Goal: Task Accomplishment & Management: Manage account settings

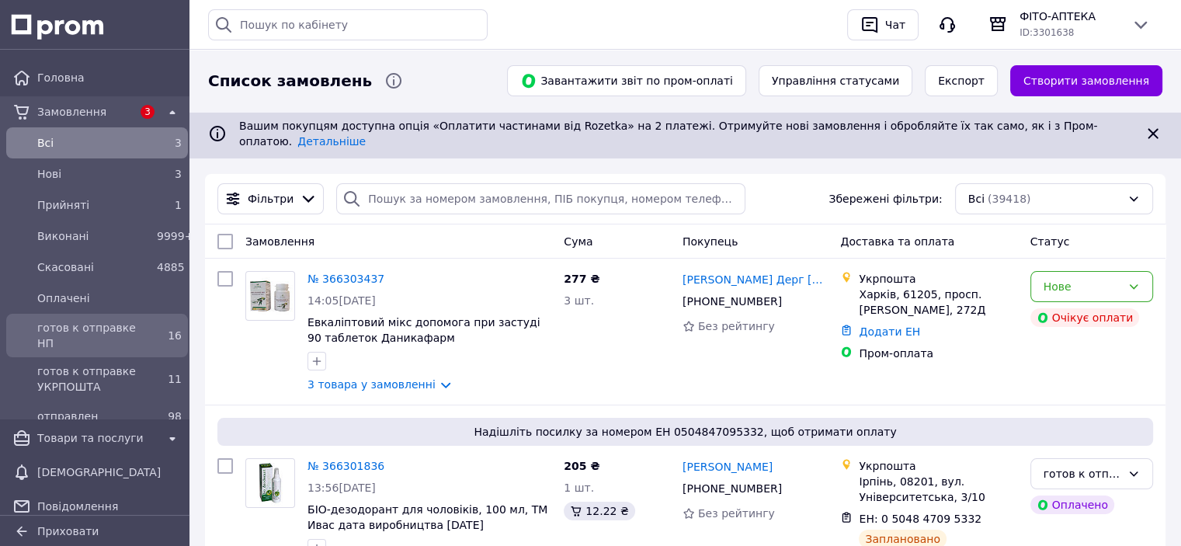
click at [78, 325] on span "готов к отправке НП" at bounding box center [93, 335] width 113 height 31
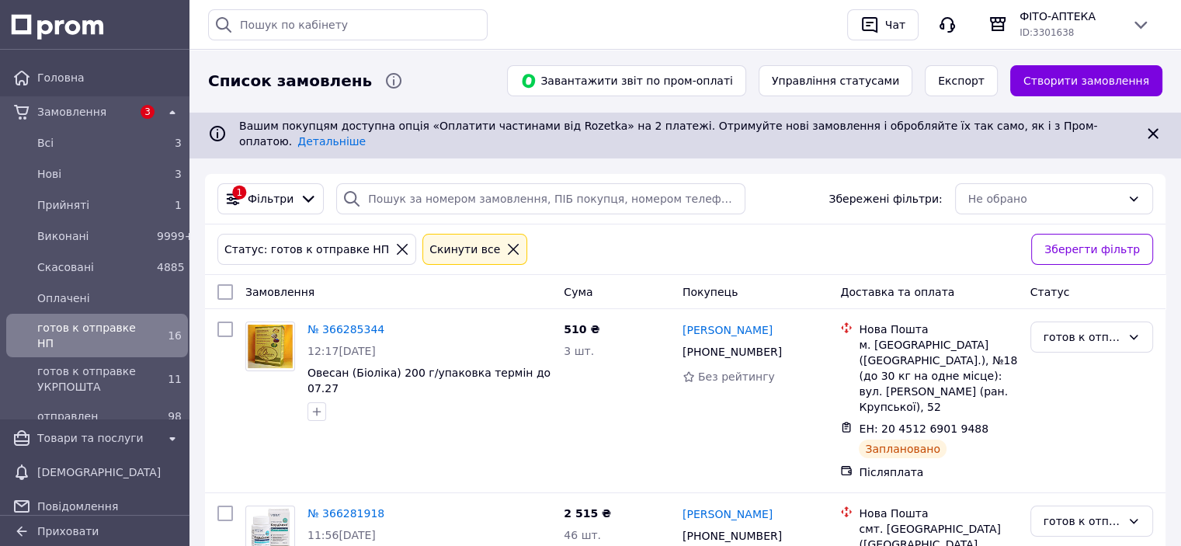
click at [229, 284] on input "checkbox" at bounding box center [225, 292] width 16 height 16
checkbox input "true"
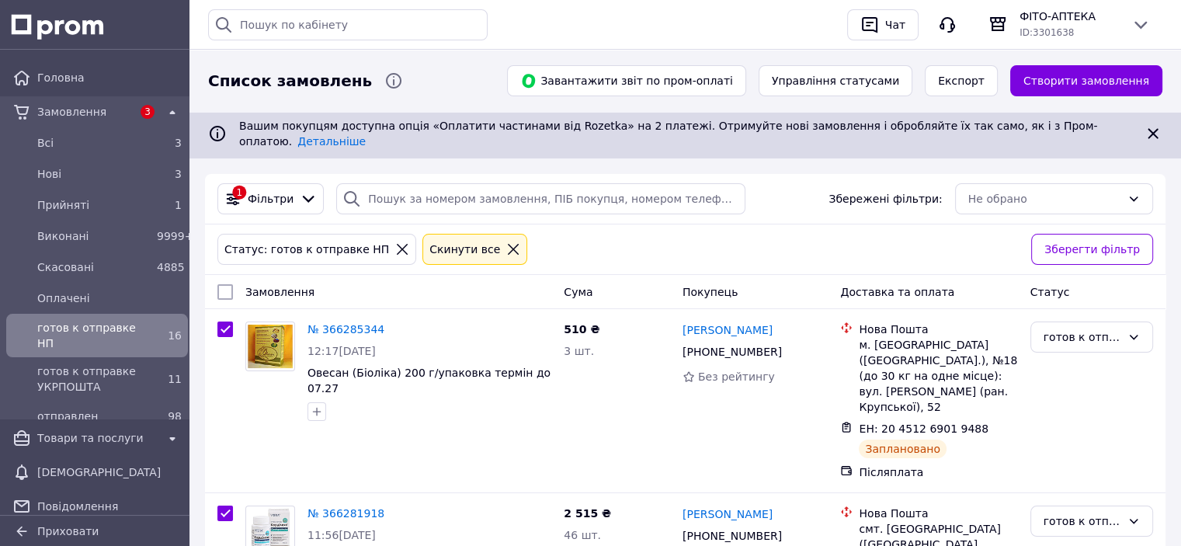
checkbox input "true"
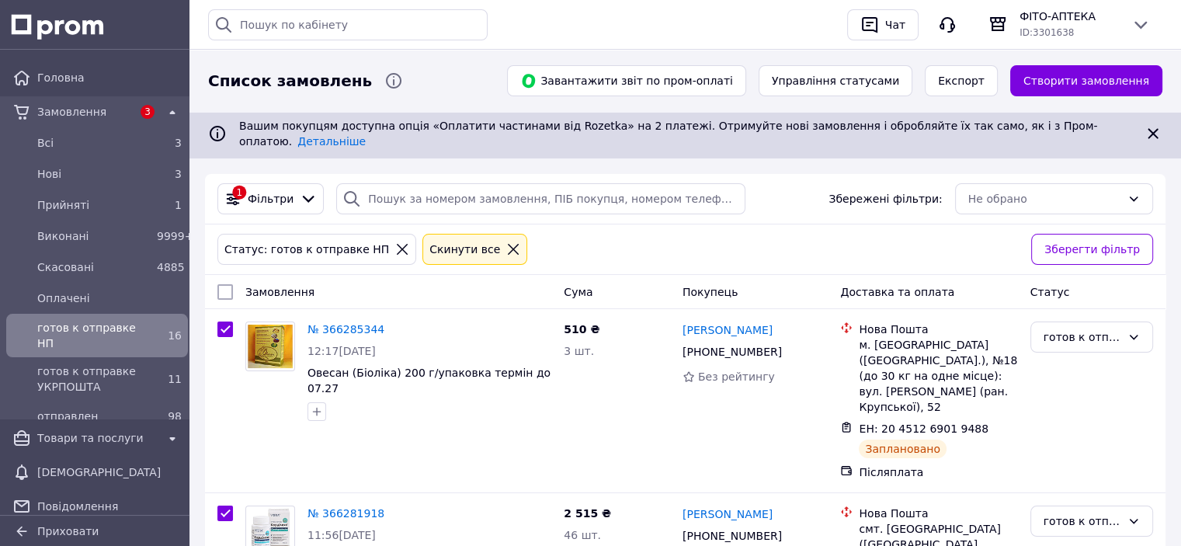
checkbox input "true"
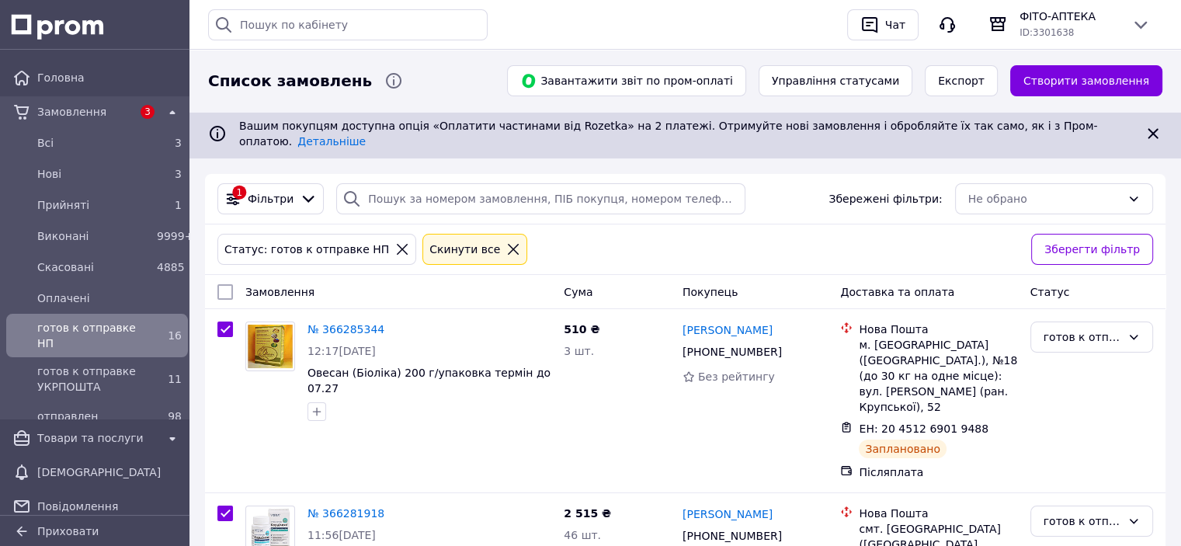
checkbox input "true"
click at [354, 279] on div "Дії для 16 замовлень" at bounding box center [292, 292] width 169 height 26
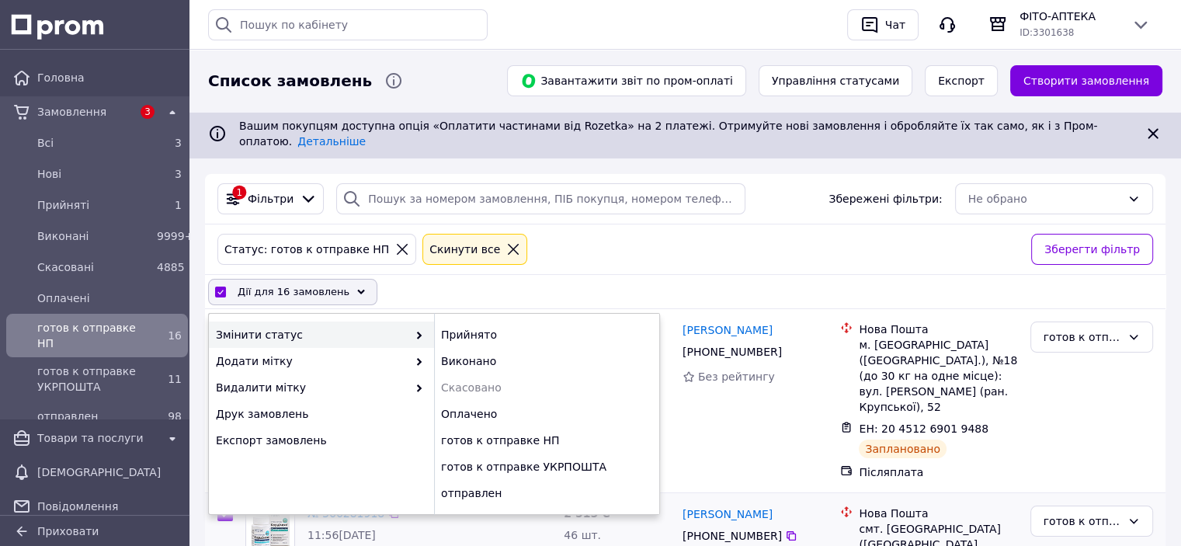
click at [468, 487] on div "отправлен" at bounding box center [546, 493] width 225 height 26
checkbox input "false"
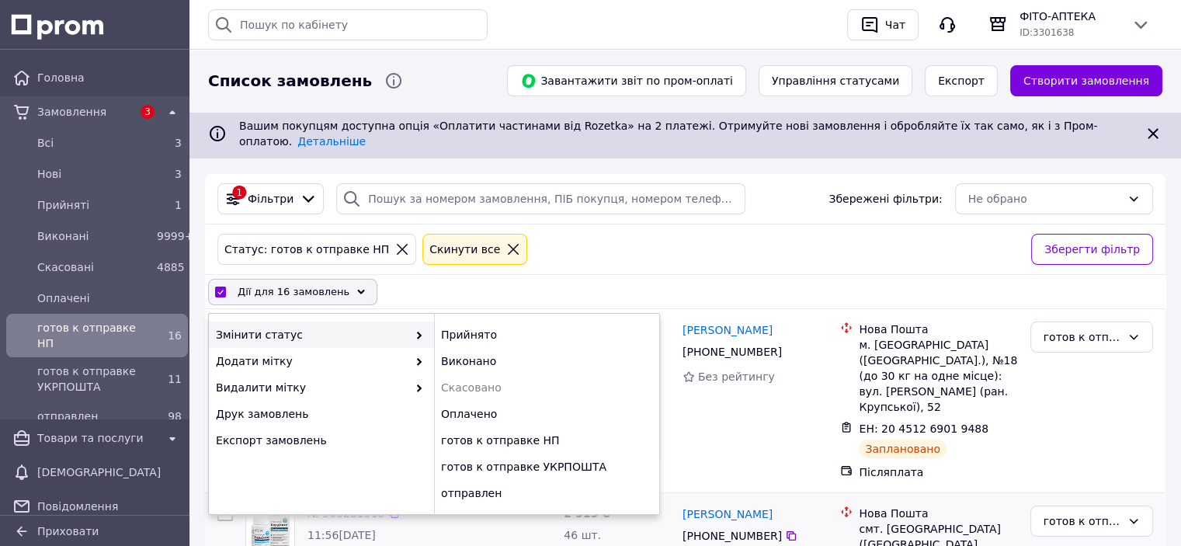
checkbox input "false"
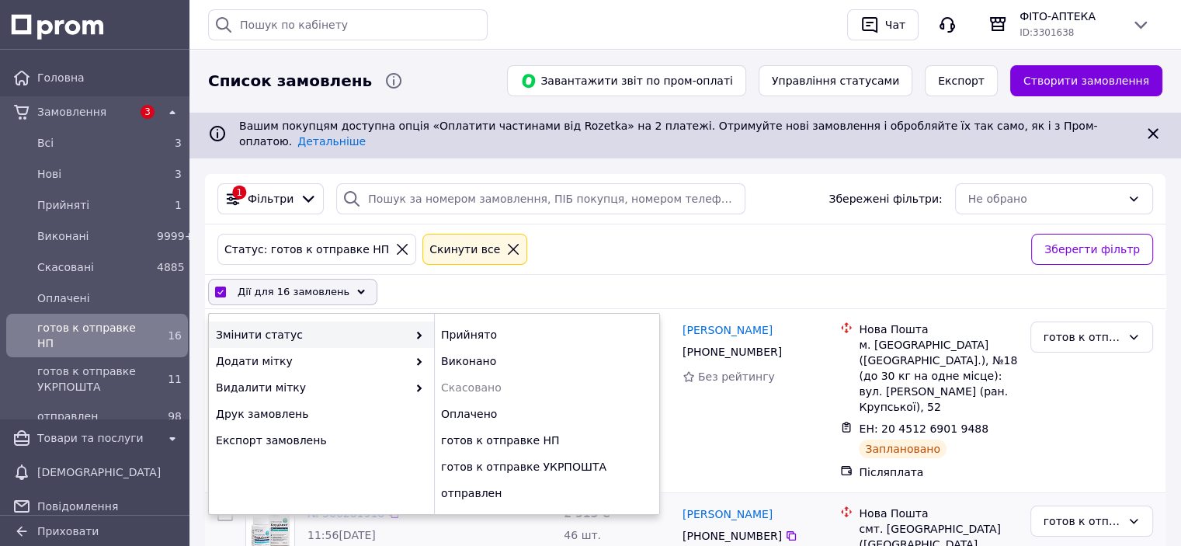
checkbox input "false"
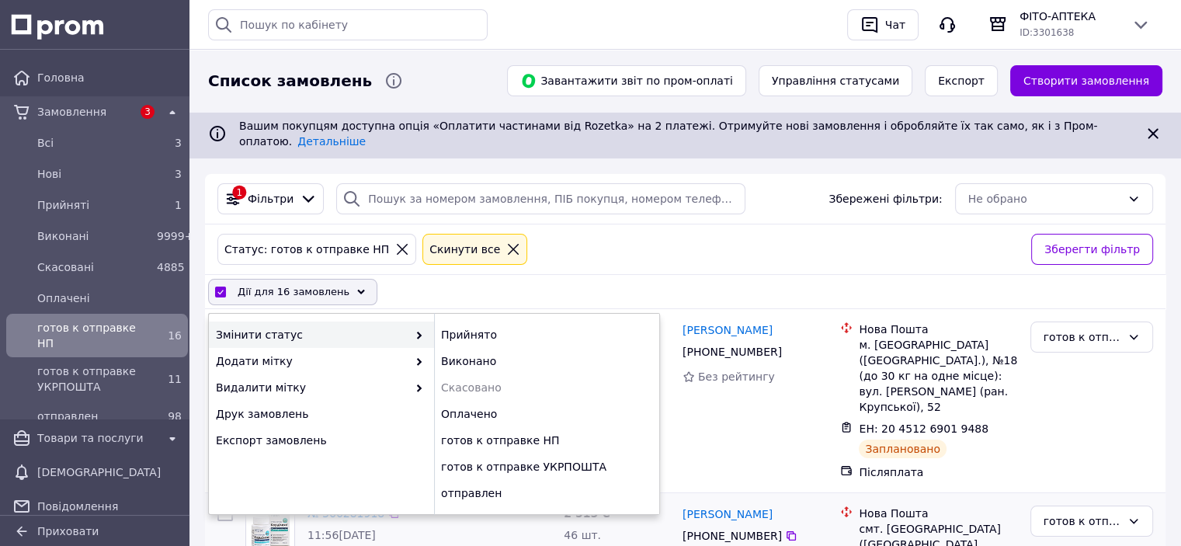
checkbox input "false"
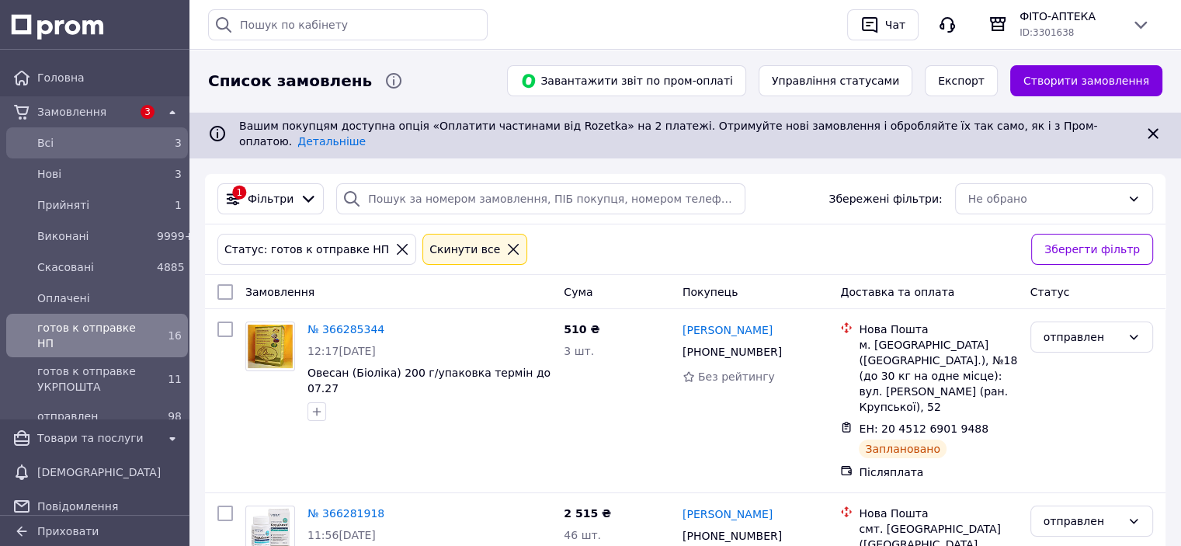
click at [80, 155] on link "Всi 3" at bounding box center [97, 142] width 194 height 31
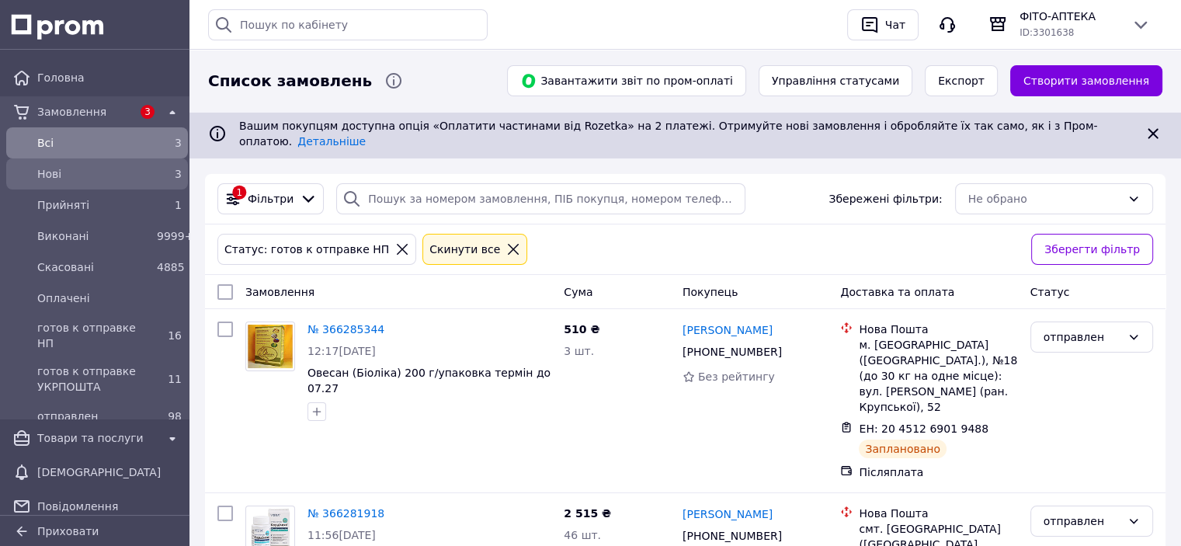
click at [56, 173] on span "Нові" at bounding box center [93, 174] width 113 height 16
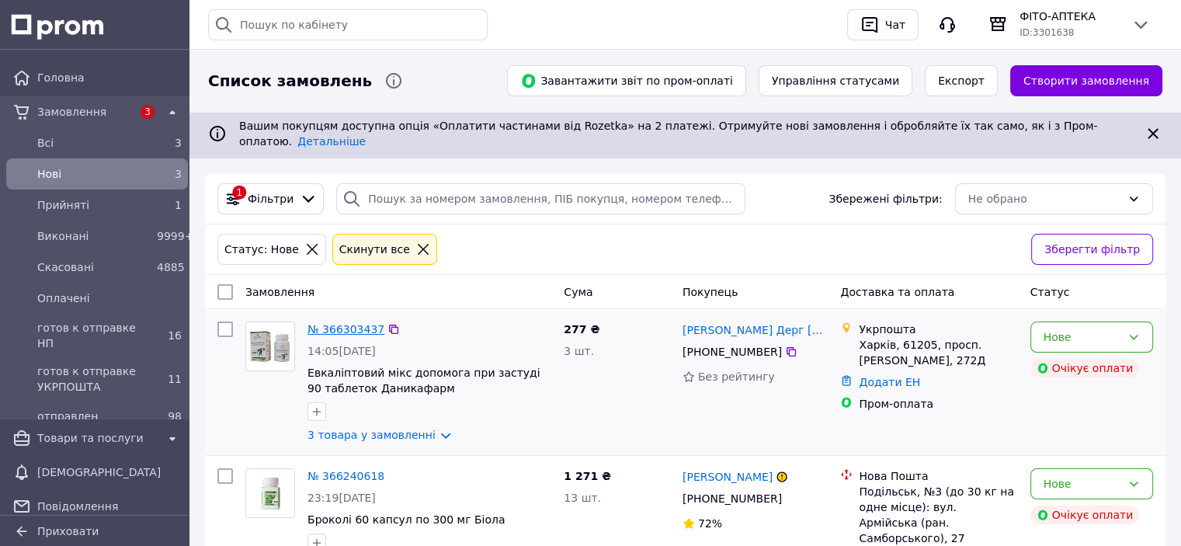
click at [339, 323] on link "№ 366303437" at bounding box center [346, 329] width 77 height 12
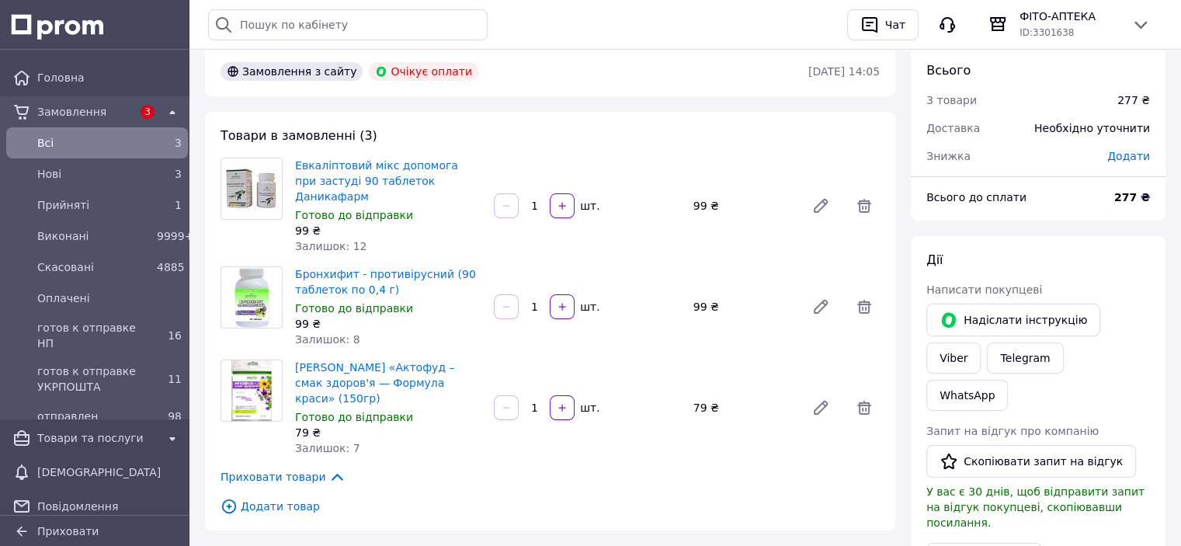
scroll to position [155, 0]
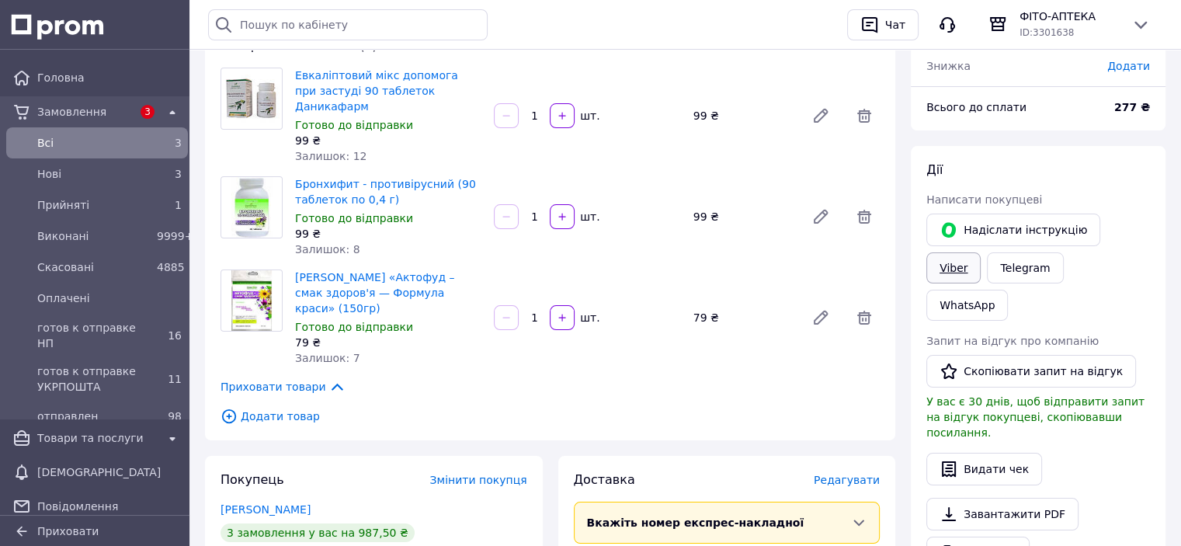
click at [981, 252] on link "Viber" at bounding box center [954, 267] width 54 height 31
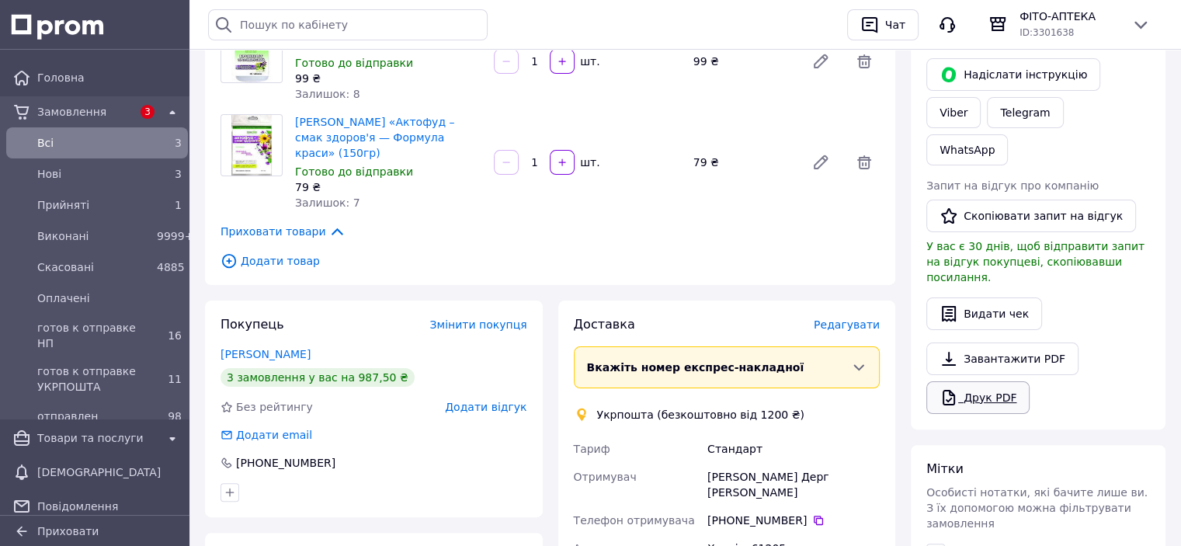
click at [984, 381] on link "Друк PDF" at bounding box center [978, 397] width 103 height 33
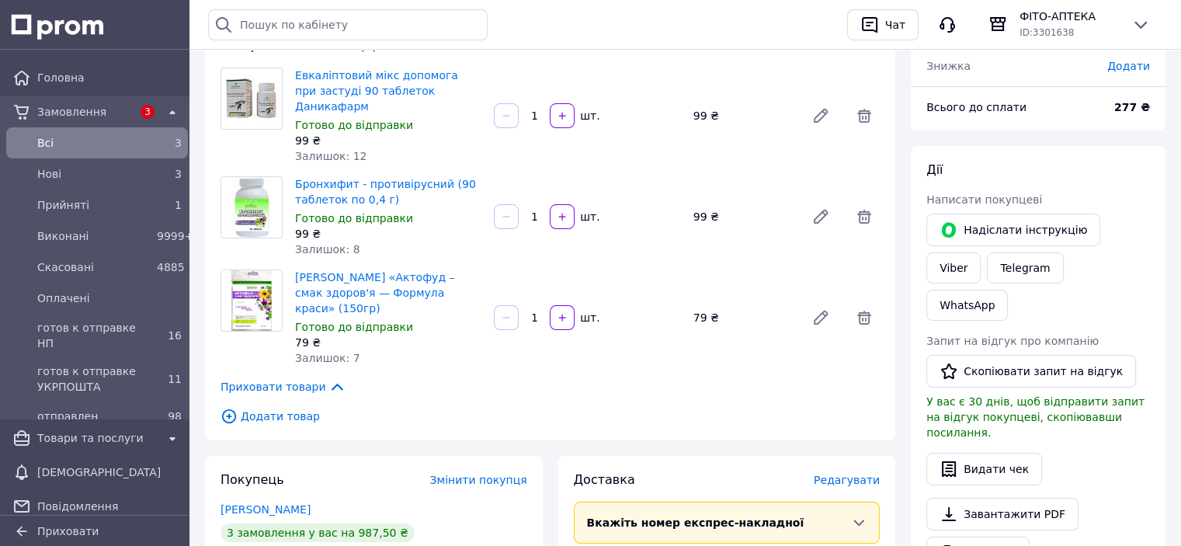
scroll to position [0, 0]
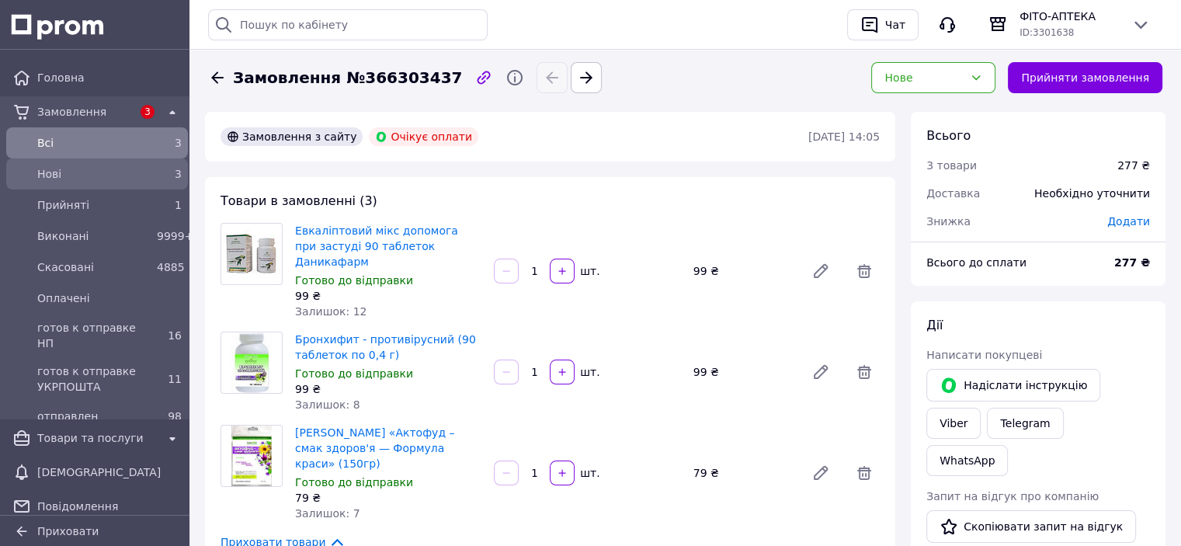
click at [47, 178] on span "Нові" at bounding box center [93, 174] width 113 height 16
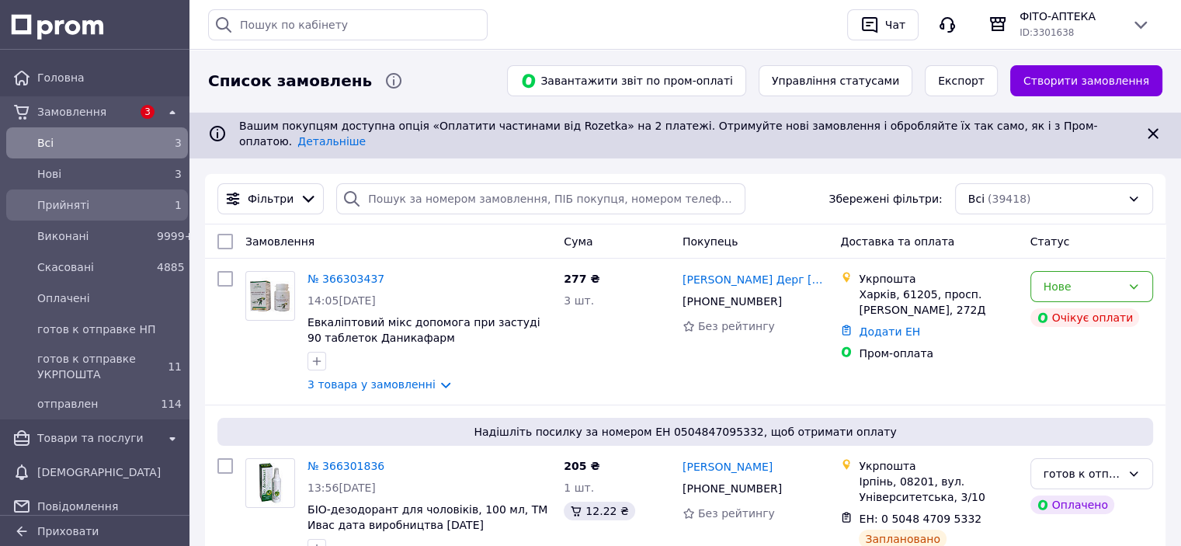
click at [50, 195] on div "Прийняті" at bounding box center [94, 205] width 120 height 22
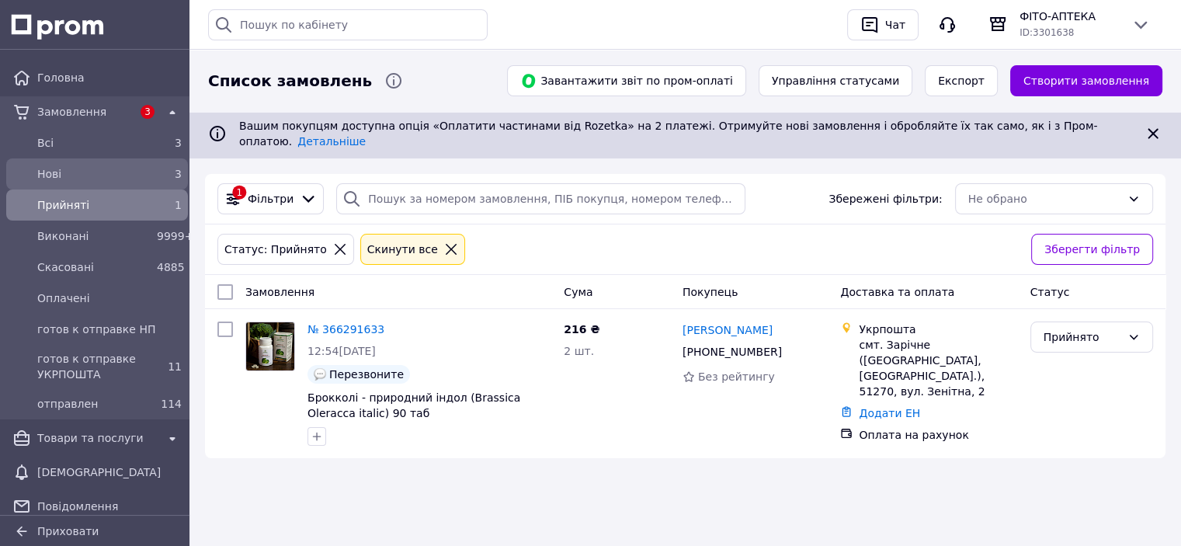
click at [59, 172] on span "Нові" at bounding box center [93, 174] width 113 height 16
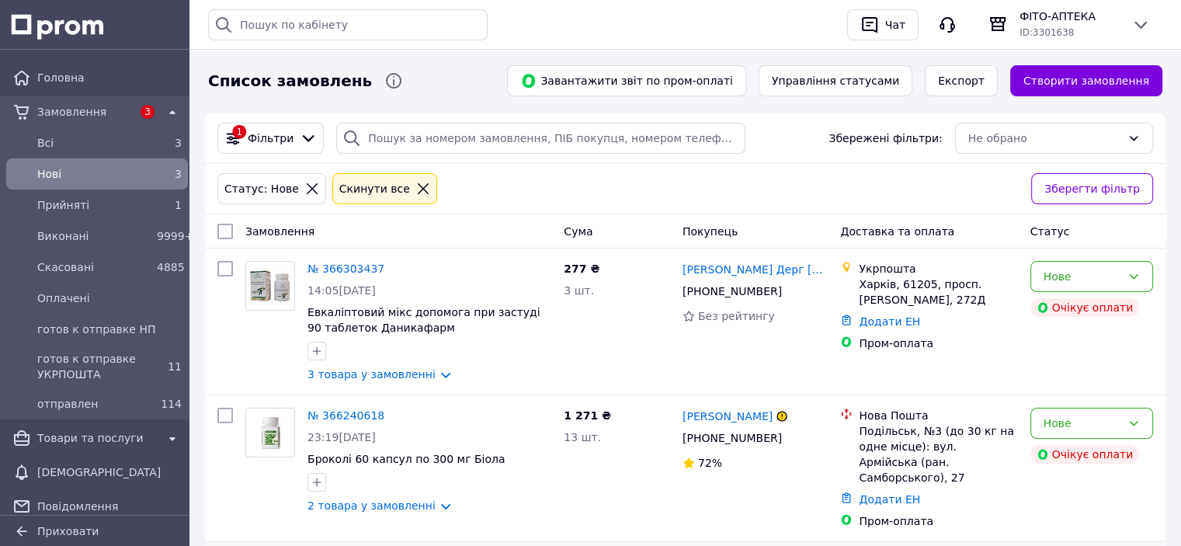
scroll to position [78, 0]
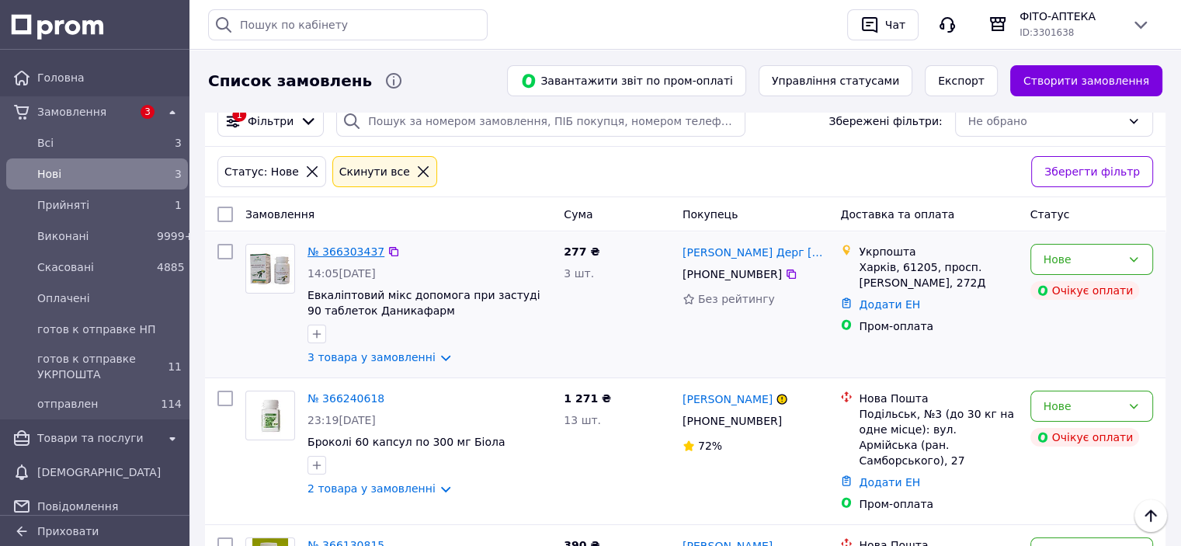
click at [336, 245] on link "№ 366303437" at bounding box center [346, 251] width 77 height 12
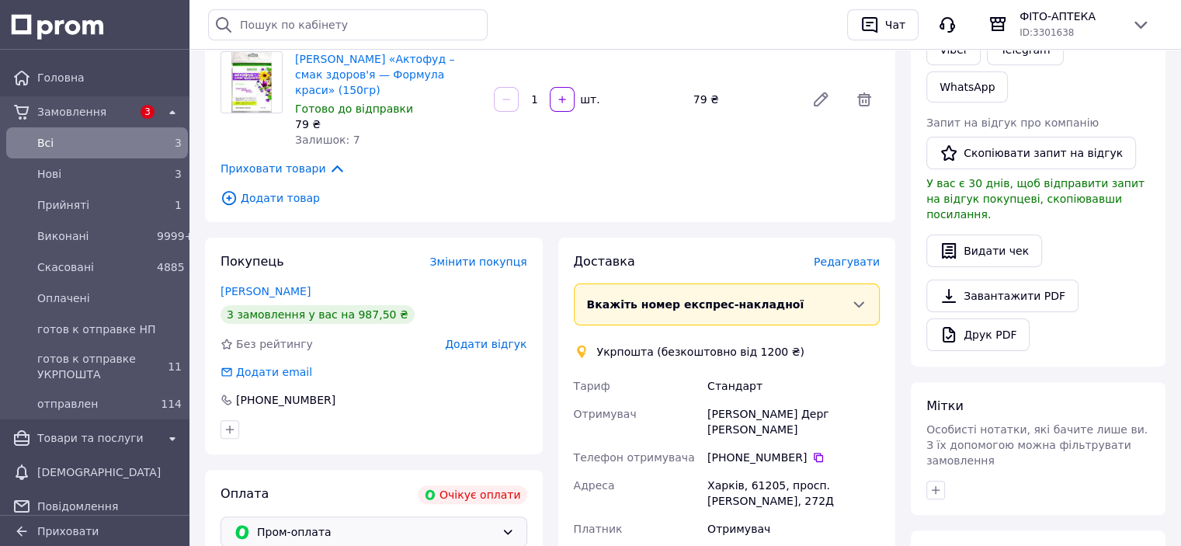
scroll to position [466, 0]
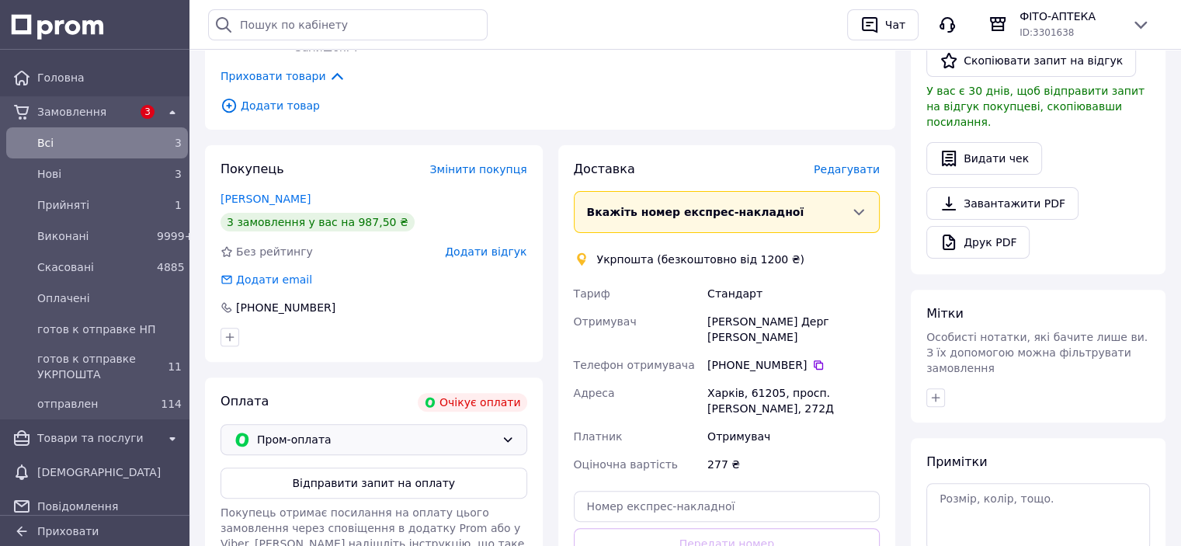
click at [366, 424] on div "Пром-оплата" at bounding box center [374, 439] width 307 height 31
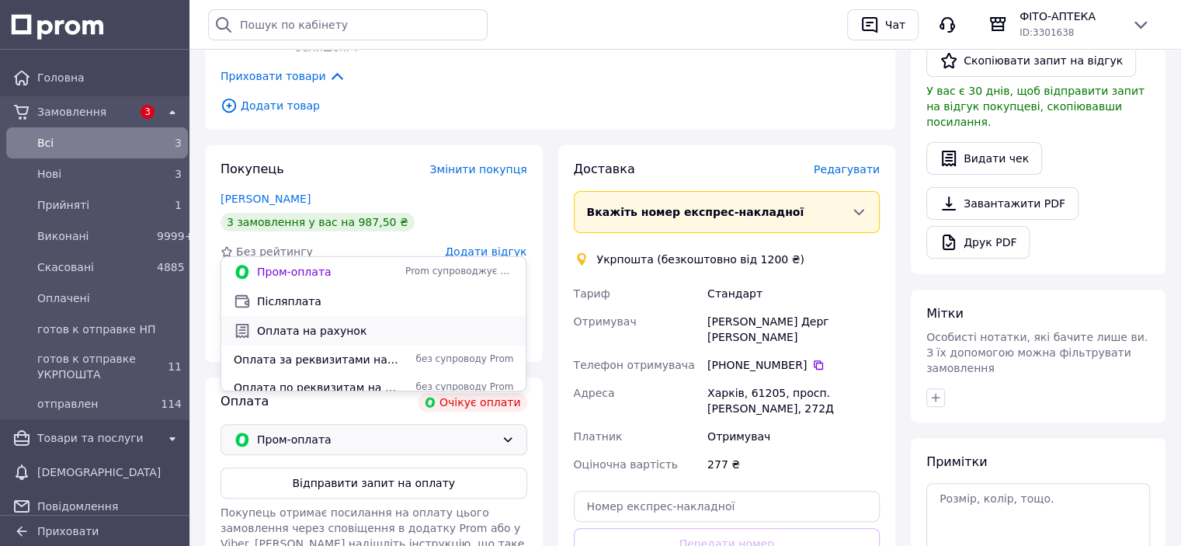
click at [310, 329] on span "Оплата на рахунок" at bounding box center [385, 331] width 256 height 16
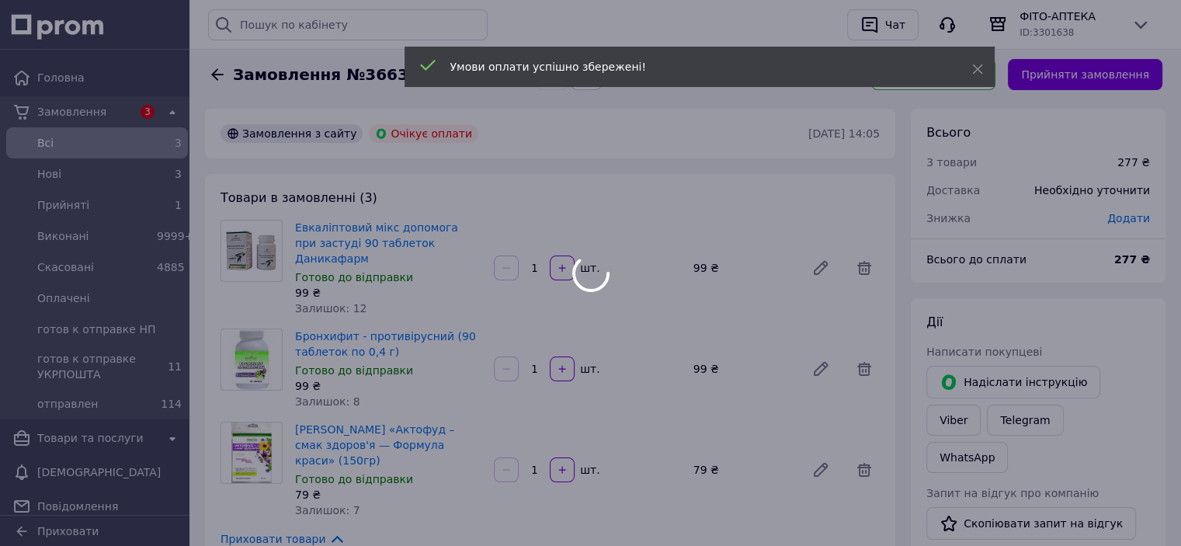
scroll to position [0, 0]
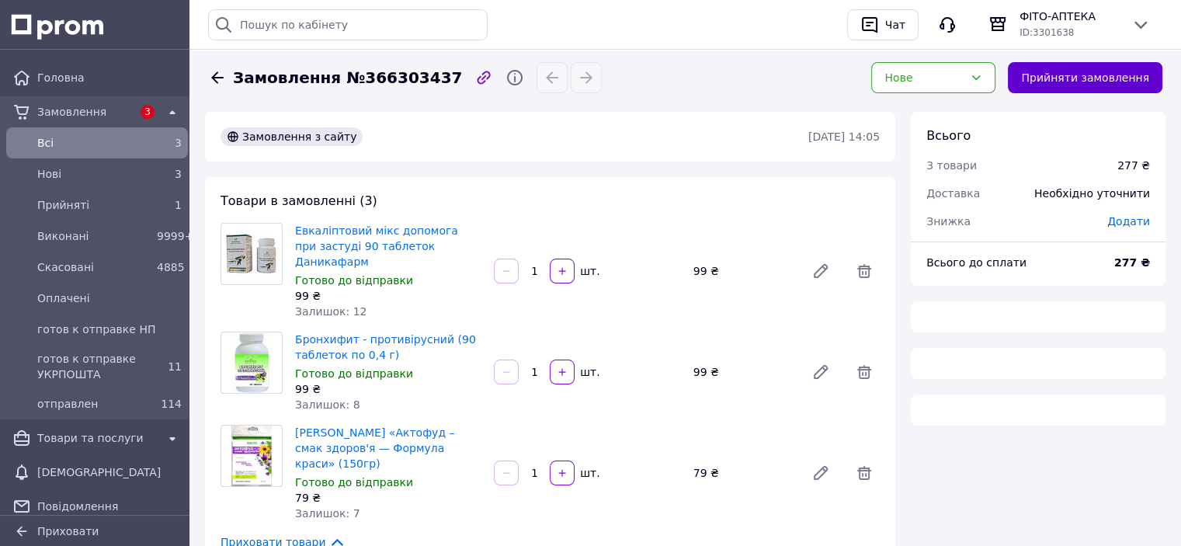
click at [1100, 74] on button "Прийняти замовлення" at bounding box center [1085, 77] width 155 height 31
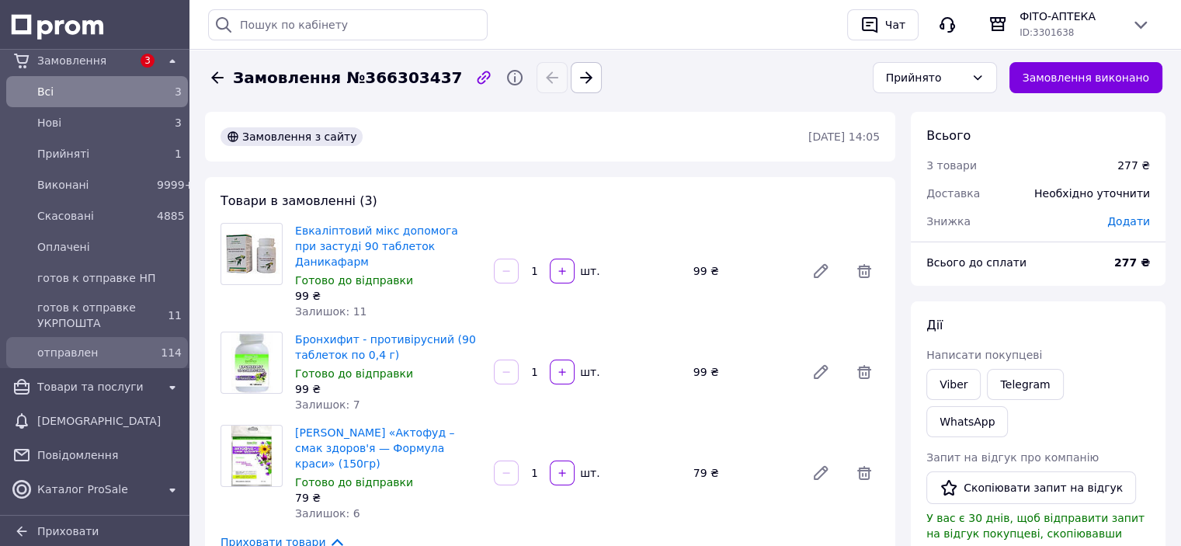
scroll to position [78, 0]
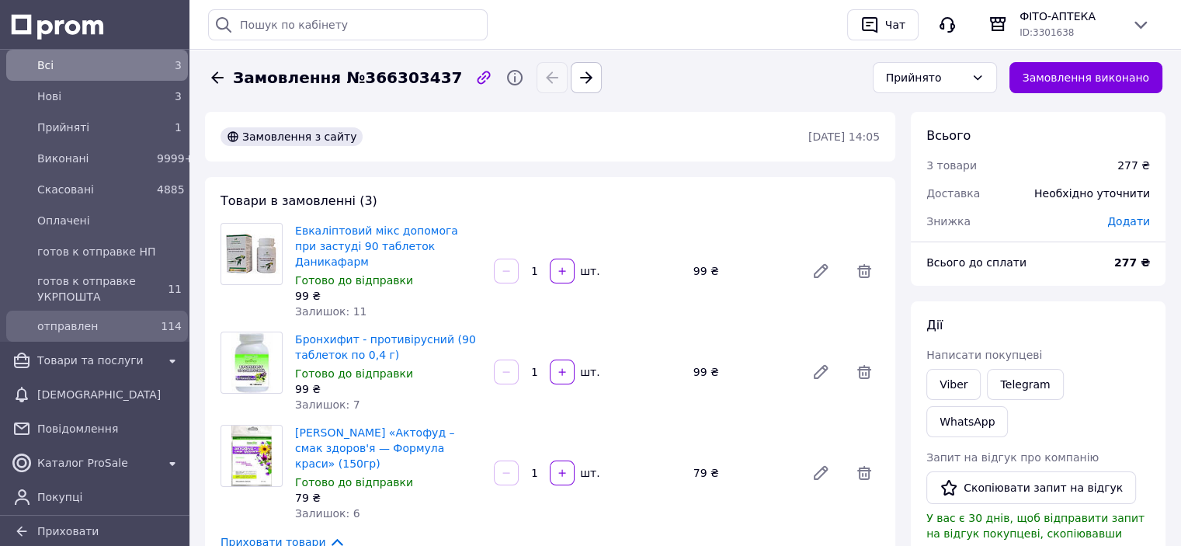
click at [72, 335] on div "отправлен" at bounding box center [94, 326] width 120 height 22
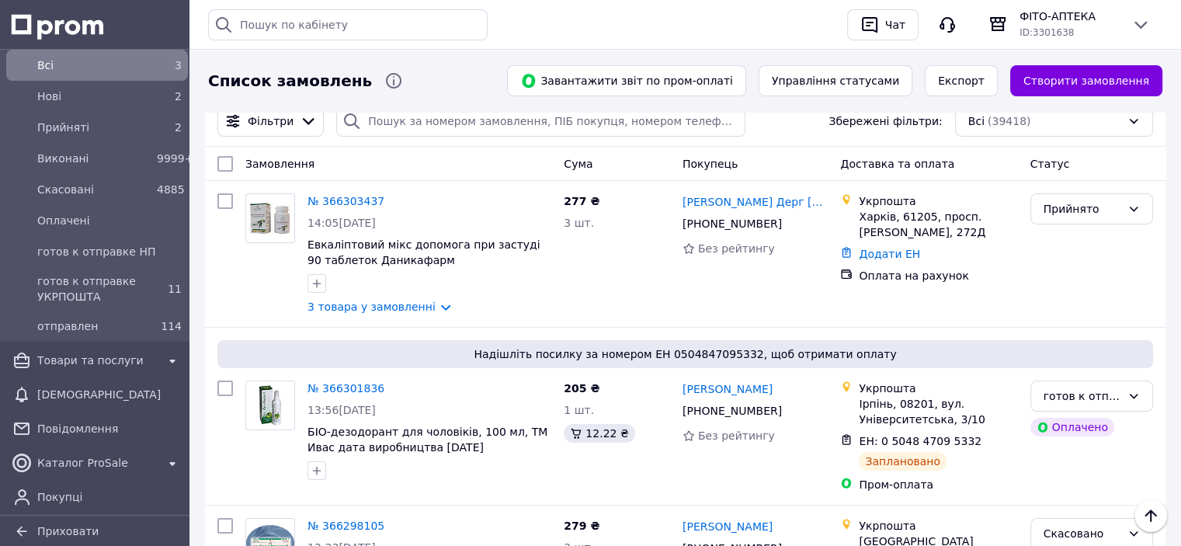
scroll to position [233, 0]
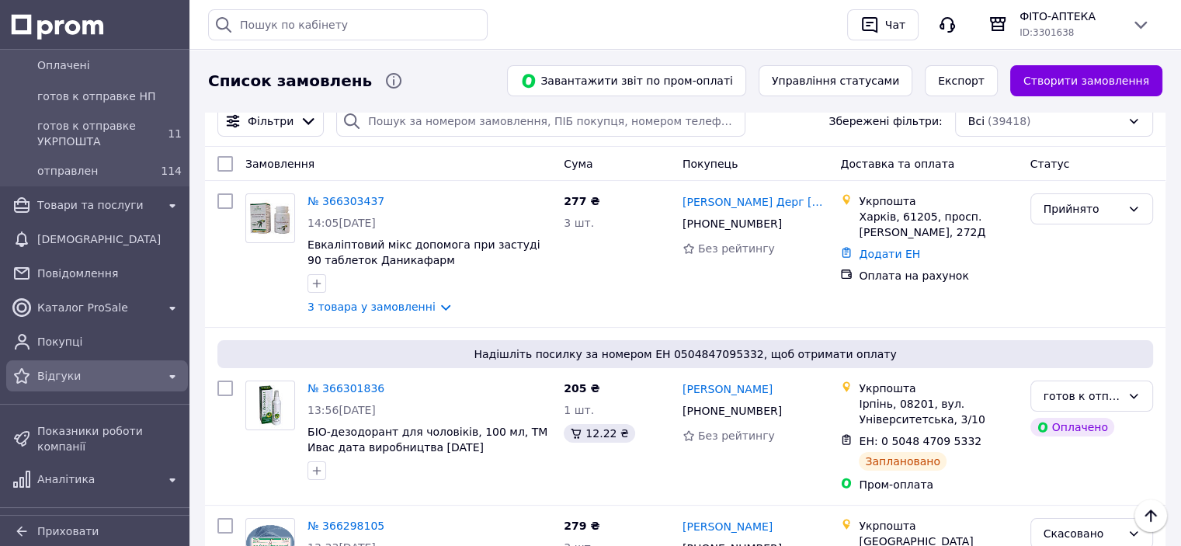
click at [78, 371] on span "Відгуки" at bounding box center [97, 376] width 120 height 16
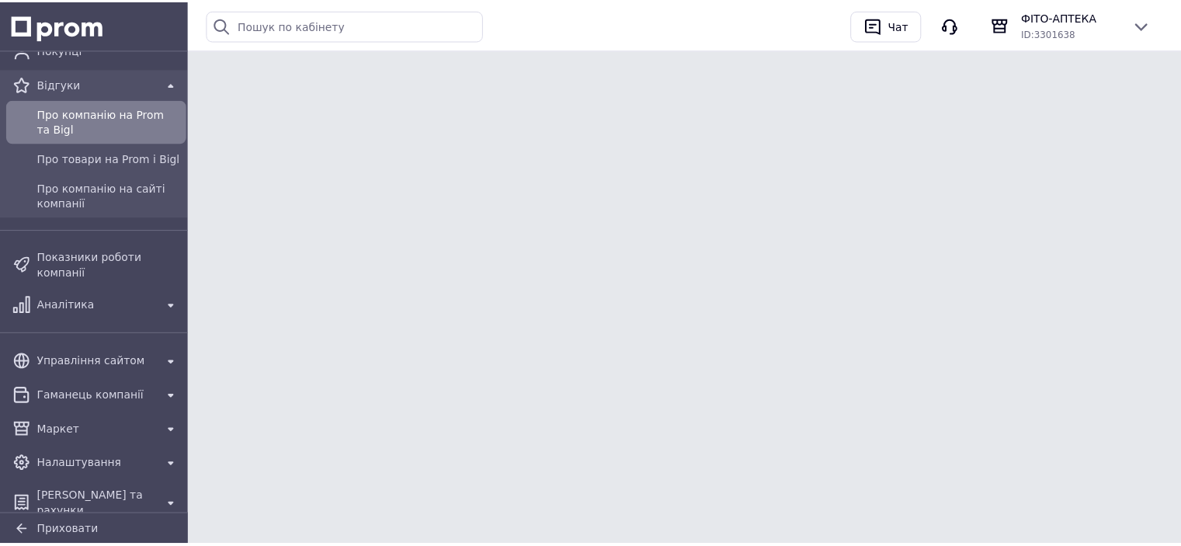
scroll to position [231, 0]
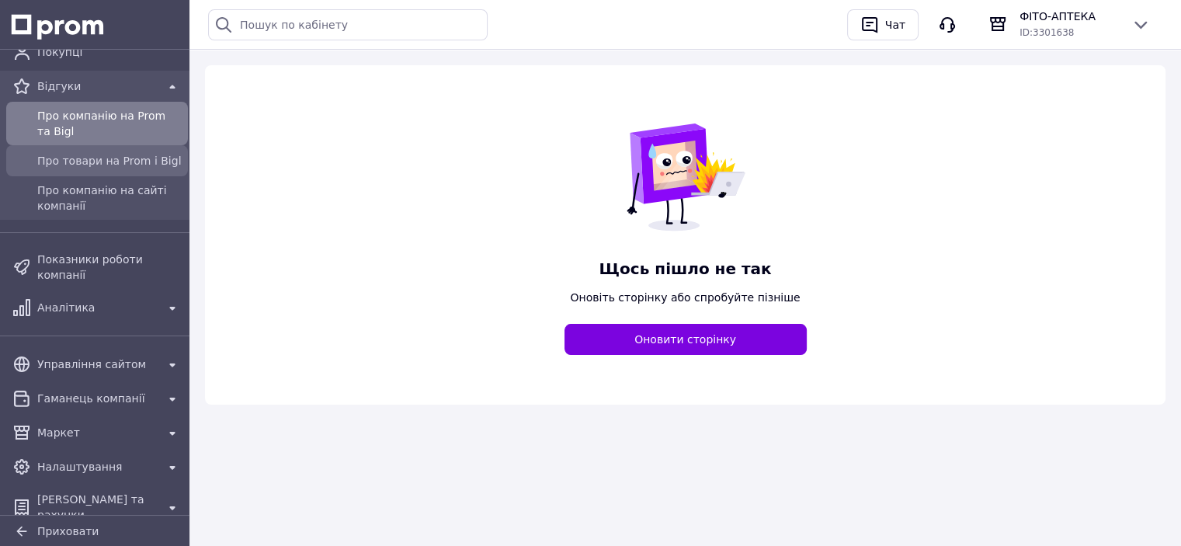
click at [61, 172] on link "Про товари на Prom і Bigl" at bounding box center [97, 160] width 194 height 31
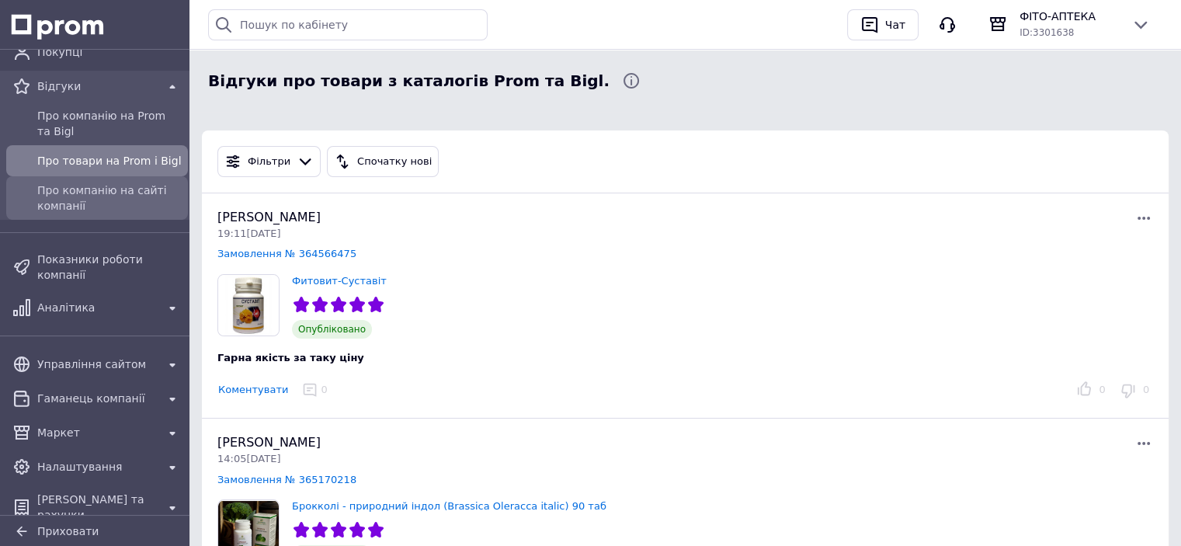
click at [86, 208] on span "Про компанію на сайті компанії" at bounding box center [109, 198] width 144 height 31
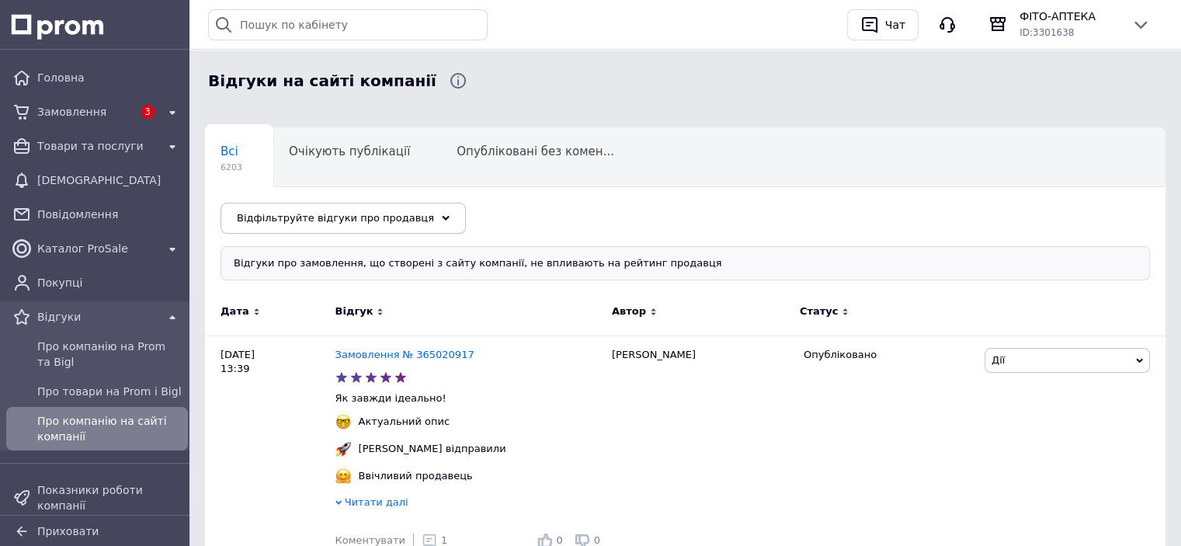
click at [72, 322] on span "Відгуки" at bounding box center [97, 317] width 120 height 16
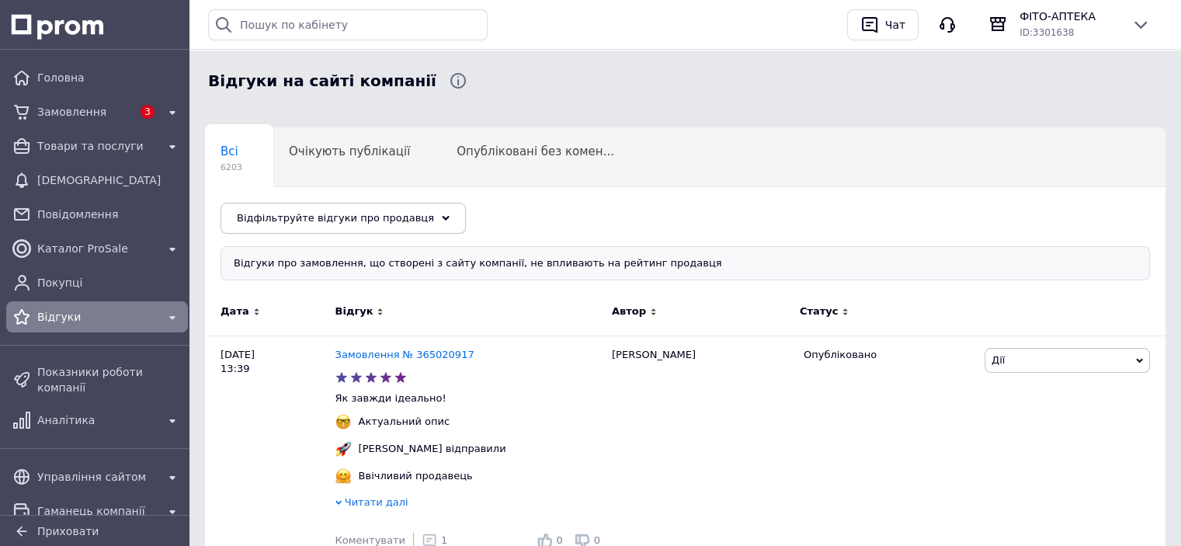
click at [71, 325] on div "Відгуки" at bounding box center [97, 317] width 126 height 22
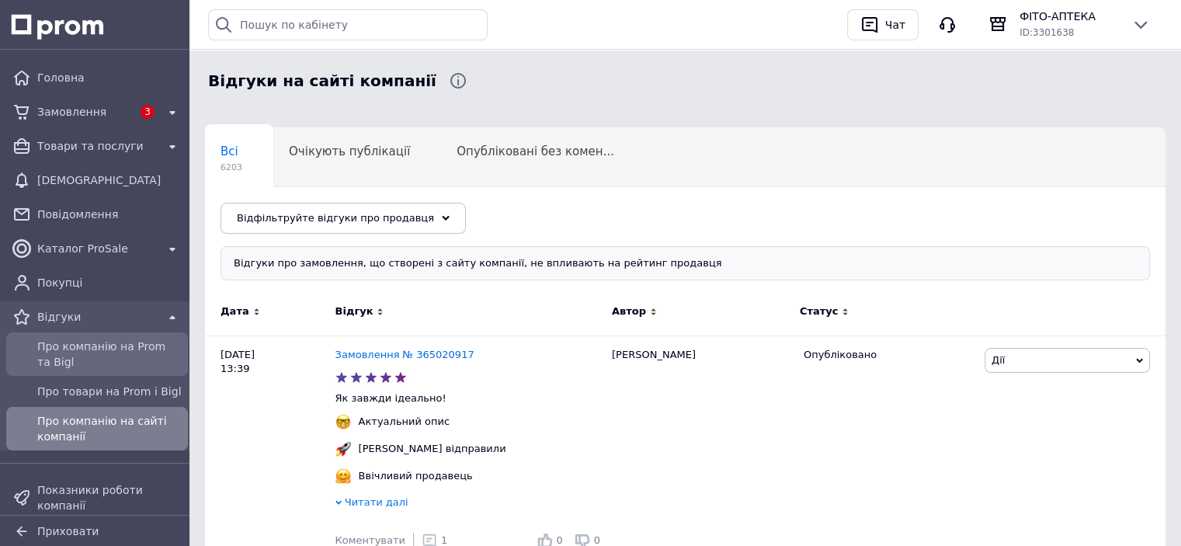
click at [80, 353] on span "Про компанію на Prom та Bigl" at bounding box center [109, 354] width 144 height 31
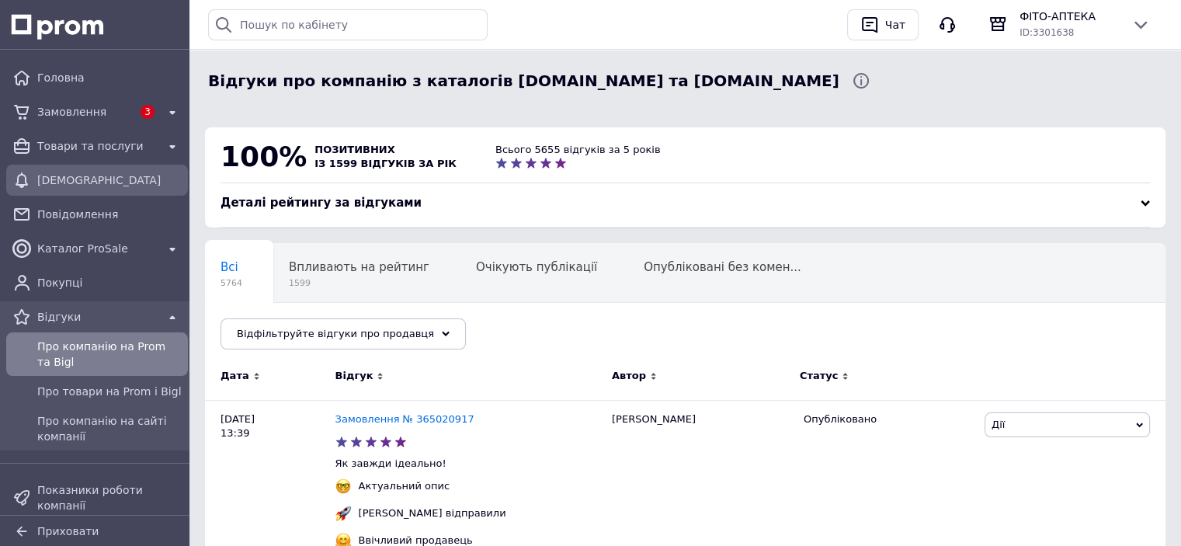
click at [71, 179] on span "[DEMOGRAPHIC_DATA]" at bounding box center [109, 180] width 144 height 16
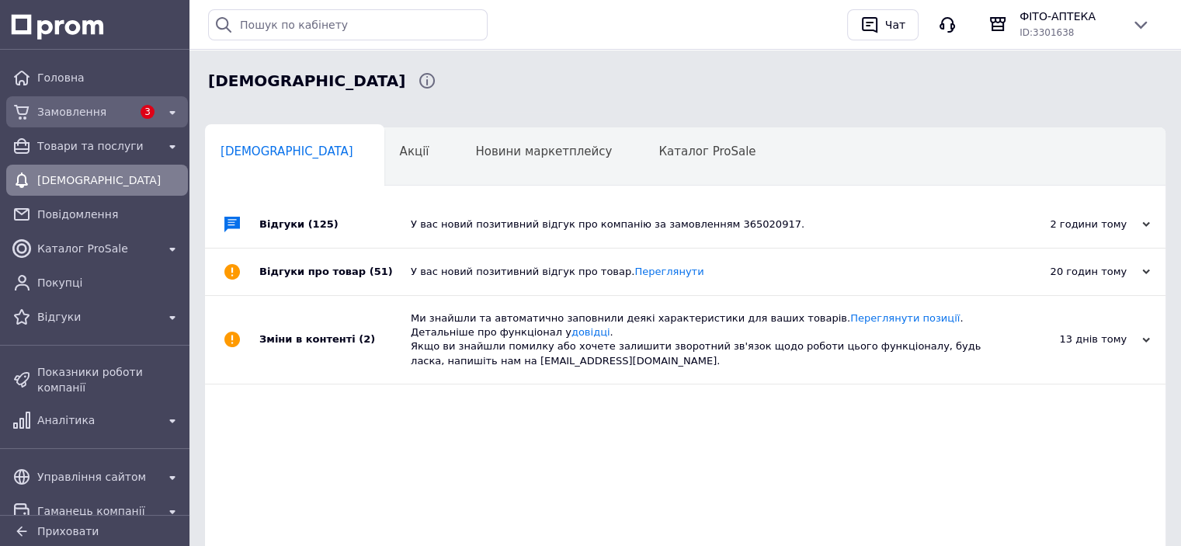
click at [54, 106] on span "Замовлення" at bounding box center [84, 112] width 95 height 16
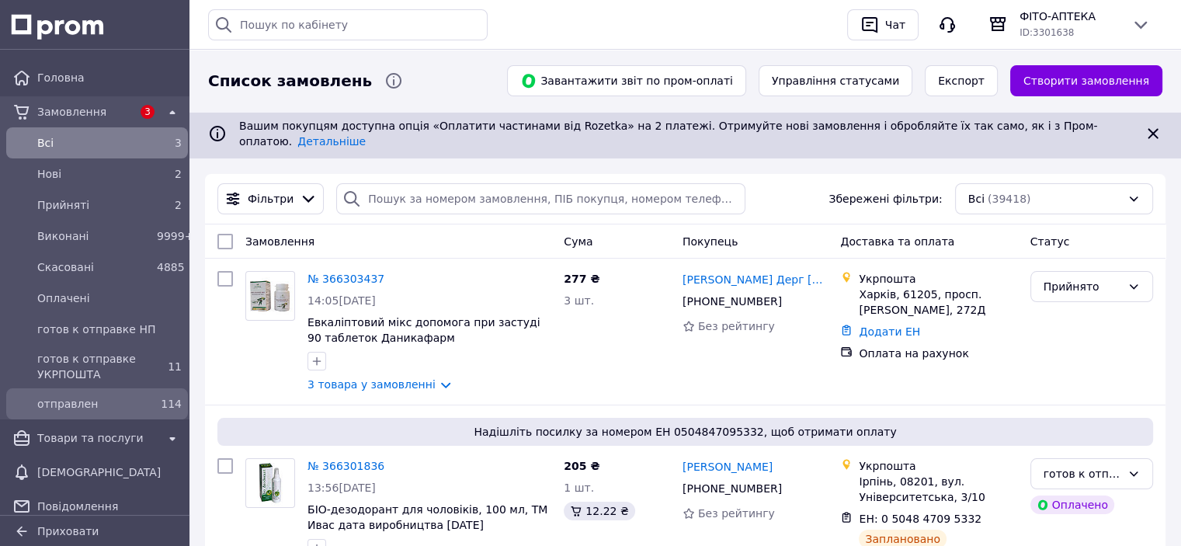
click at [117, 402] on span "отправлен" at bounding box center [93, 404] width 113 height 16
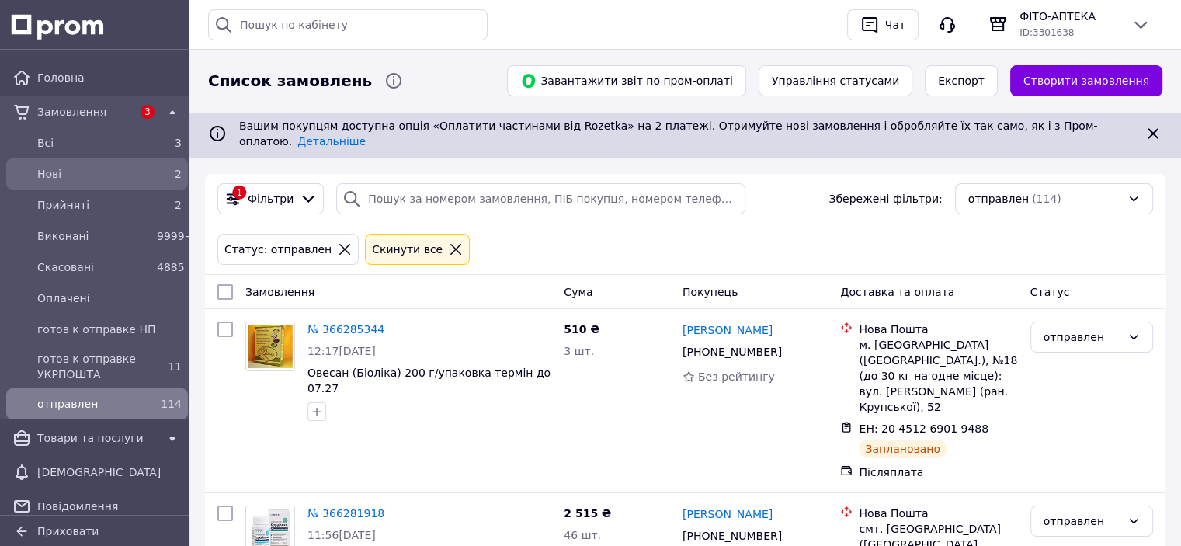
click at [75, 182] on div "Нові" at bounding box center [94, 174] width 120 height 22
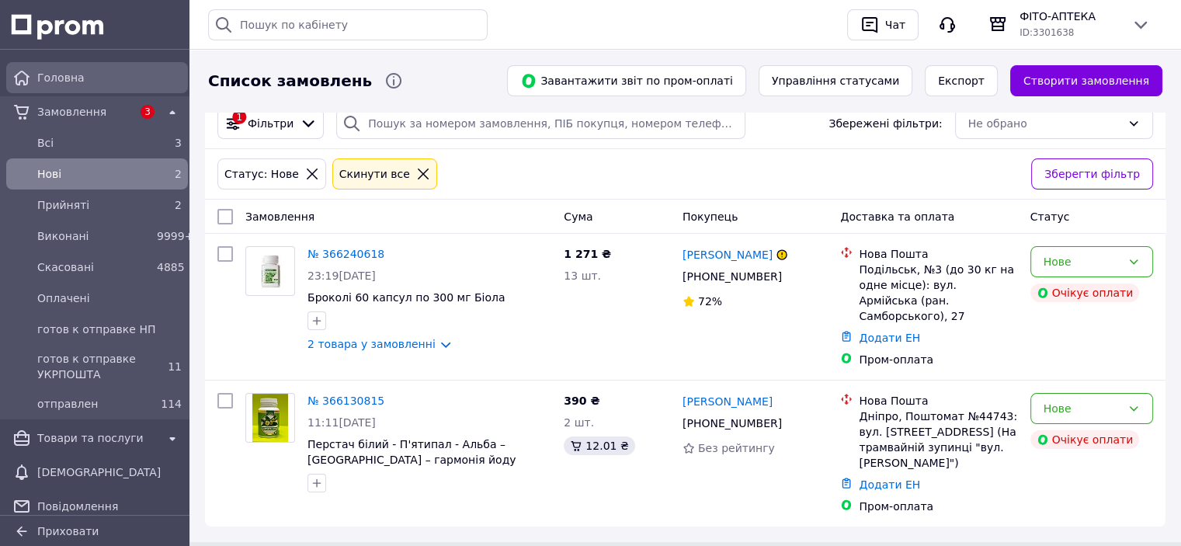
click at [75, 82] on span "Головна" at bounding box center [109, 78] width 144 height 16
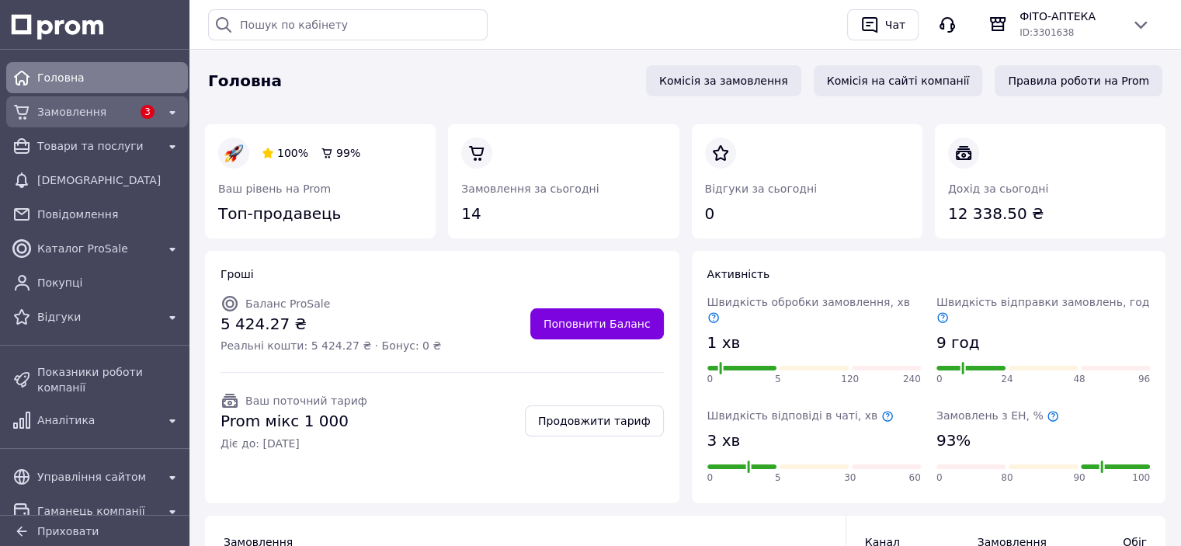
click at [47, 113] on span "Замовлення" at bounding box center [84, 112] width 95 height 16
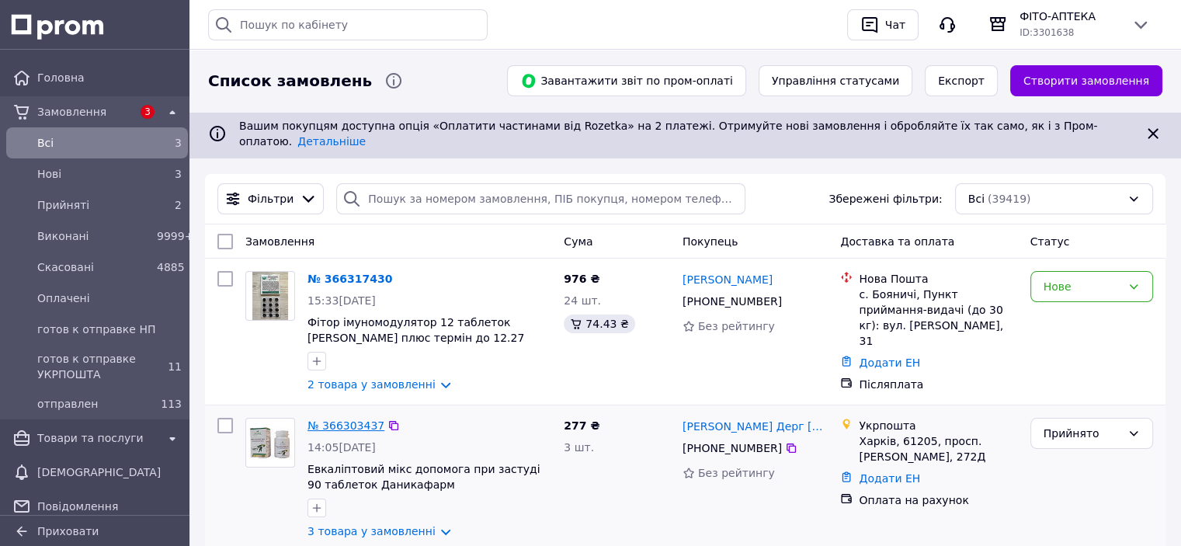
click at [363, 419] on link "№ 366303437" at bounding box center [346, 425] width 77 height 12
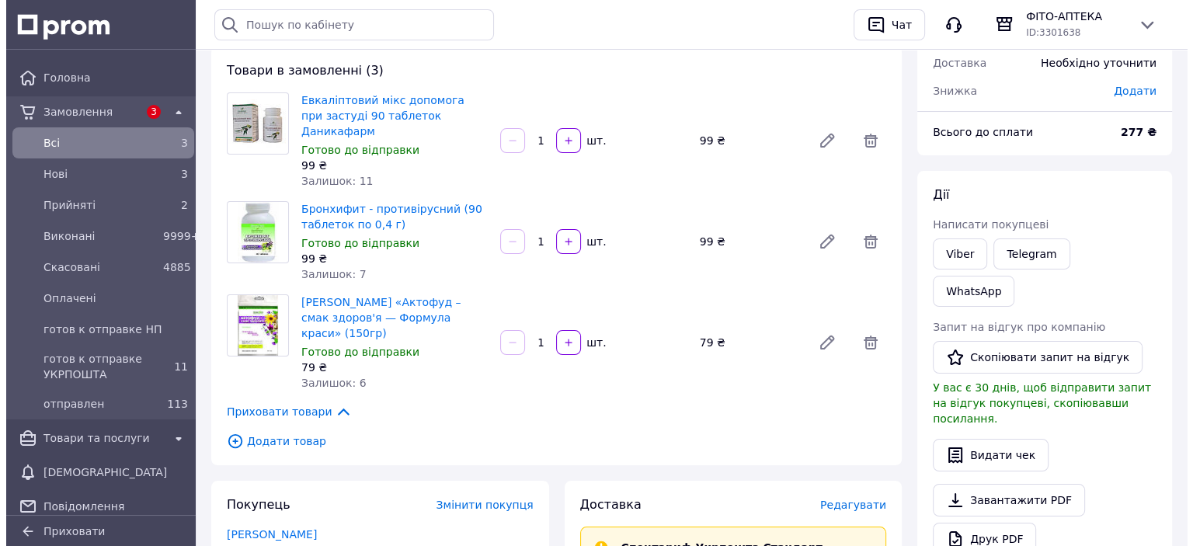
scroll to position [233, 0]
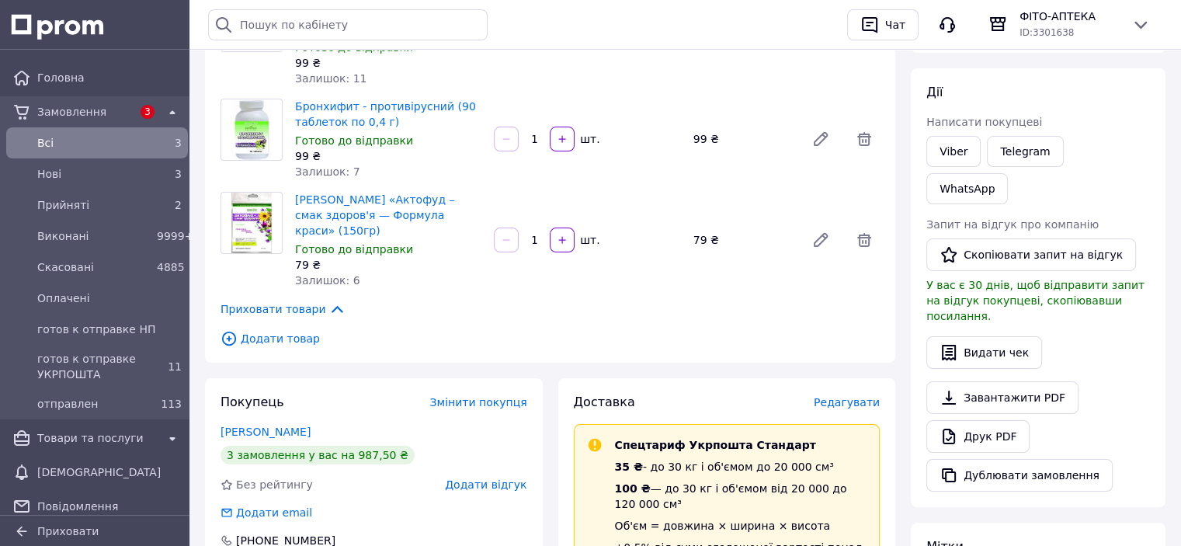
click at [857, 396] on span "Редагувати" at bounding box center [847, 402] width 66 height 12
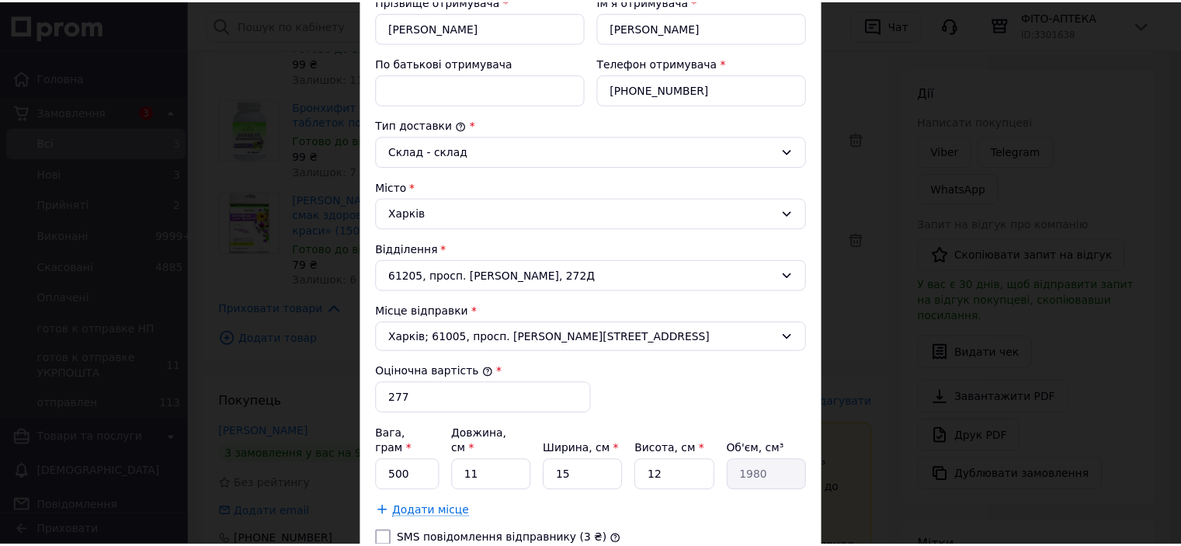
scroll to position [478, 0]
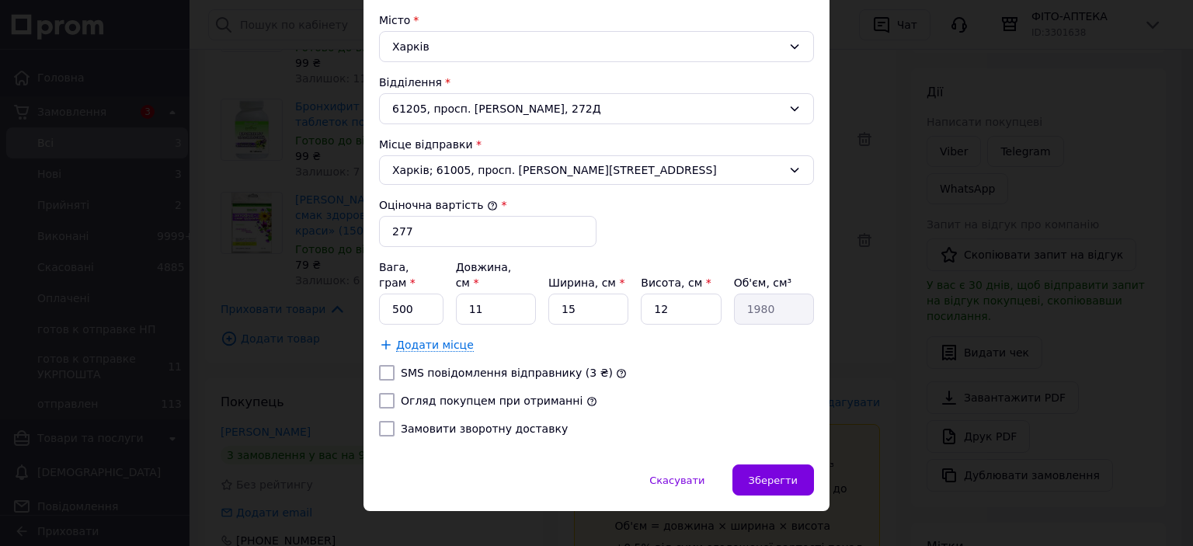
click at [393, 393] on div at bounding box center [387, 401] width 22 height 16
click at [384, 393] on input "Огляд покупцем при отриманні" at bounding box center [387, 401] width 16 height 16
checkbox input "true"
click at [787, 475] on span "Зберегти" at bounding box center [773, 481] width 49 height 12
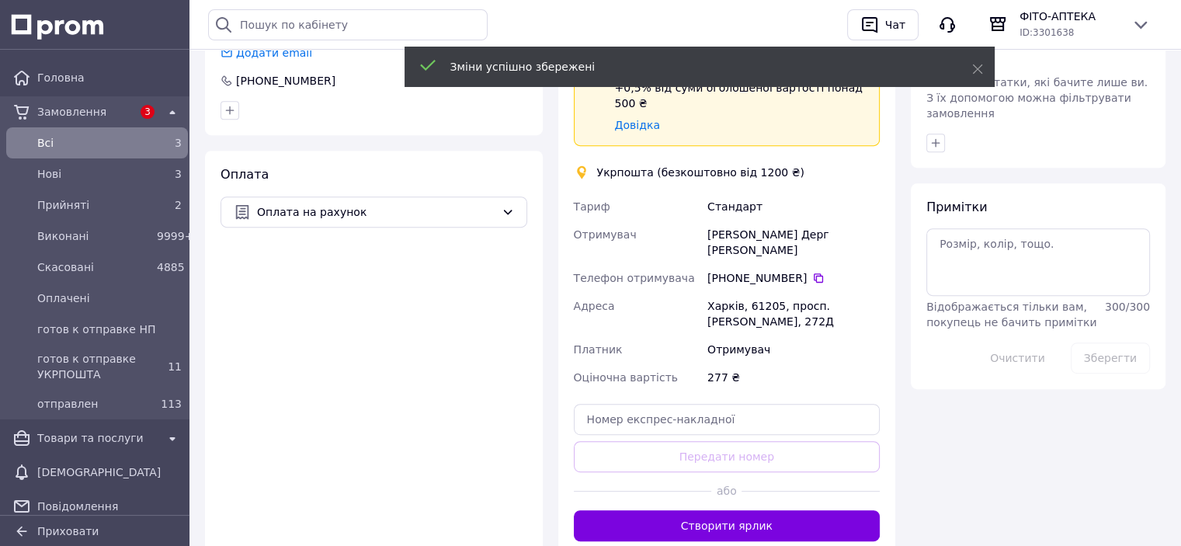
scroll to position [699, 0]
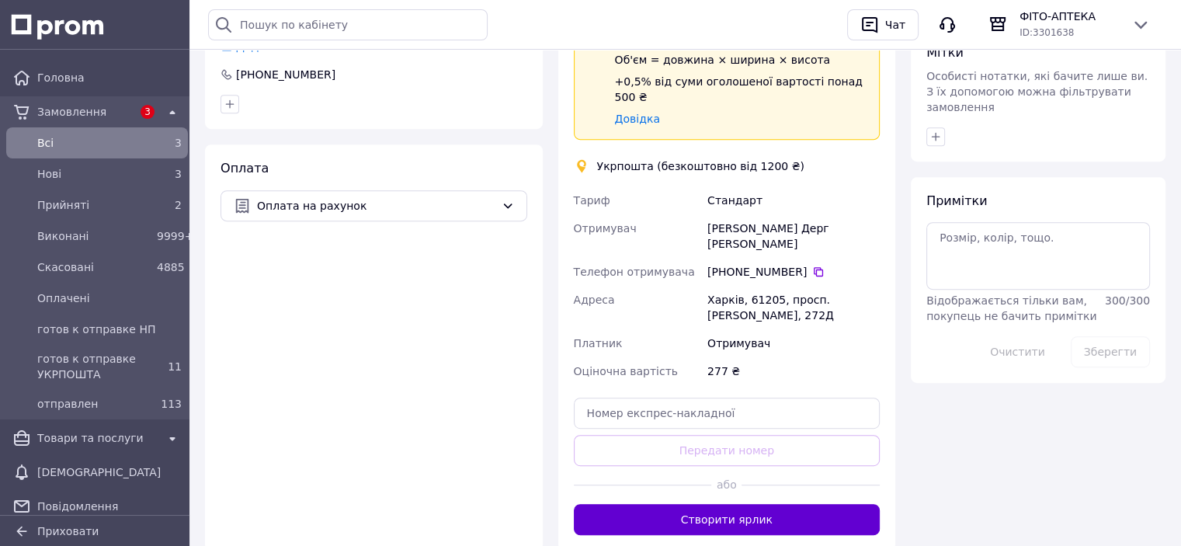
click at [722, 504] on button "Створити ярлик" at bounding box center [727, 519] width 307 height 31
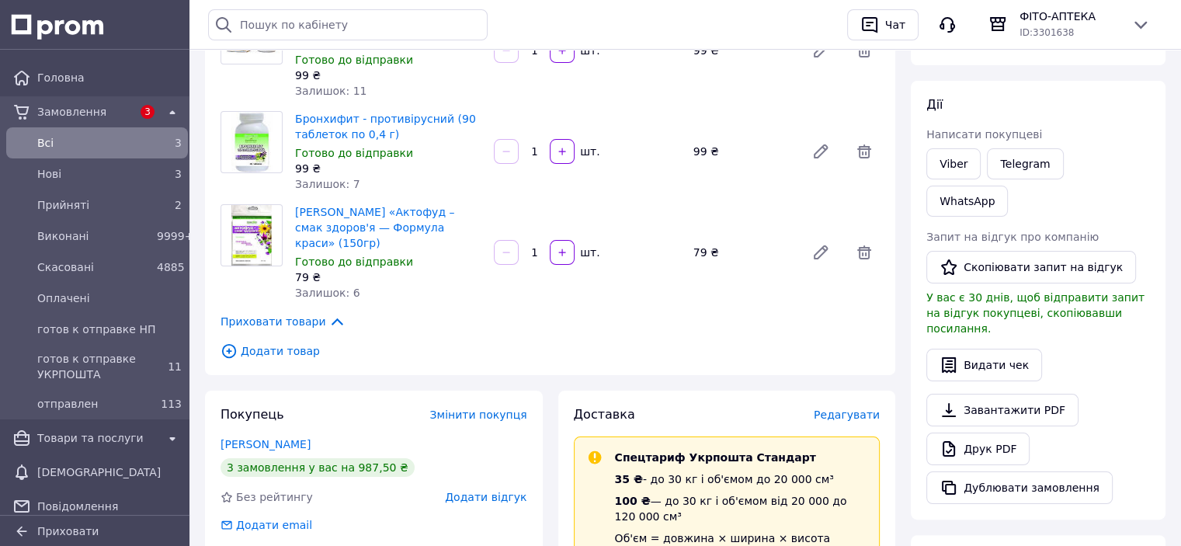
scroll to position [0, 0]
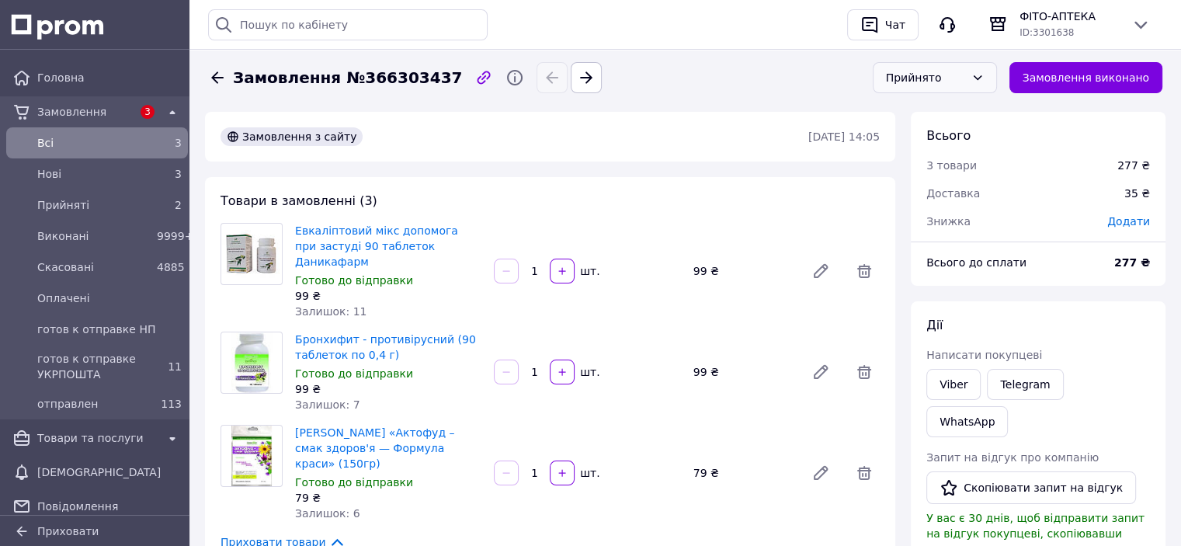
click at [965, 77] on div "Прийнято" at bounding box center [925, 77] width 79 height 17
click at [935, 181] on li "готов к отправке УКРПОШТА" at bounding box center [946, 188] width 123 height 59
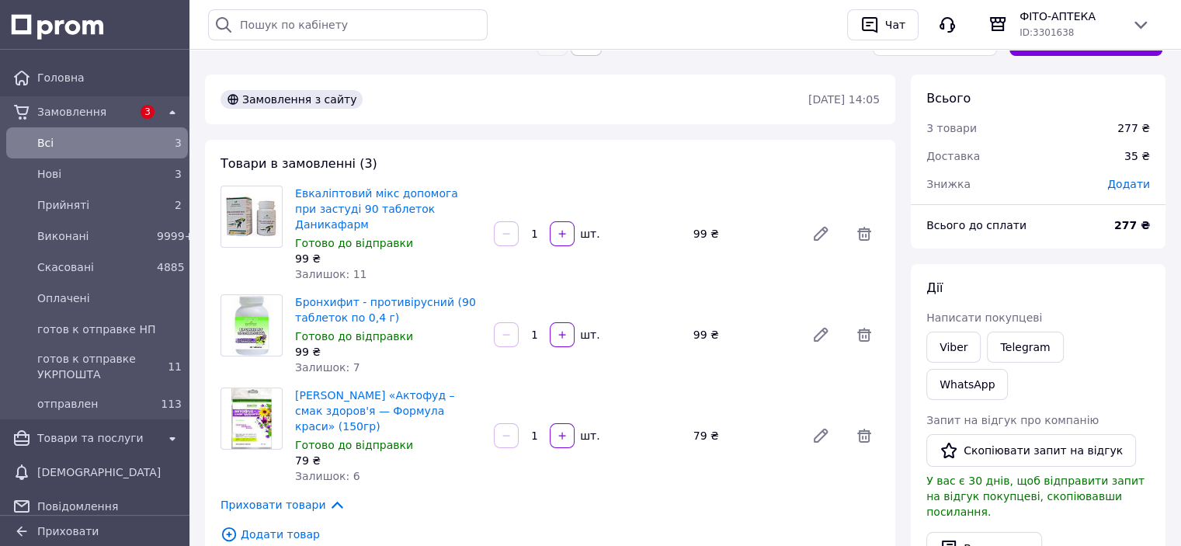
scroll to position [0, 0]
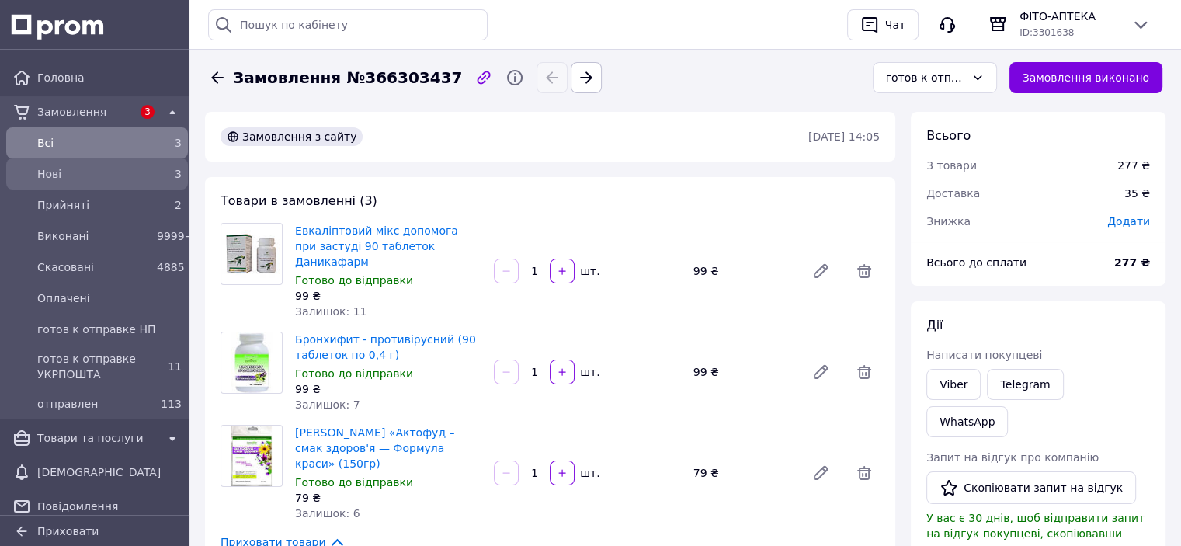
click at [64, 171] on span "Нові" at bounding box center [93, 174] width 113 height 16
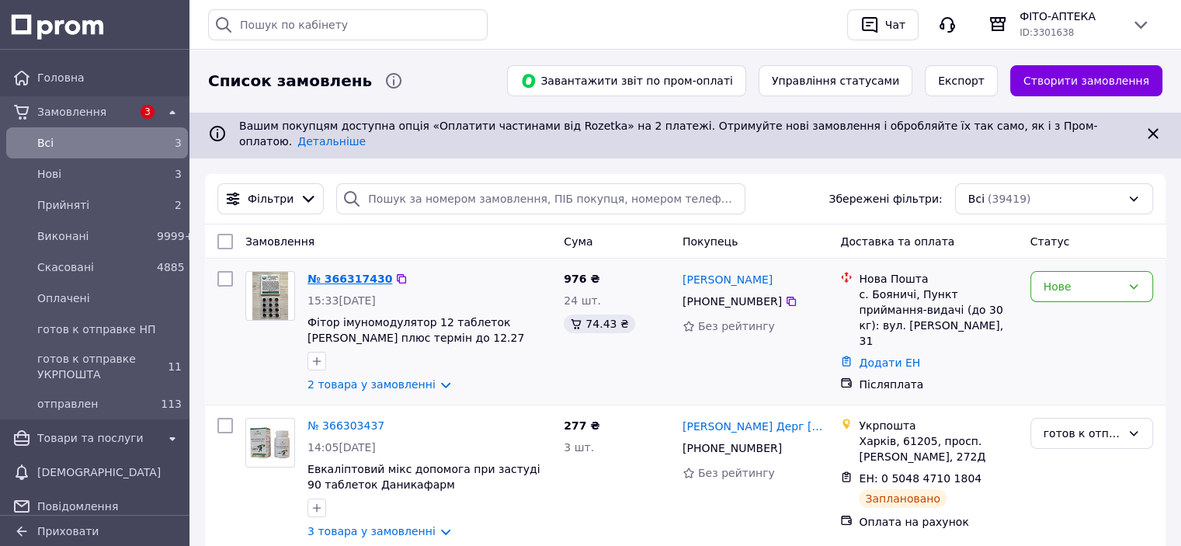
click at [339, 273] on link "№ 366317430" at bounding box center [350, 279] width 85 height 12
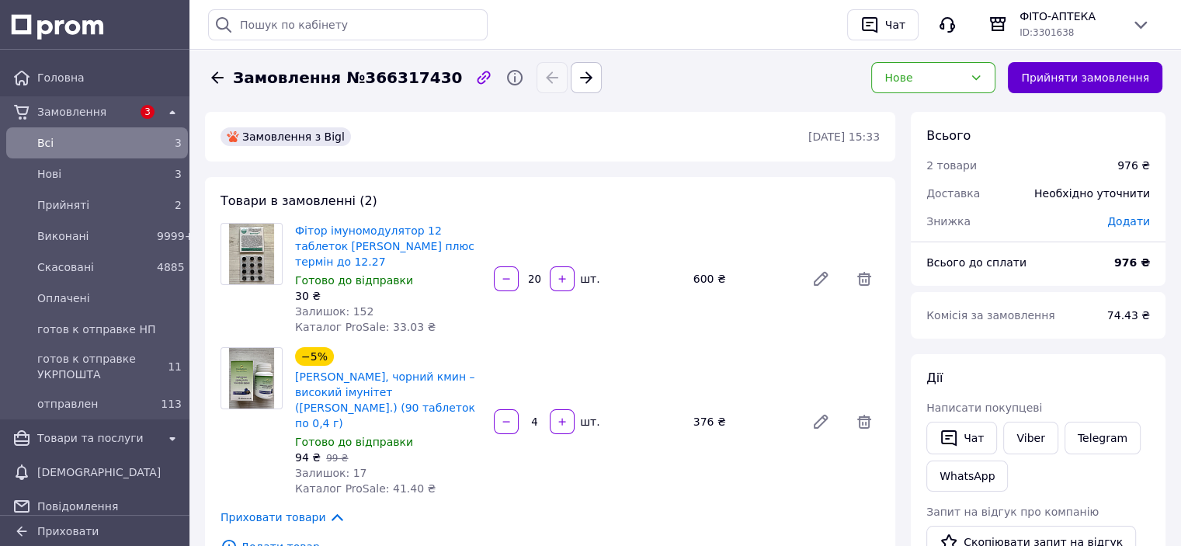
click at [1084, 64] on button "Прийняти замовлення" at bounding box center [1085, 77] width 155 height 31
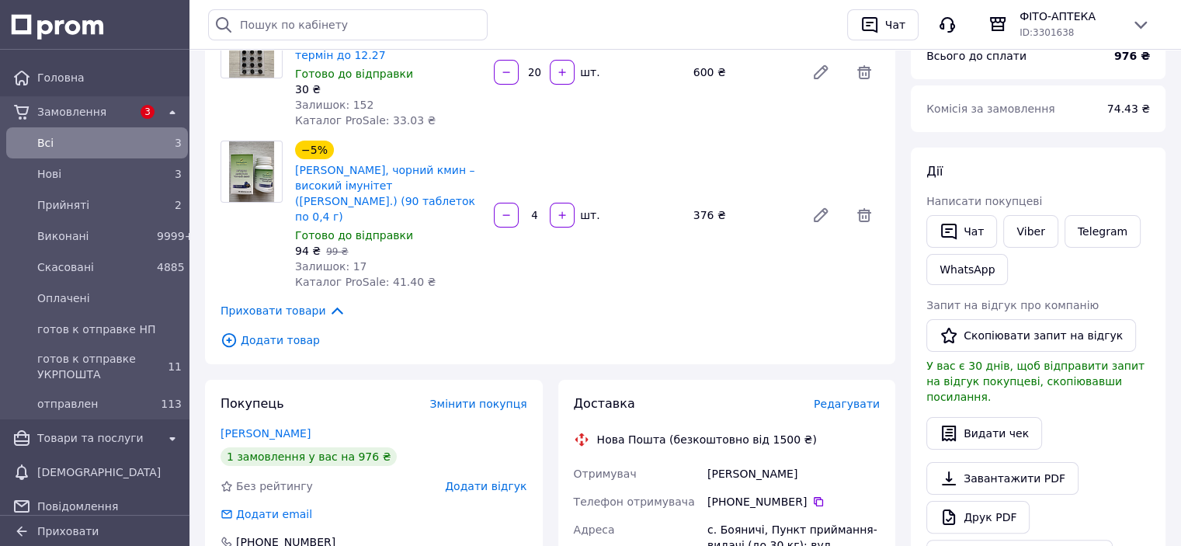
scroll to position [233, 0]
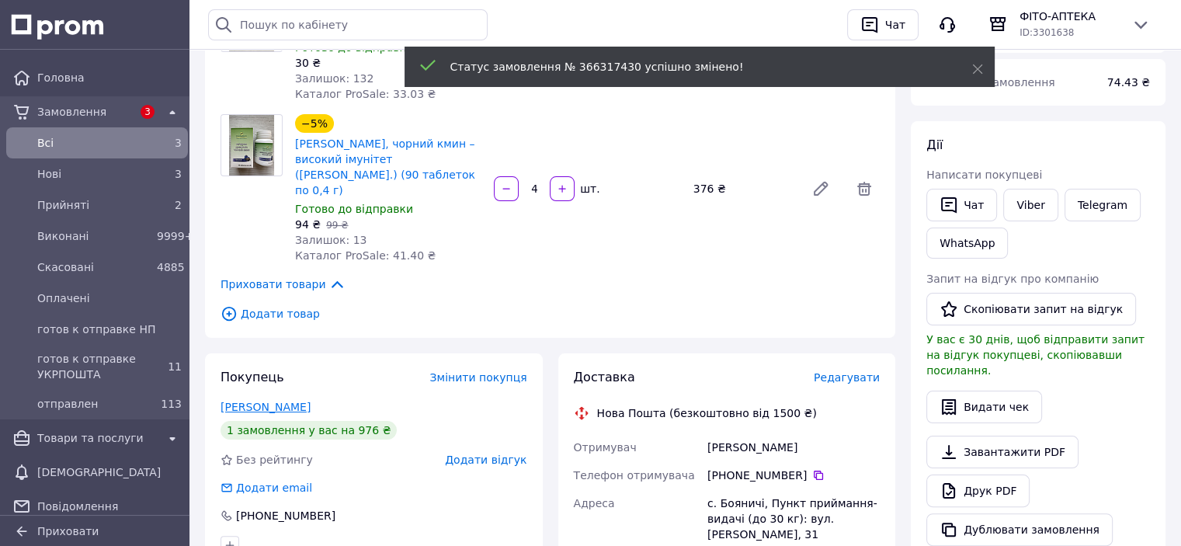
click at [238, 401] on link "[PERSON_NAME]" at bounding box center [266, 407] width 90 height 12
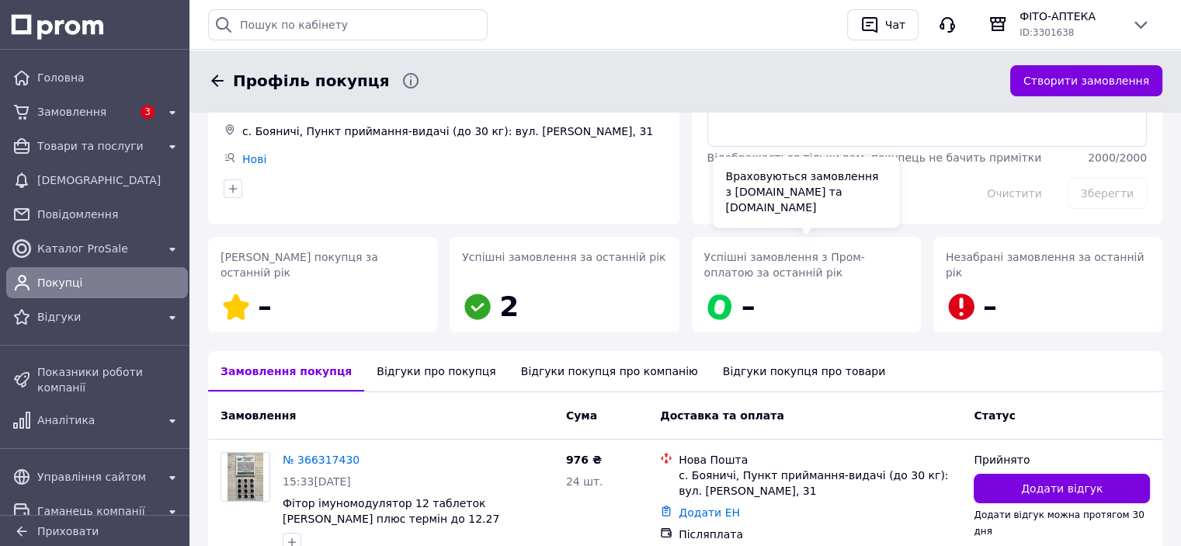
scroll to position [230, 0]
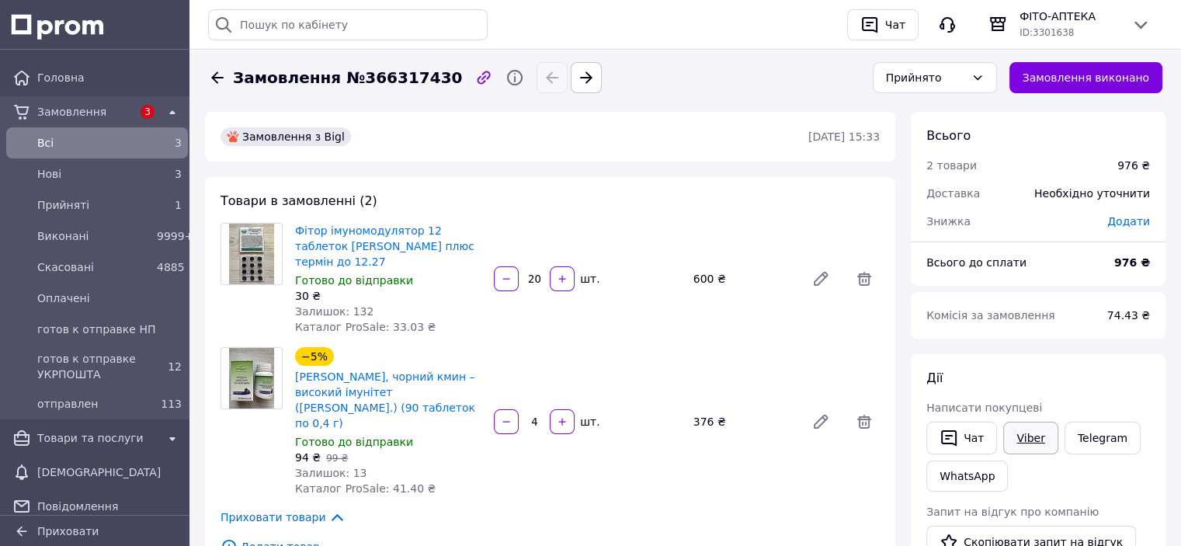
click at [1019, 439] on link "Viber" at bounding box center [1031, 438] width 54 height 33
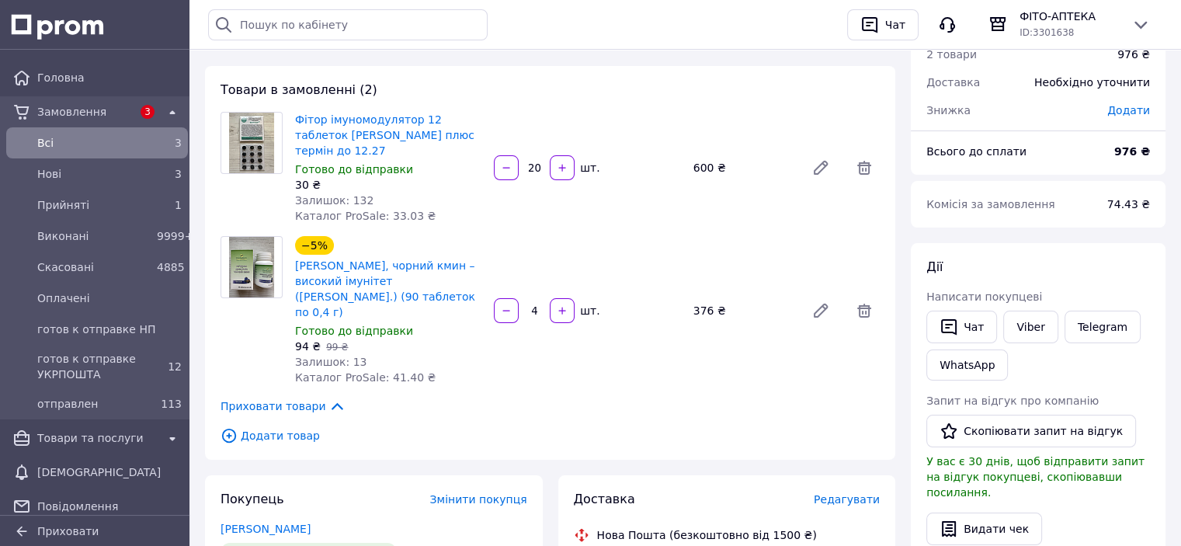
scroll to position [233, 0]
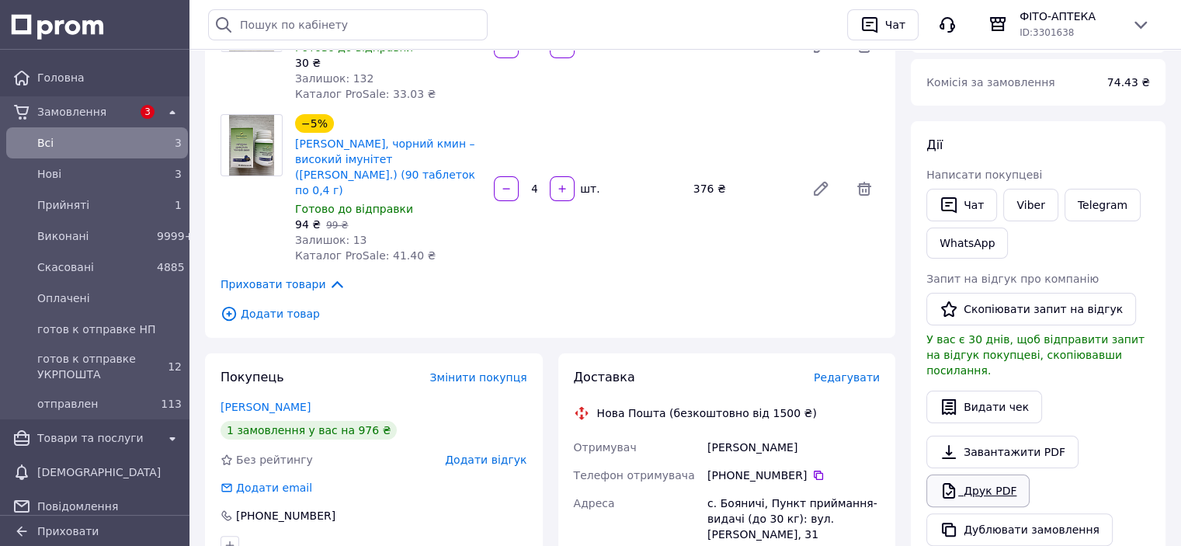
click at [979, 475] on link "Друк PDF" at bounding box center [978, 491] width 103 height 33
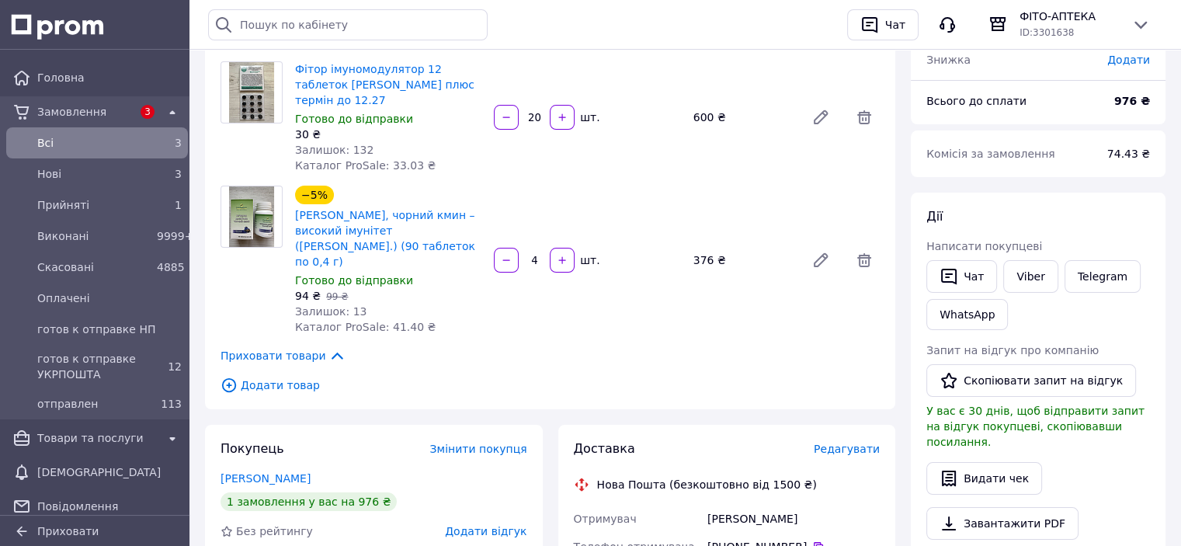
scroll to position [0, 0]
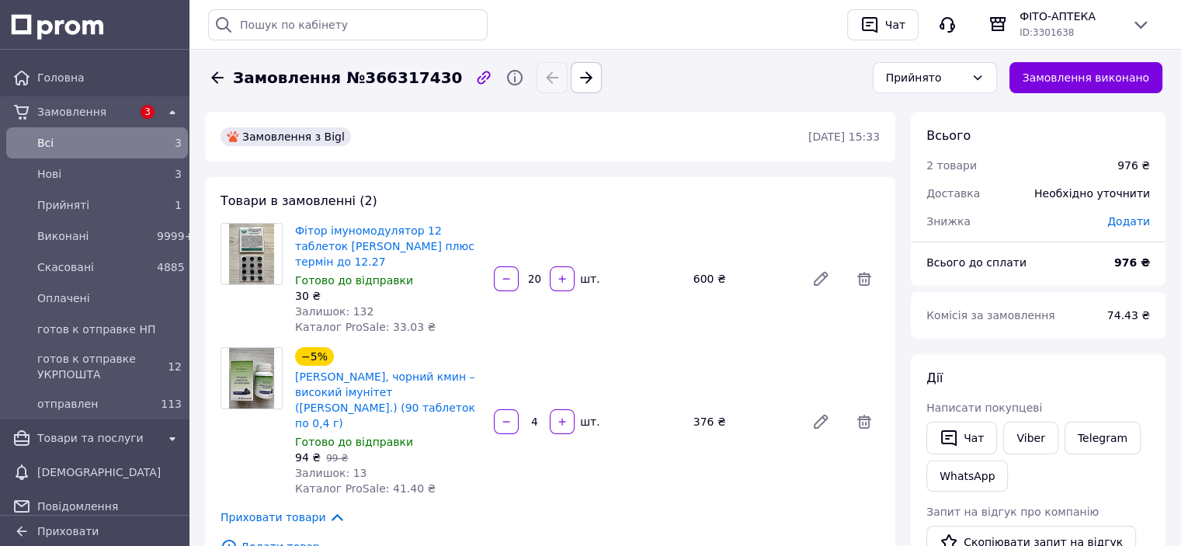
click at [241, 250] on img at bounding box center [252, 254] width 46 height 61
click at [317, 241] on link "Фітор імуномодулятор 12 таблеток [PERSON_NAME] плюс термін до 12.27" at bounding box center [384, 245] width 179 height 43
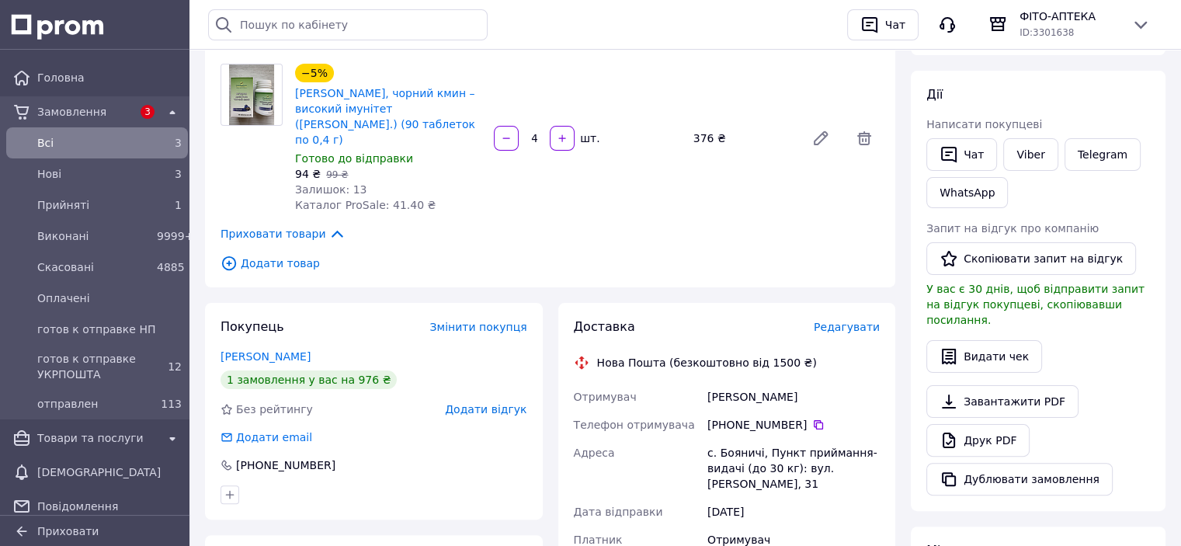
scroll to position [311, 0]
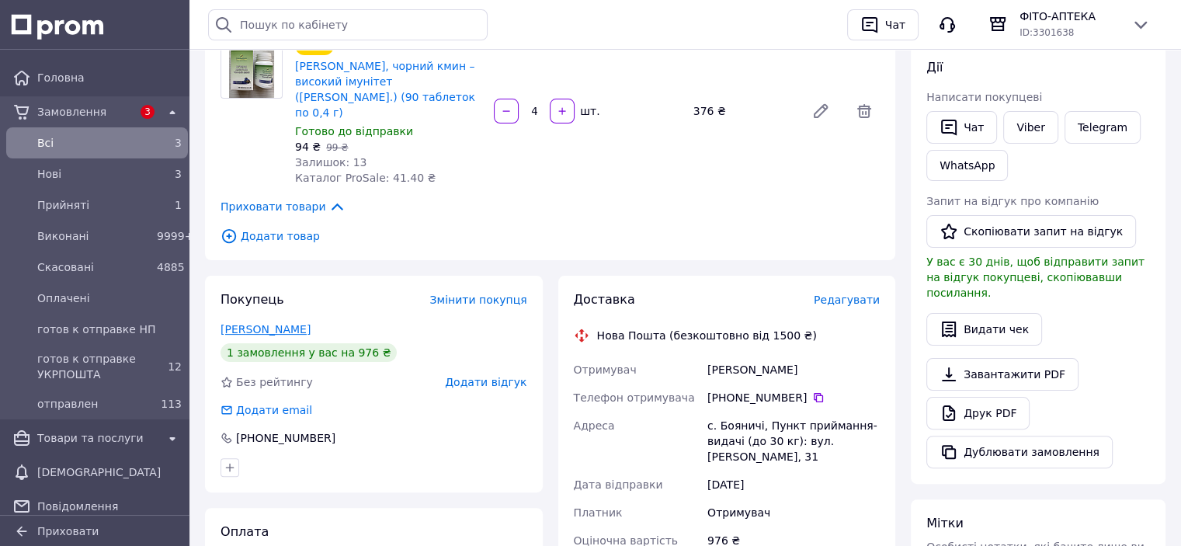
click at [252, 323] on link "[PERSON_NAME]" at bounding box center [266, 329] width 90 height 12
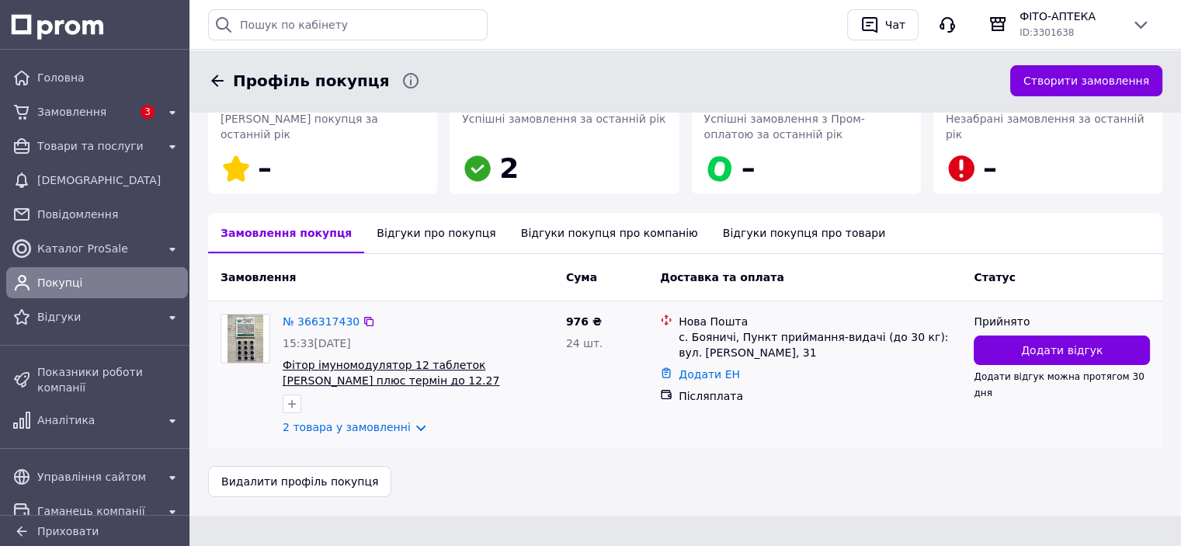
scroll to position [230, 0]
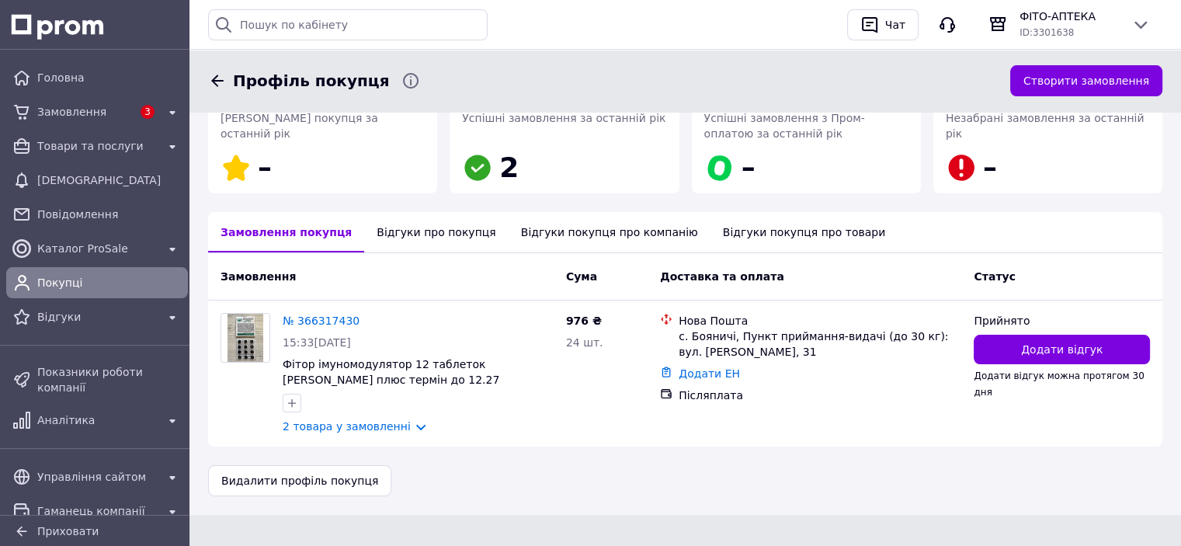
click at [419, 235] on div "Відгуки про покупця" at bounding box center [436, 232] width 144 height 40
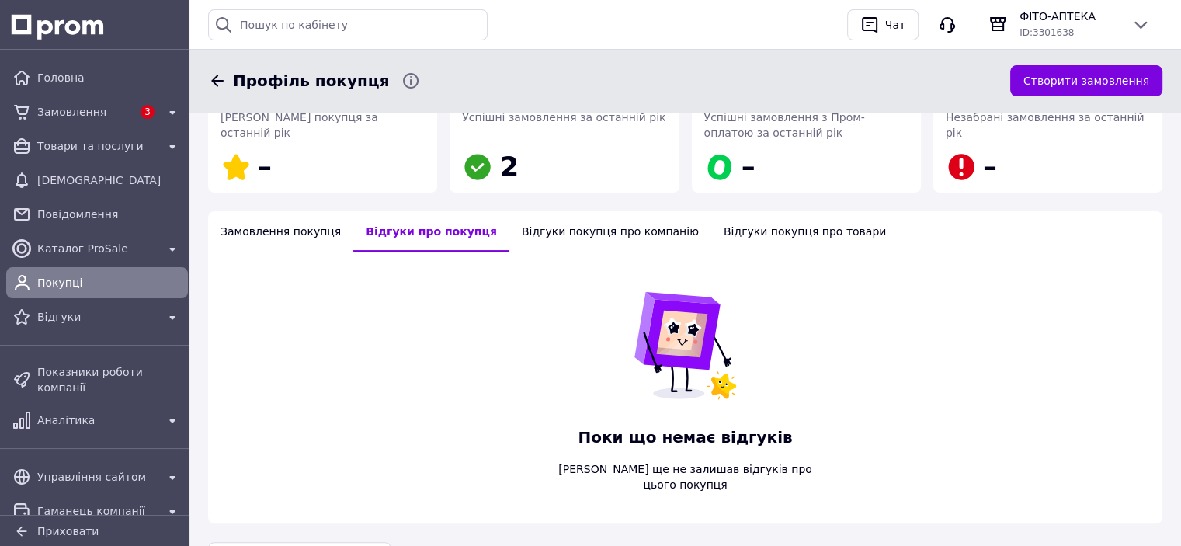
click at [299, 232] on div "Замовлення покупця" at bounding box center [280, 231] width 145 height 40
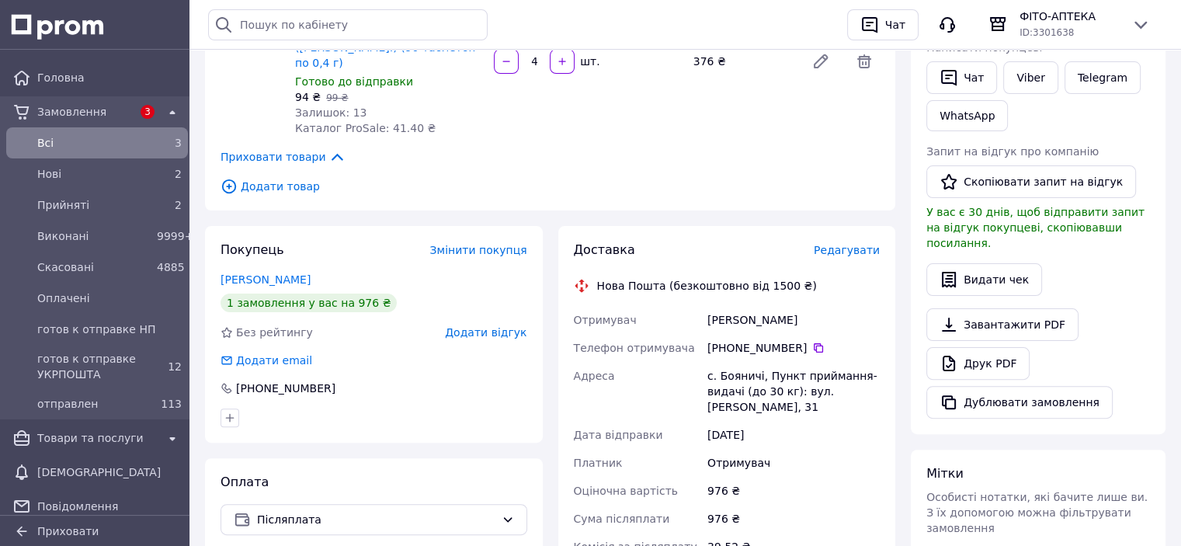
scroll to position [388, 0]
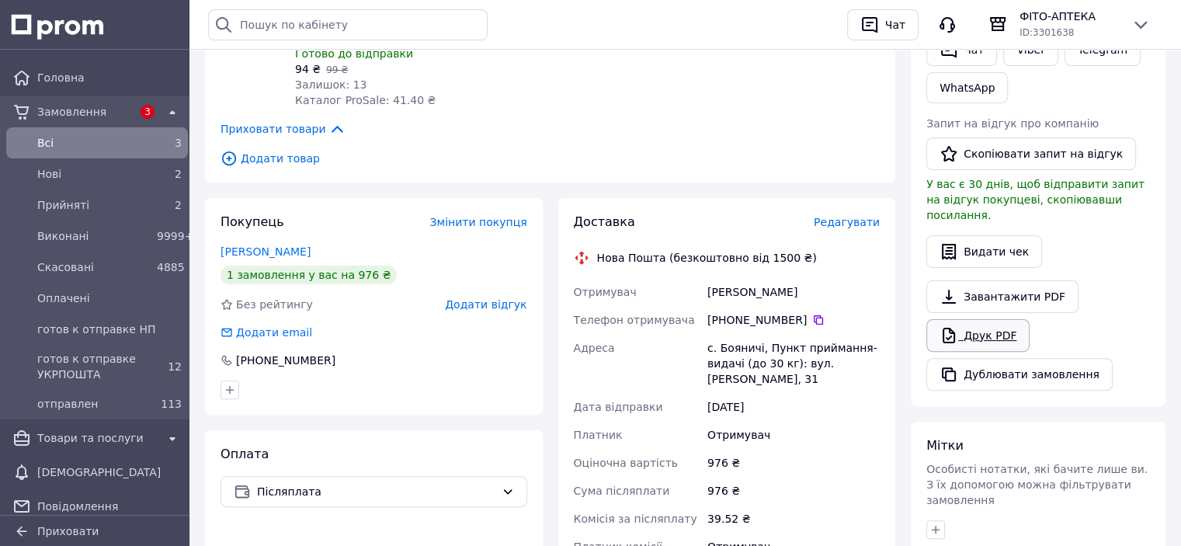
click at [998, 320] on link "Друк PDF" at bounding box center [978, 335] width 103 height 33
click at [840, 216] on span "Редагувати" at bounding box center [847, 222] width 66 height 12
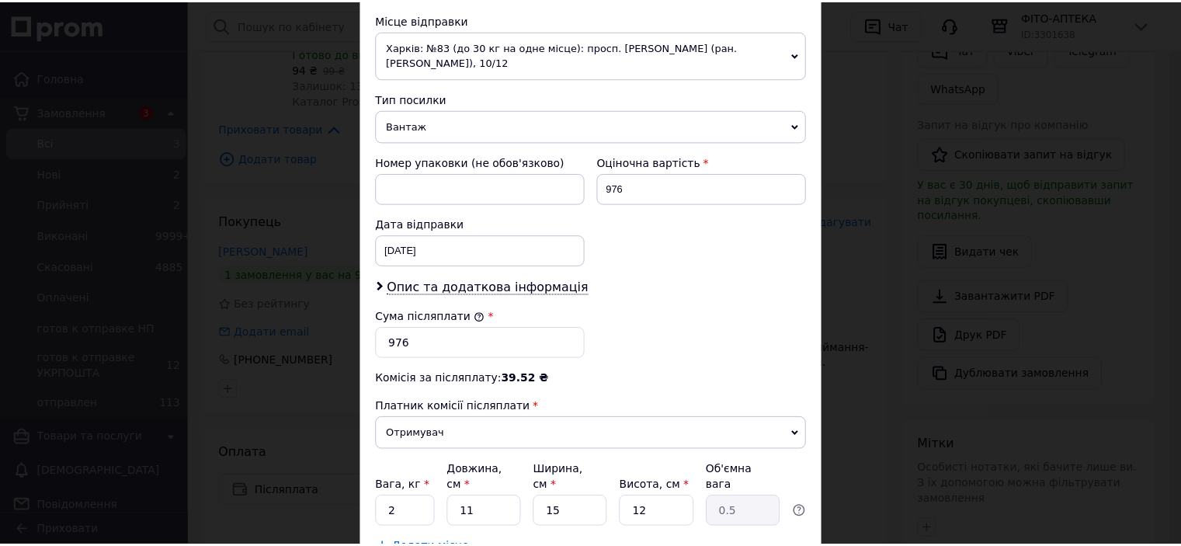
scroll to position [649, 0]
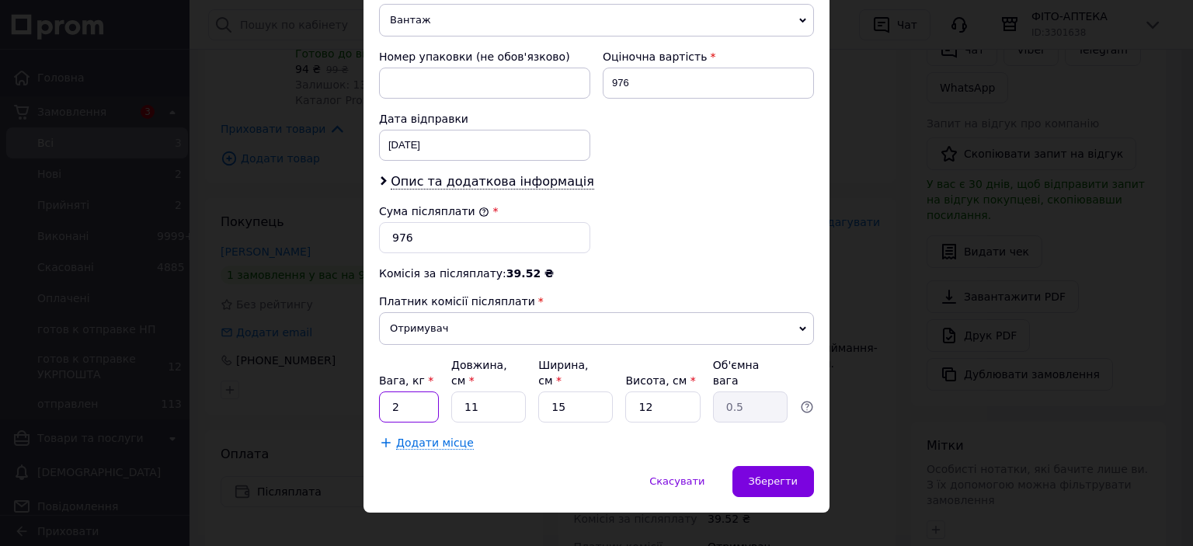
drag, startPoint x: 397, startPoint y: 384, endPoint x: 380, endPoint y: 392, distance: 18.8
click at [380, 392] on input "2" at bounding box center [409, 406] width 60 height 31
type input "1"
click at [531, 466] on div "Скасувати   Зберегти" at bounding box center [596, 489] width 466 height 47
click at [796, 466] on div "Зберегти" at bounding box center [773, 481] width 82 height 31
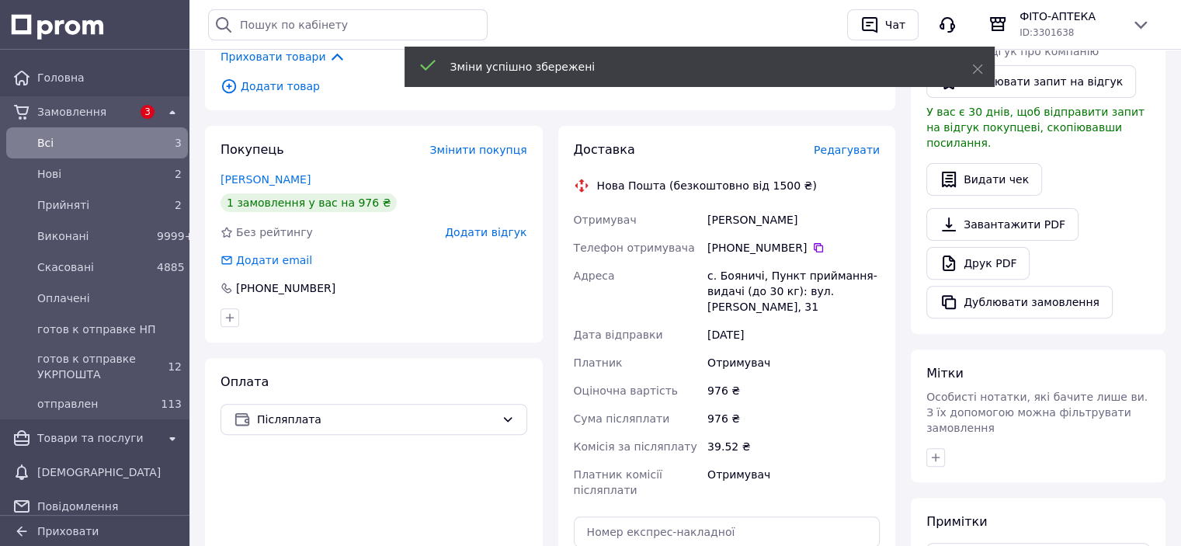
scroll to position [699, 0]
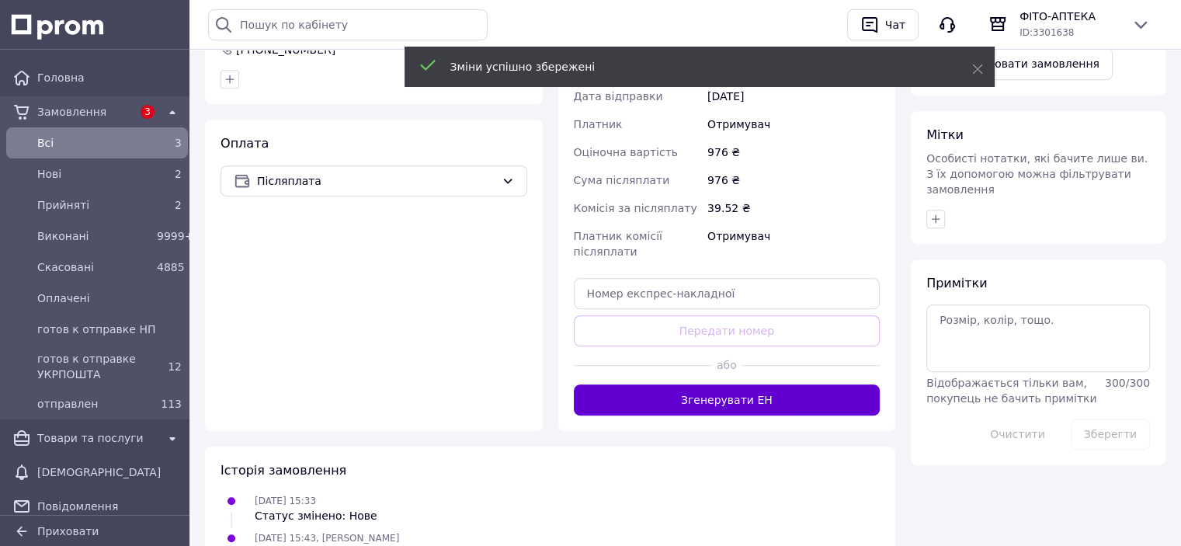
click at [746, 384] on button "Згенерувати ЕН" at bounding box center [727, 399] width 307 height 31
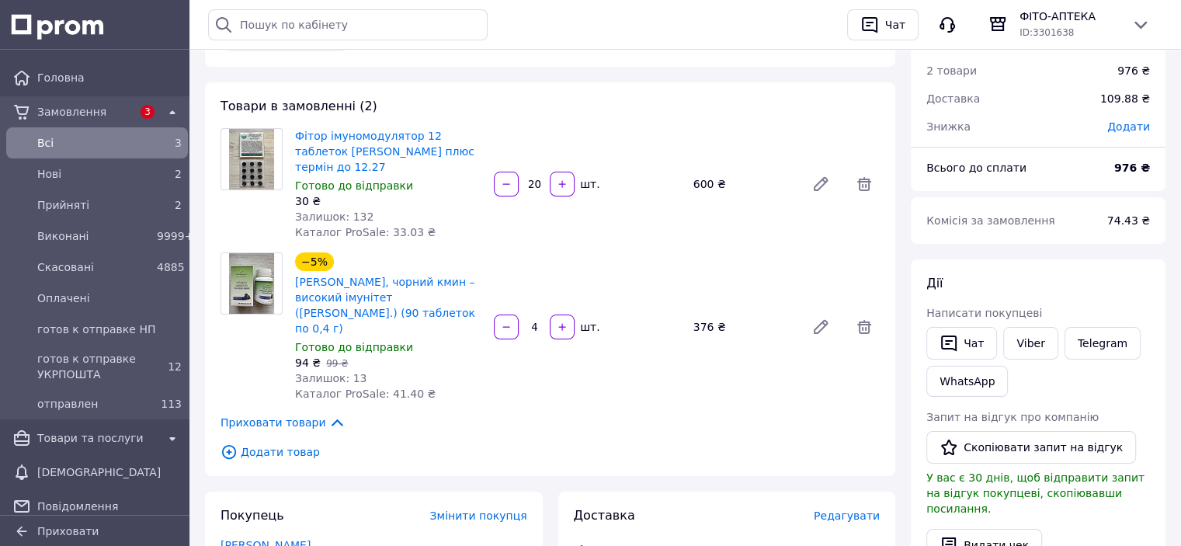
scroll to position [0, 0]
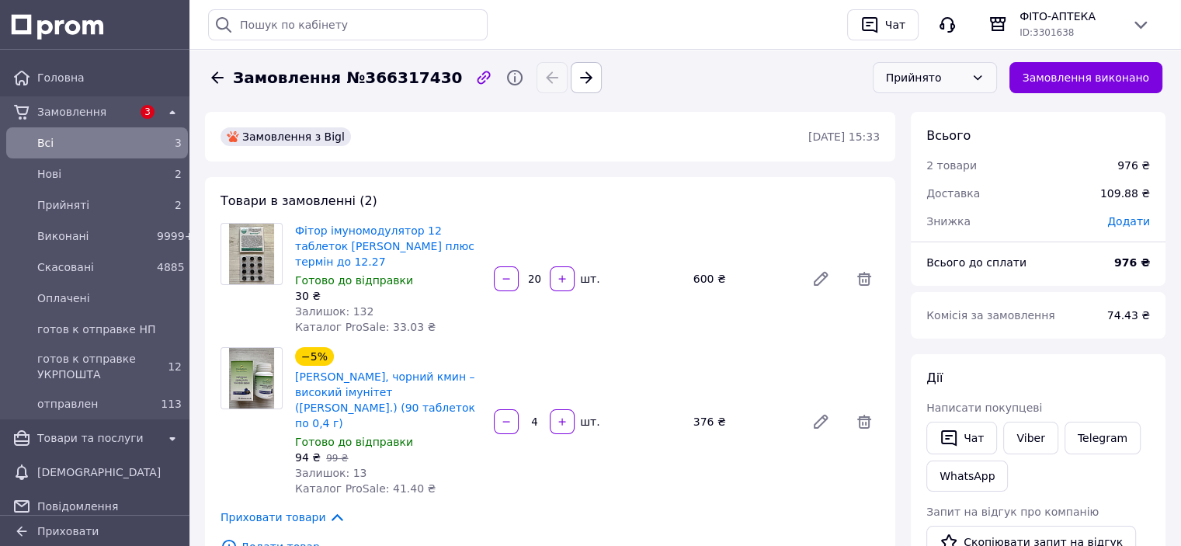
click at [980, 71] on div "Прийнято" at bounding box center [935, 77] width 124 height 31
drag, startPoint x: 929, startPoint y: 202, endPoint x: 870, endPoint y: 203, distance: 59.1
click at [929, 201] on li "готов к отправке НП" at bounding box center [946, 202] width 123 height 43
click at [55, 172] on span "Нові" at bounding box center [93, 174] width 113 height 16
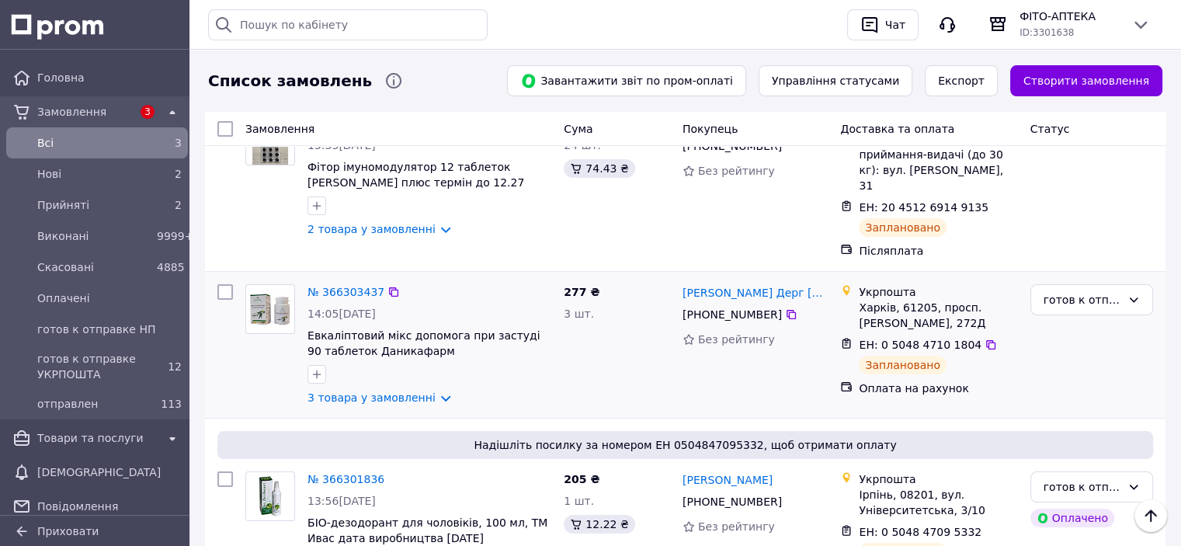
scroll to position [78, 0]
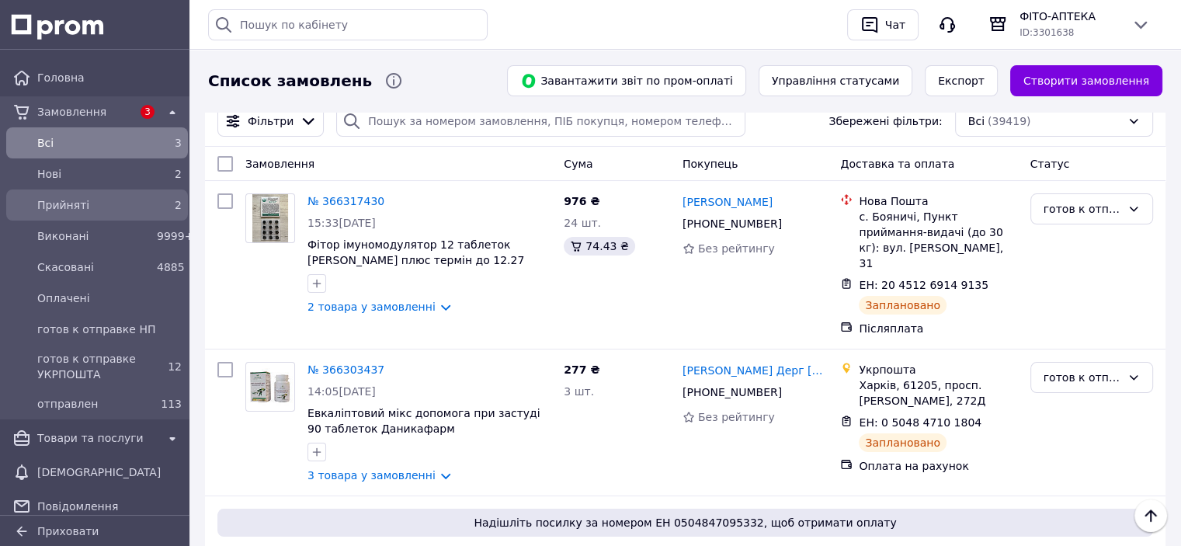
click at [76, 208] on span "Прийняті" at bounding box center [93, 205] width 113 height 16
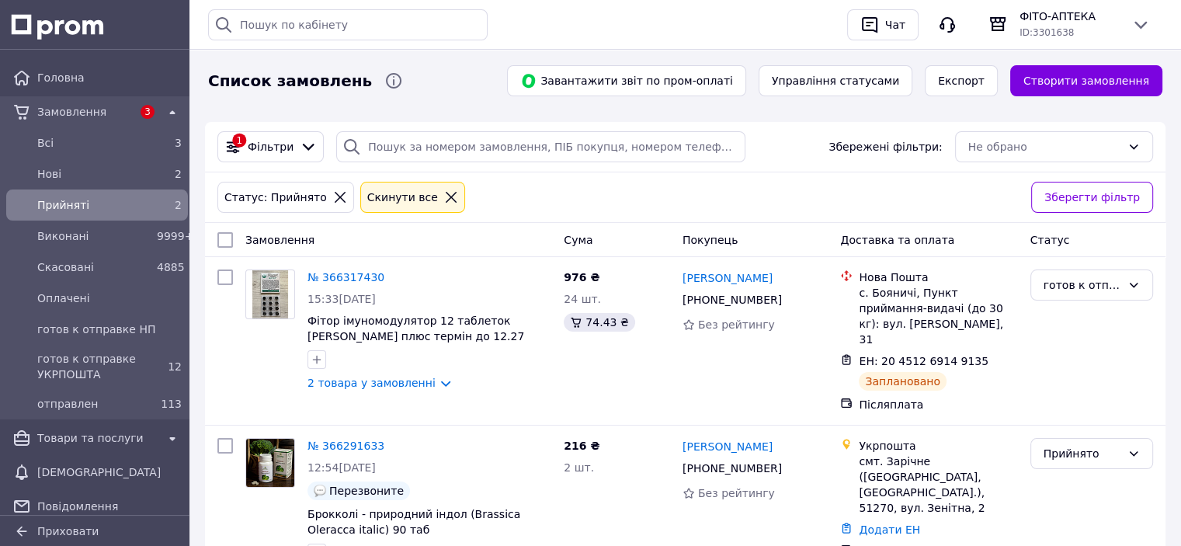
scroll to position [100, 0]
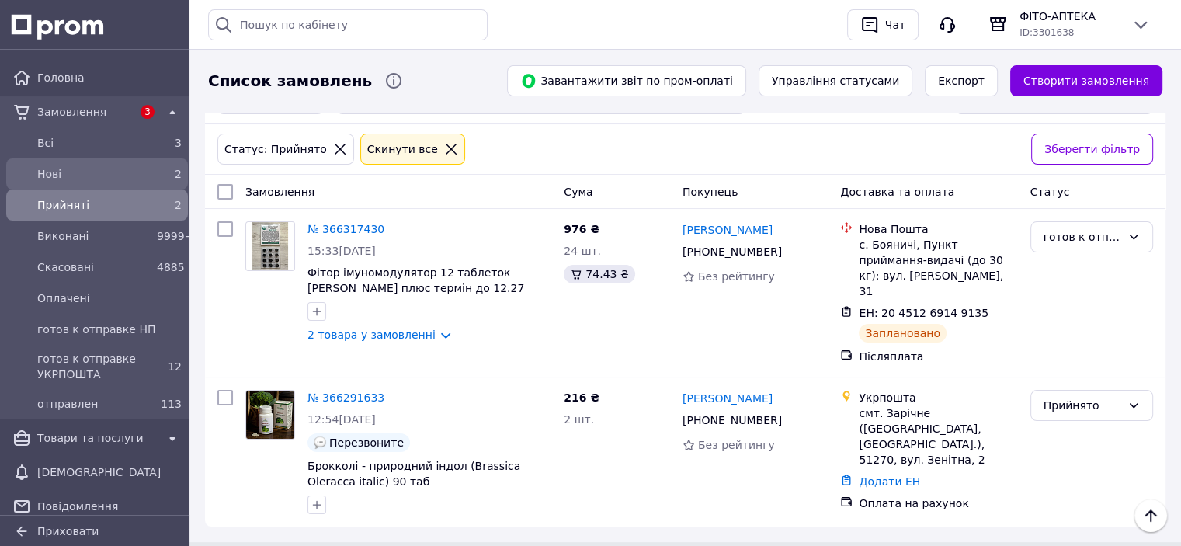
click at [68, 169] on span "Нові" at bounding box center [93, 174] width 113 height 16
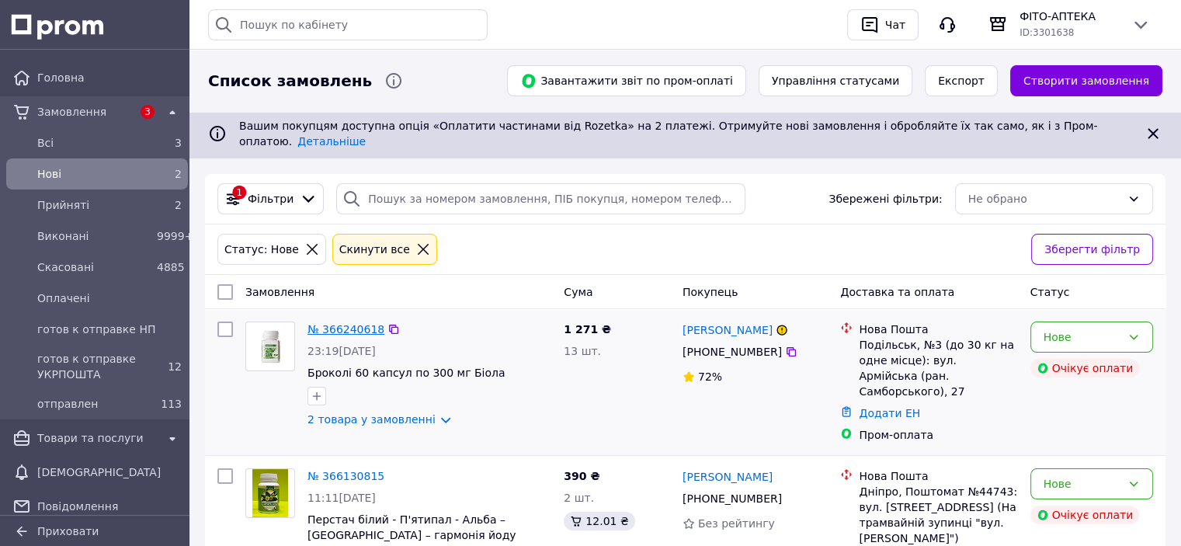
click at [336, 323] on link "№ 366240618" at bounding box center [346, 329] width 77 height 12
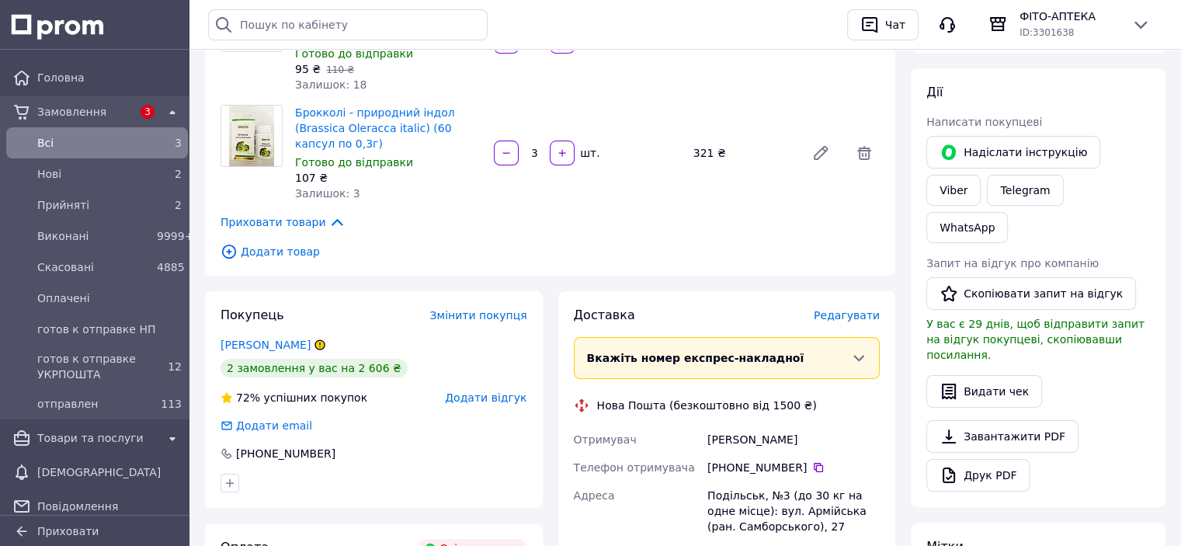
scroll to position [78, 0]
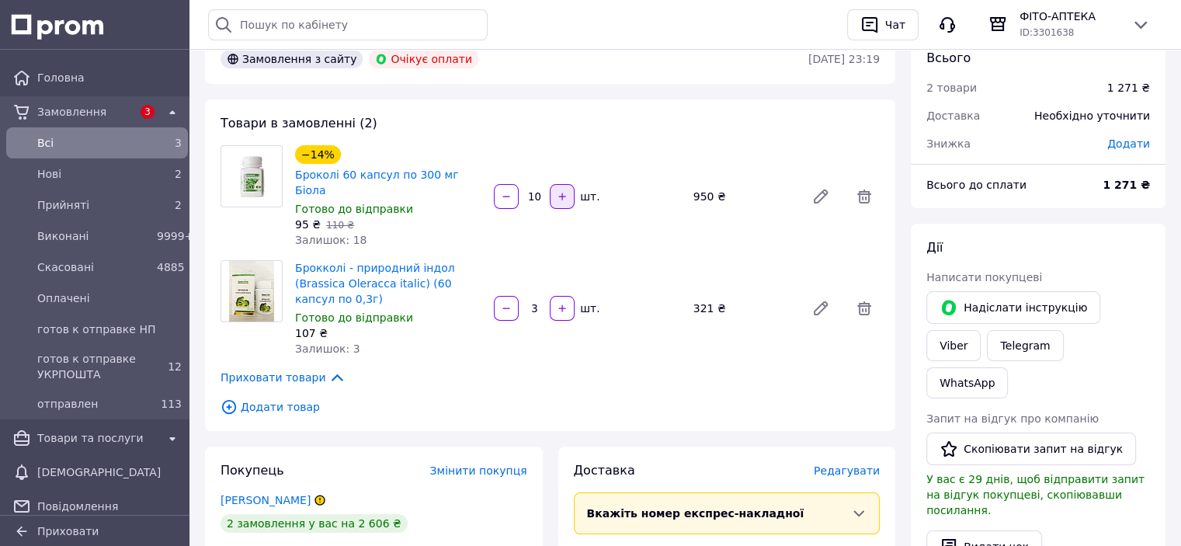
click at [567, 191] on icon "button" at bounding box center [562, 196] width 11 height 11
type input "12"
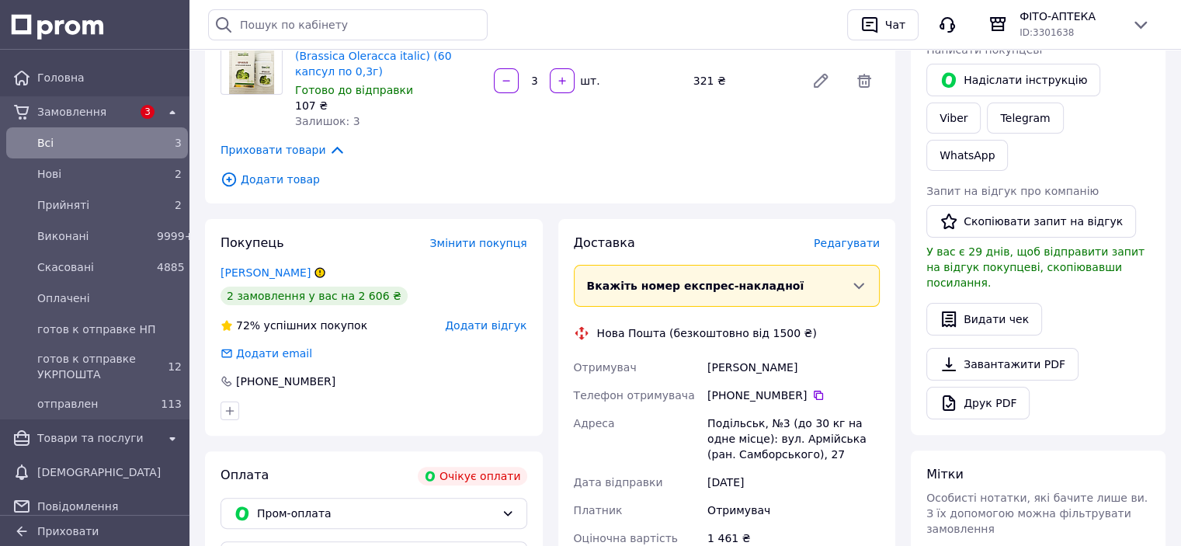
scroll to position [311, 0]
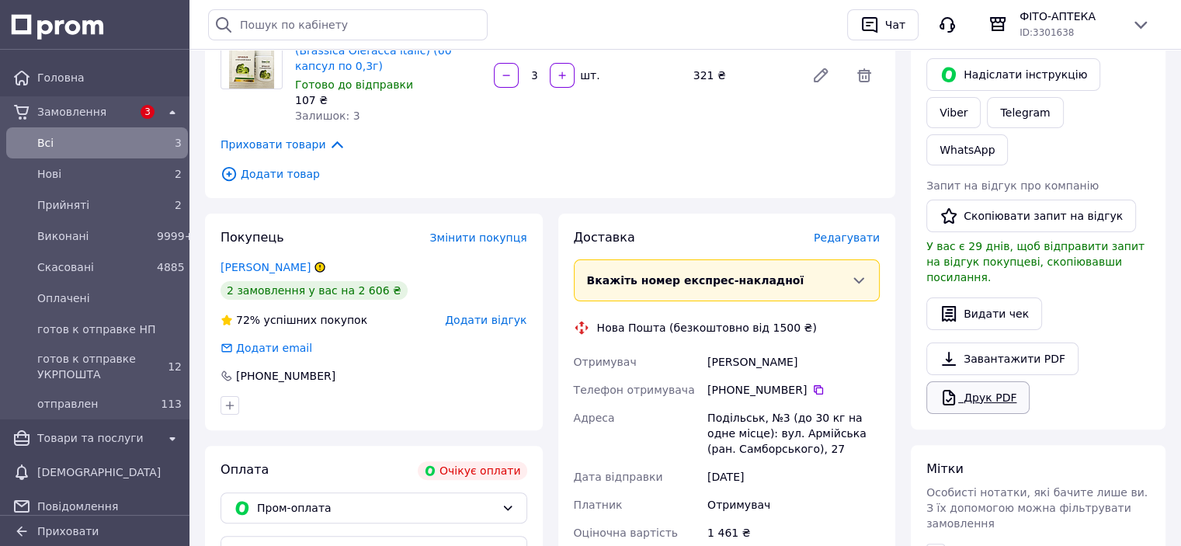
click at [997, 381] on link "Друк PDF" at bounding box center [978, 397] width 103 height 33
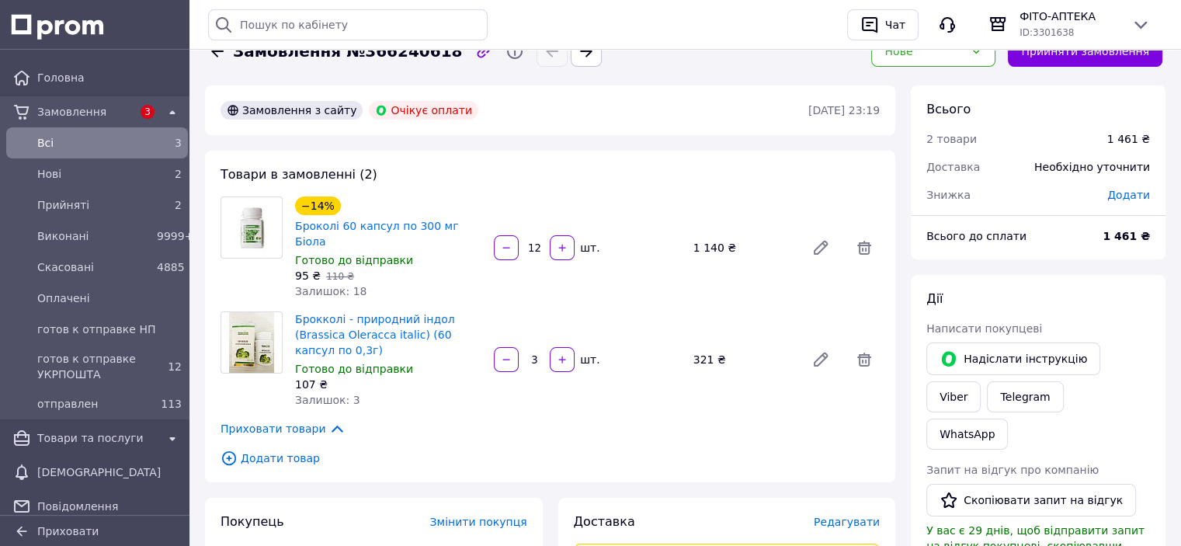
scroll to position [0, 0]
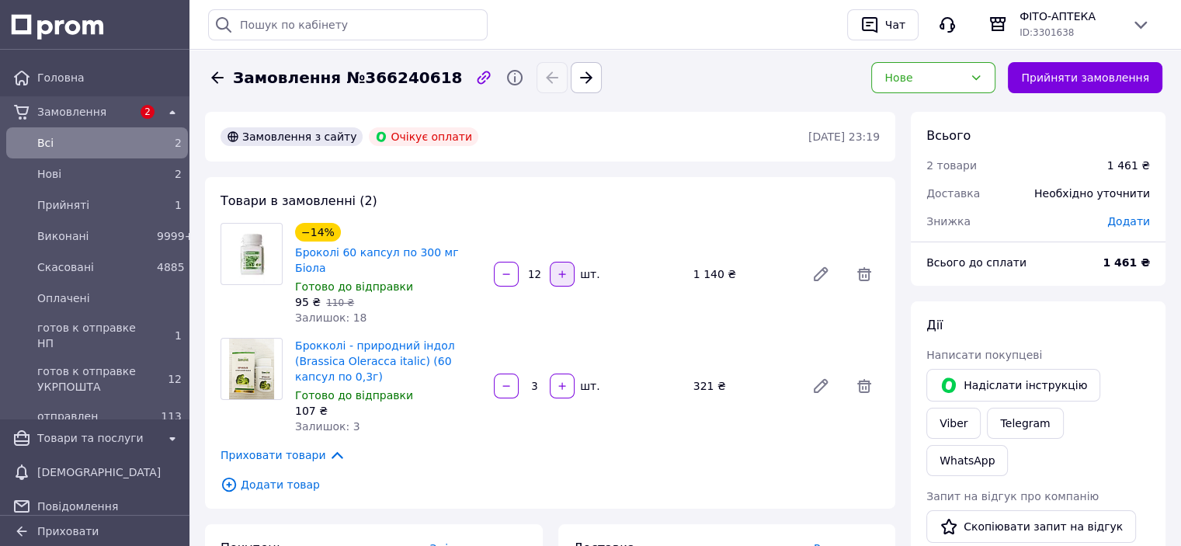
click at [562, 270] on icon "button" at bounding box center [562, 273] width 7 height 7
click at [562, 266] on div at bounding box center [562, 274] width 28 height 25
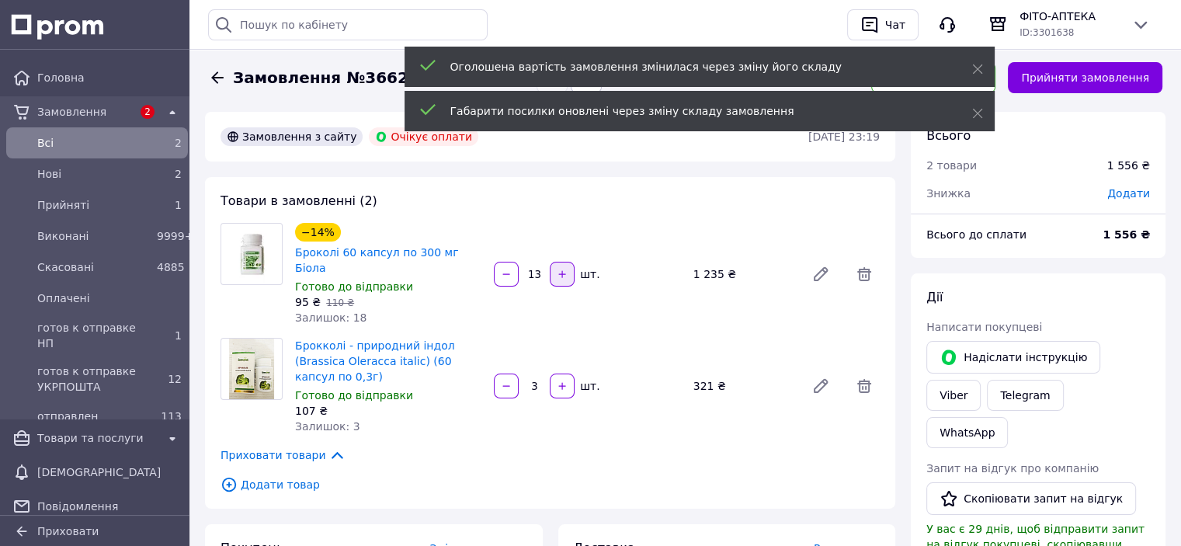
click at [562, 270] on icon "button" at bounding box center [562, 273] width 7 height 7
type input "15"
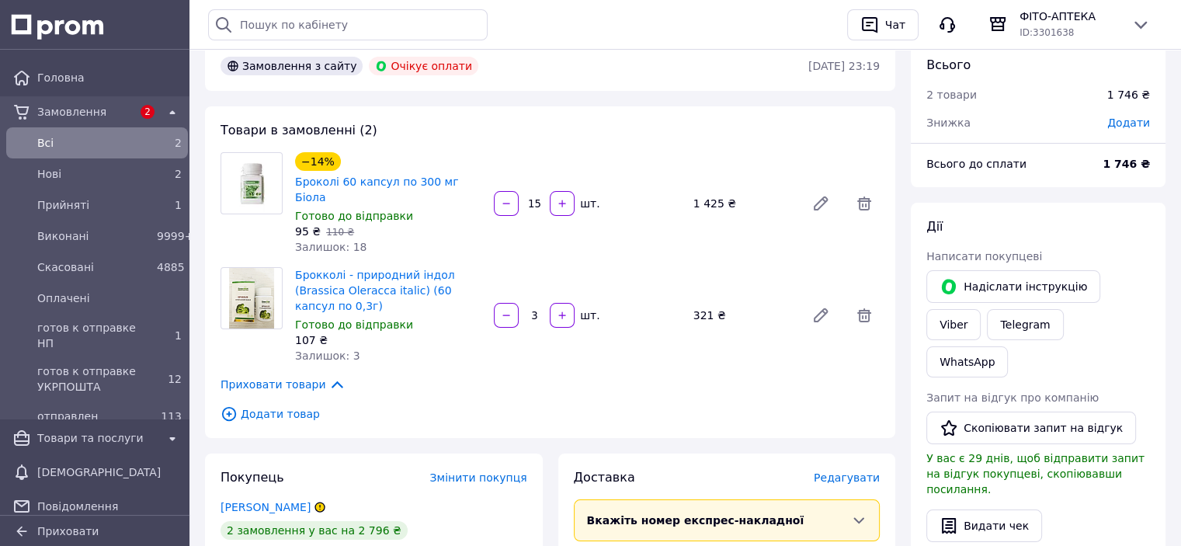
scroll to position [233, 0]
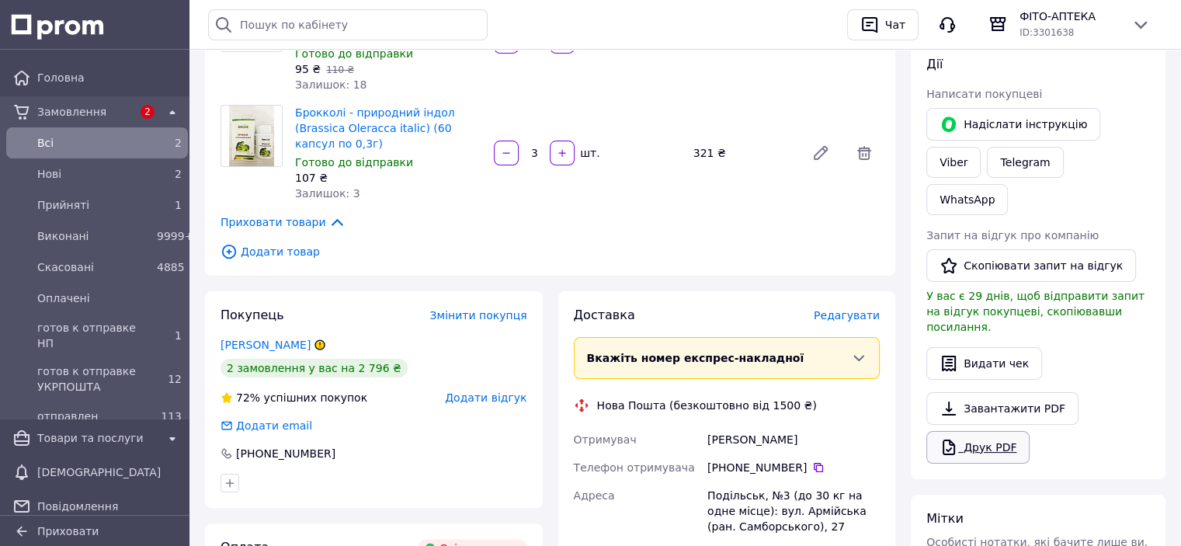
click at [988, 431] on link "Друк PDF" at bounding box center [978, 447] width 103 height 33
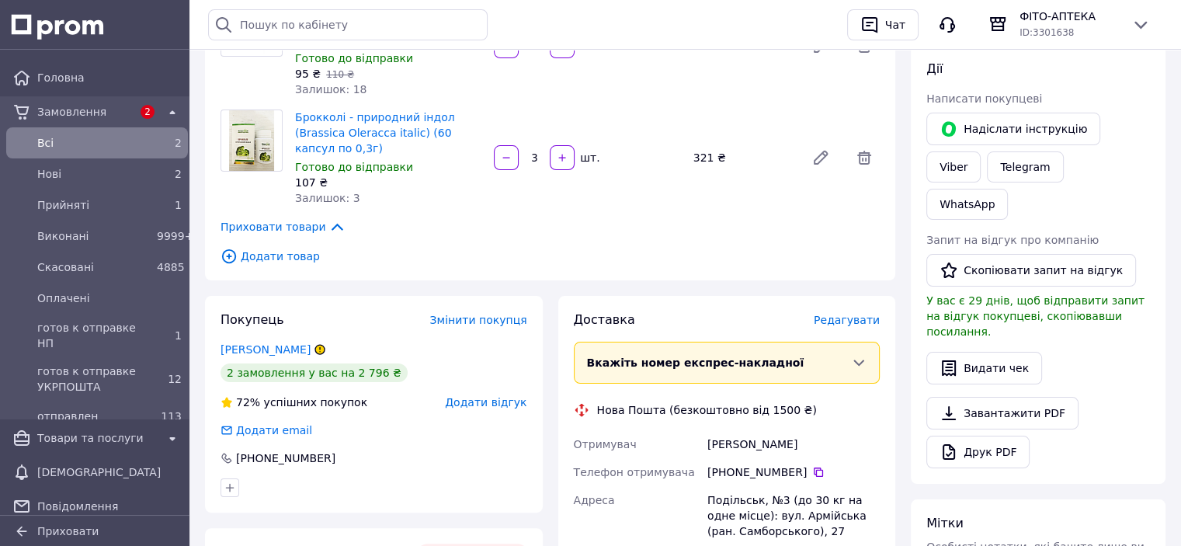
scroll to position [311, 0]
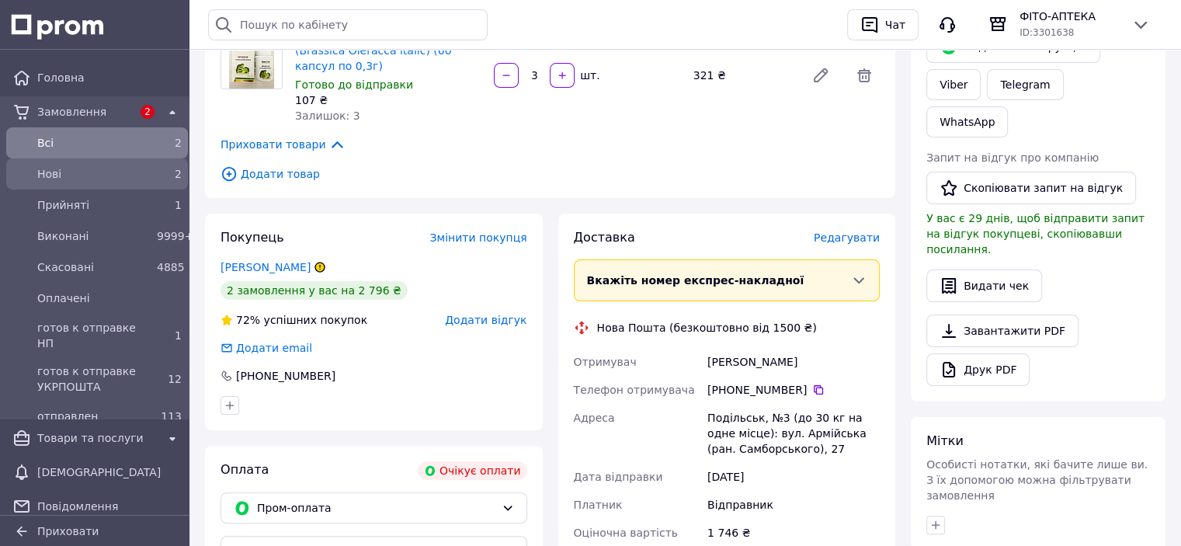
click at [47, 178] on span "Нові" at bounding box center [93, 174] width 113 height 16
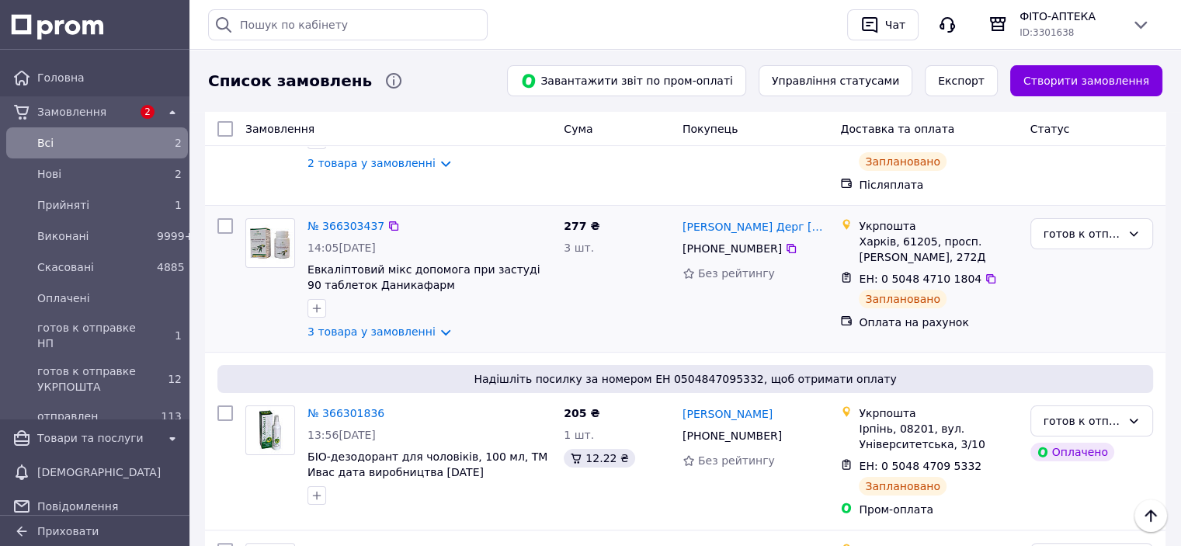
scroll to position [311, 0]
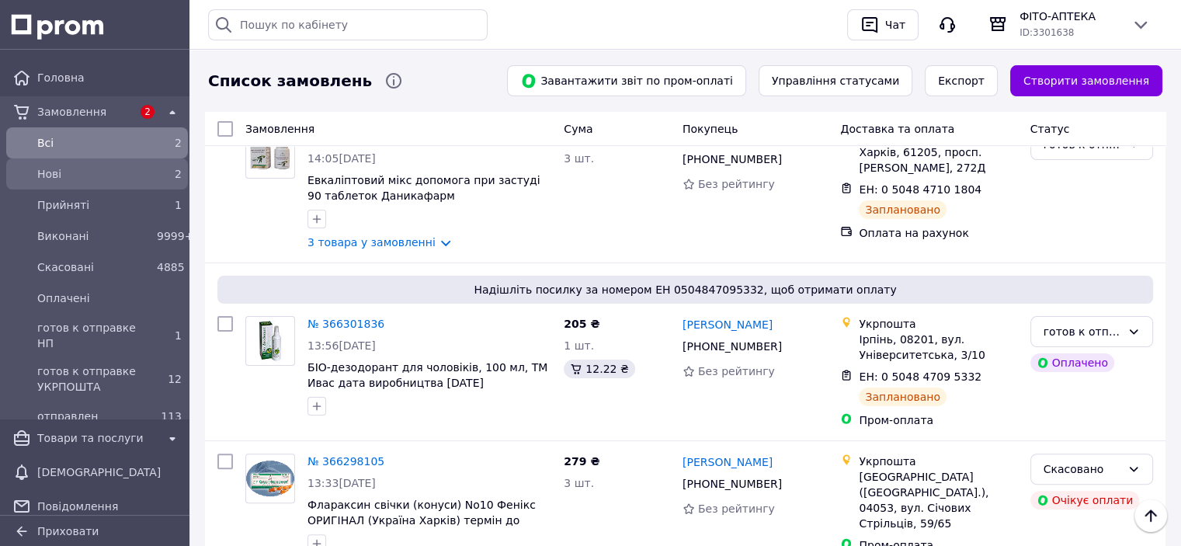
click at [50, 174] on span "Нові" at bounding box center [93, 174] width 113 height 16
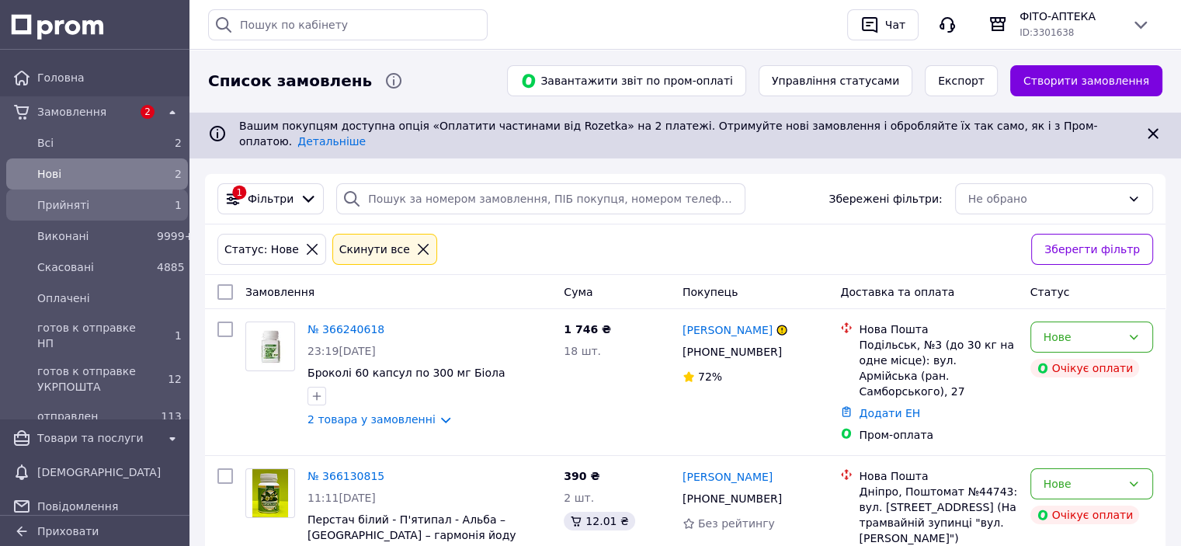
click at [56, 210] on span "Прийняті" at bounding box center [93, 205] width 113 height 16
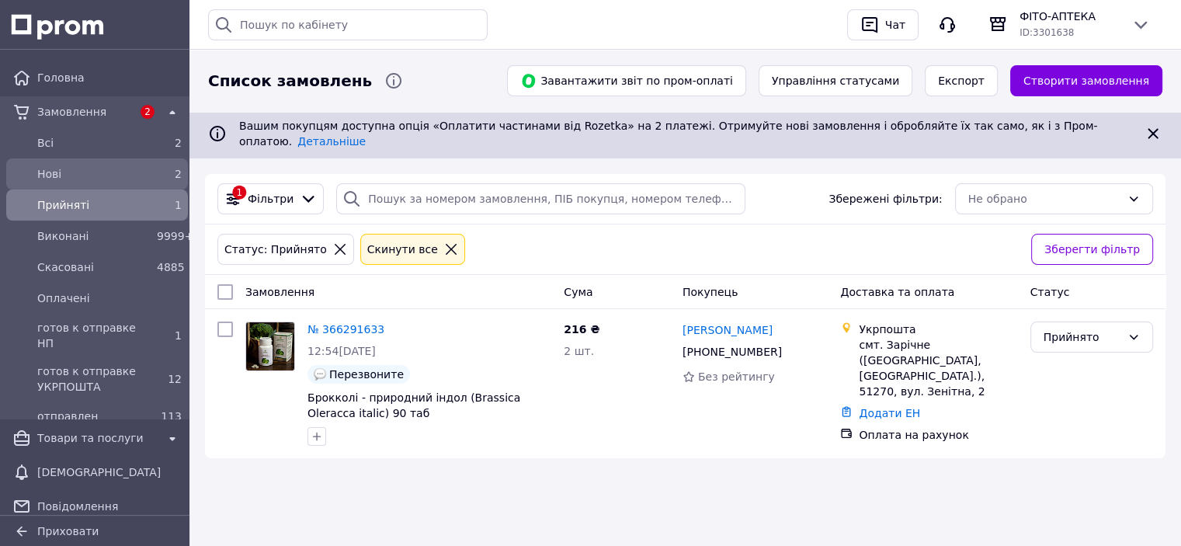
click at [85, 164] on div "Нові" at bounding box center [94, 174] width 120 height 22
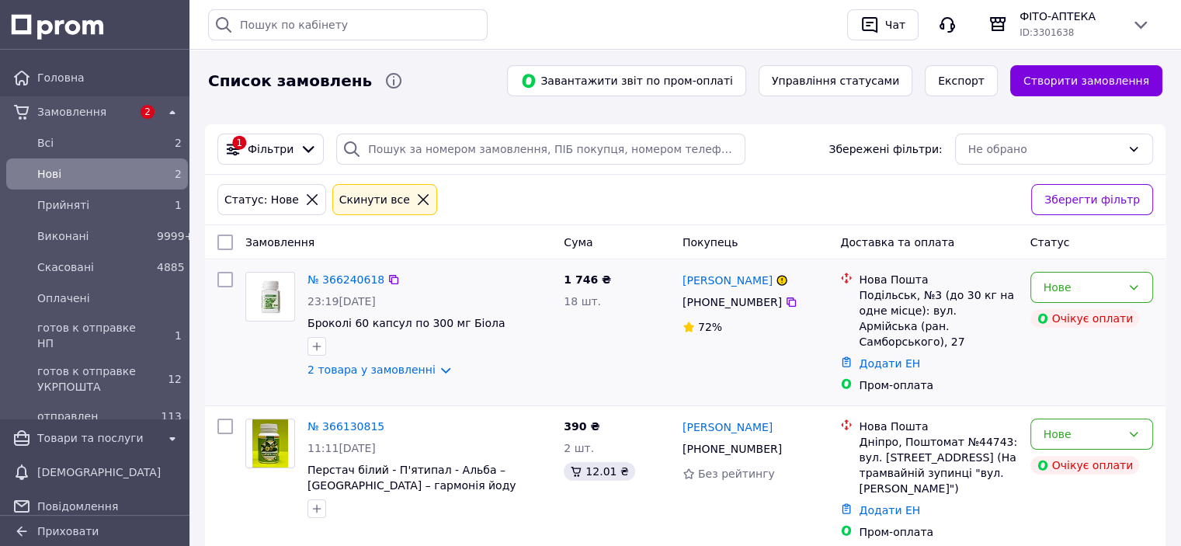
scroll to position [75, 0]
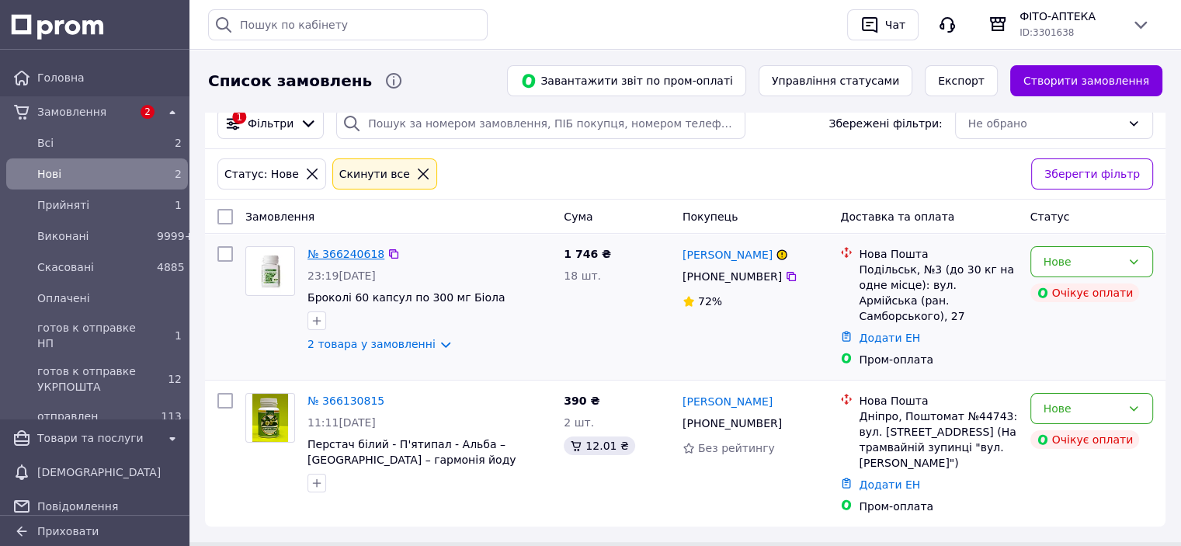
click at [326, 248] on link "№ 366240618" at bounding box center [346, 254] width 77 height 12
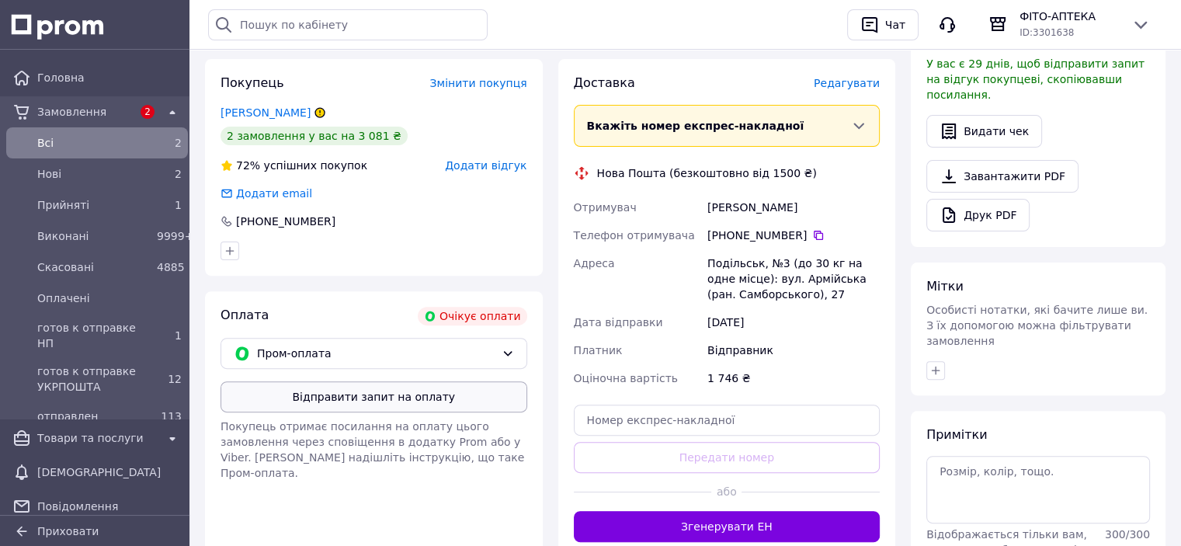
scroll to position [466, 0]
click at [329, 344] on span "Пром-оплата" at bounding box center [376, 352] width 238 height 17
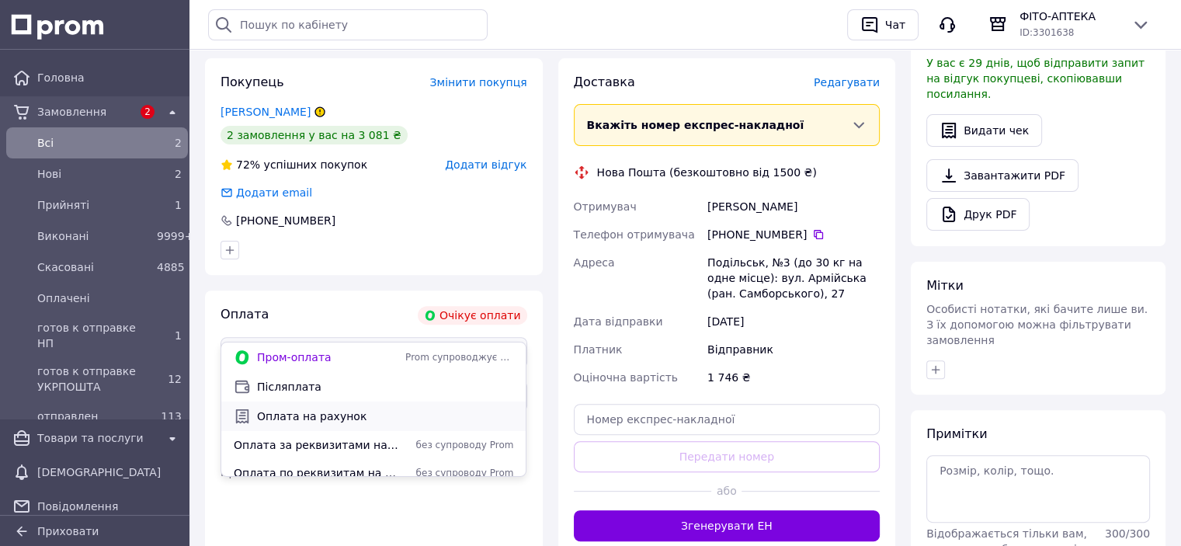
click at [311, 412] on span "Оплата на рахунок" at bounding box center [385, 417] width 256 height 16
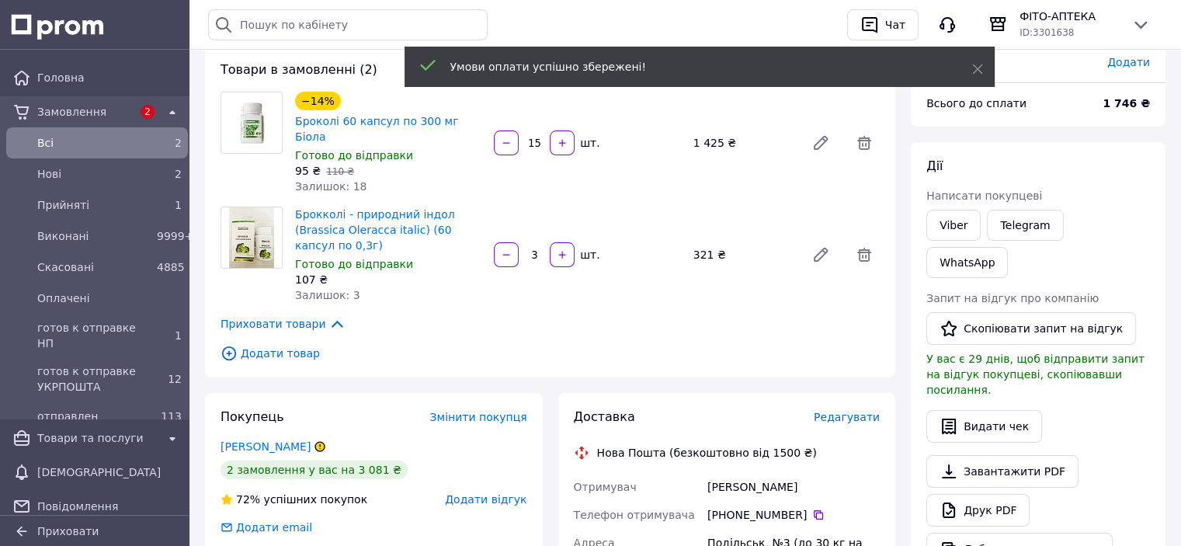
scroll to position [0, 0]
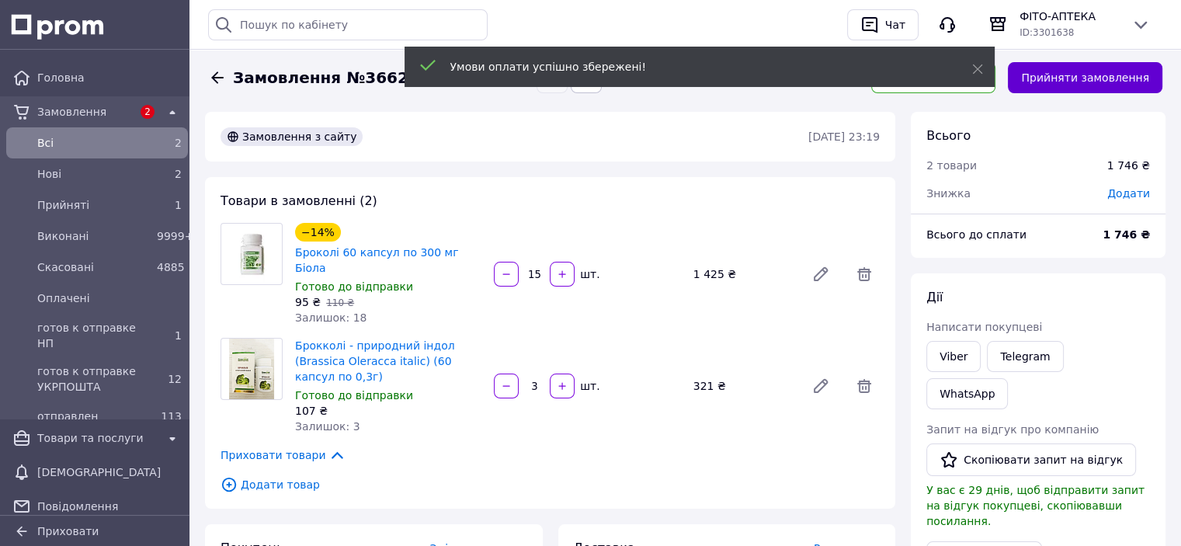
click at [1093, 77] on button "Прийняти замовлення" at bounding box center [1085, 77] width 155 height 31
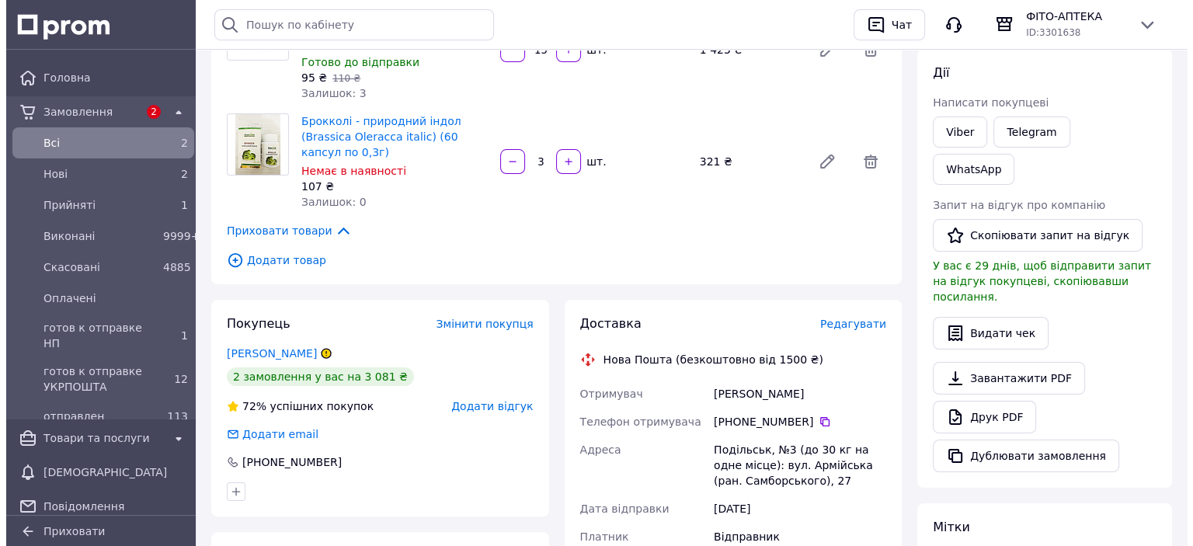
scroll to position [233, 0]
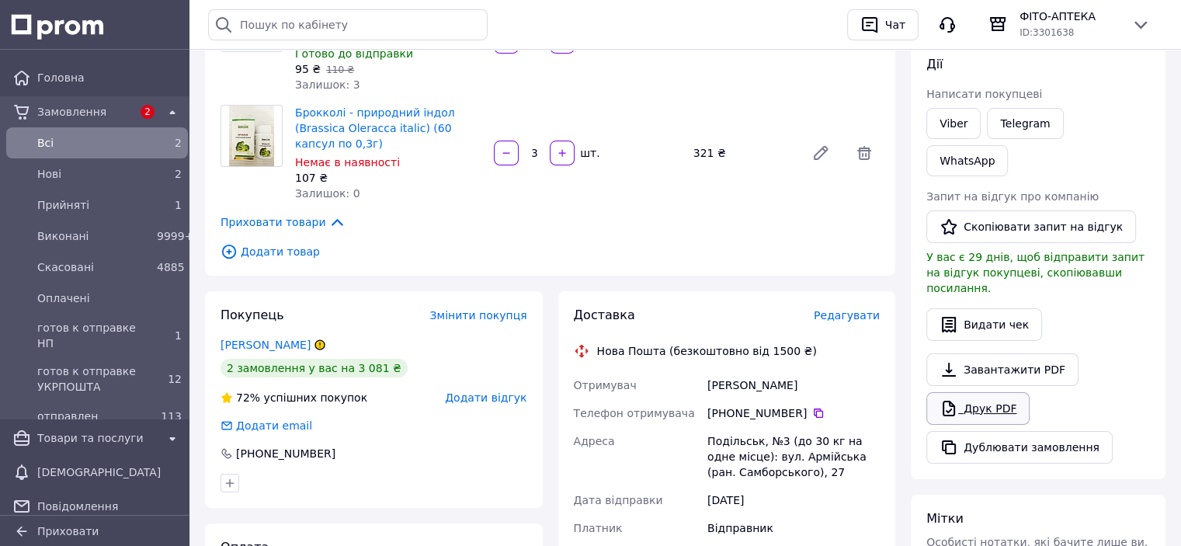
click at [993, 392] on link "Друк PDF" at bounding box center [978, 408] width 103 height 33
click at [868, 309] on span "Редагувати" at bounding box center [847, 315] width 66 height 12
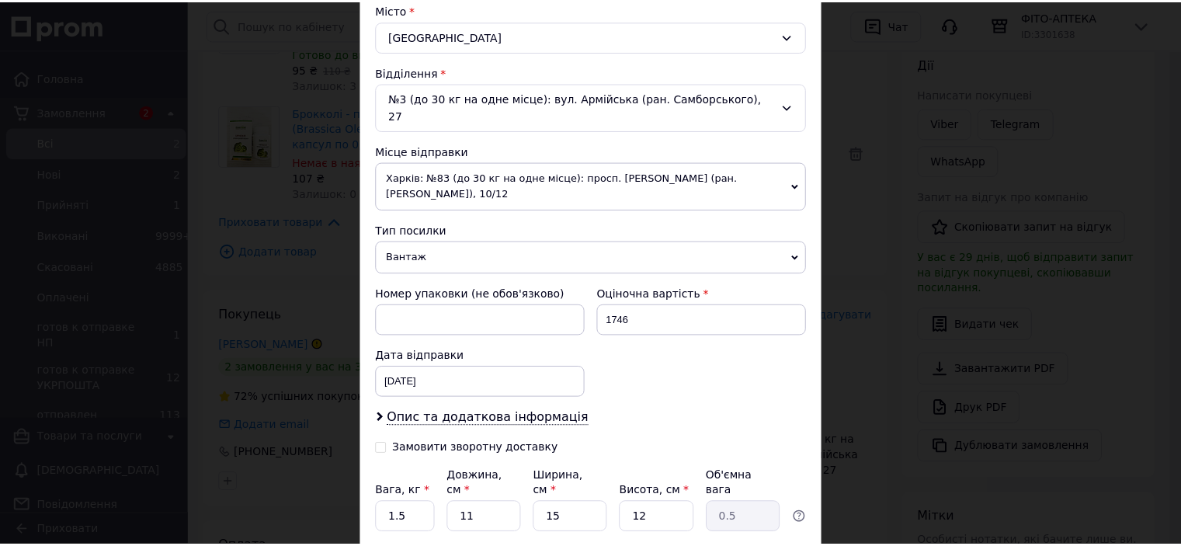
scroll to position [524, 0]
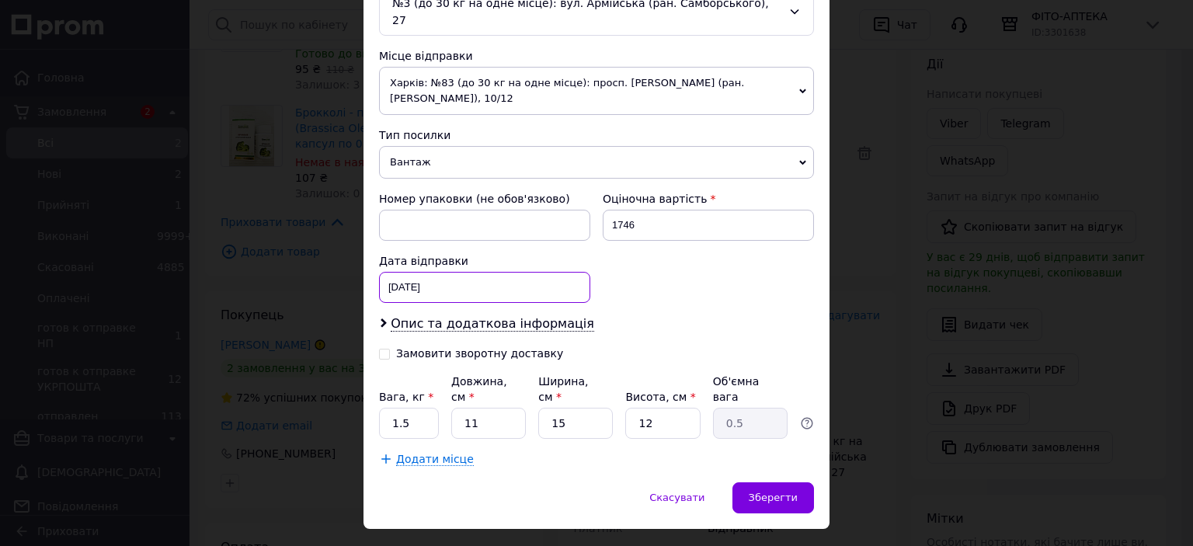
click at [441, 272] on div "12.10.2025 < 2025 > < Октябрь > Пн Вт Ср Чт Пт Сб Вс 29 30 1 2 3 4 5 6 7 8 9 10…" at bounding box center [484, 287] width 211 height 31
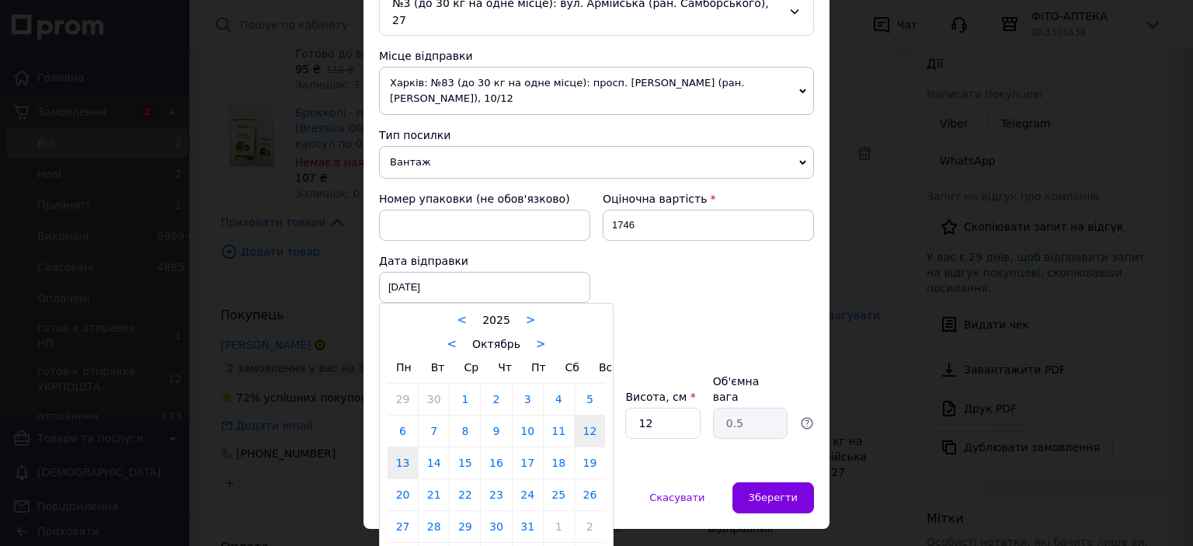
click at [407, 447] on link "13" at bounding box center [403, 462] width 30 height 31
type input "13.10.2025"
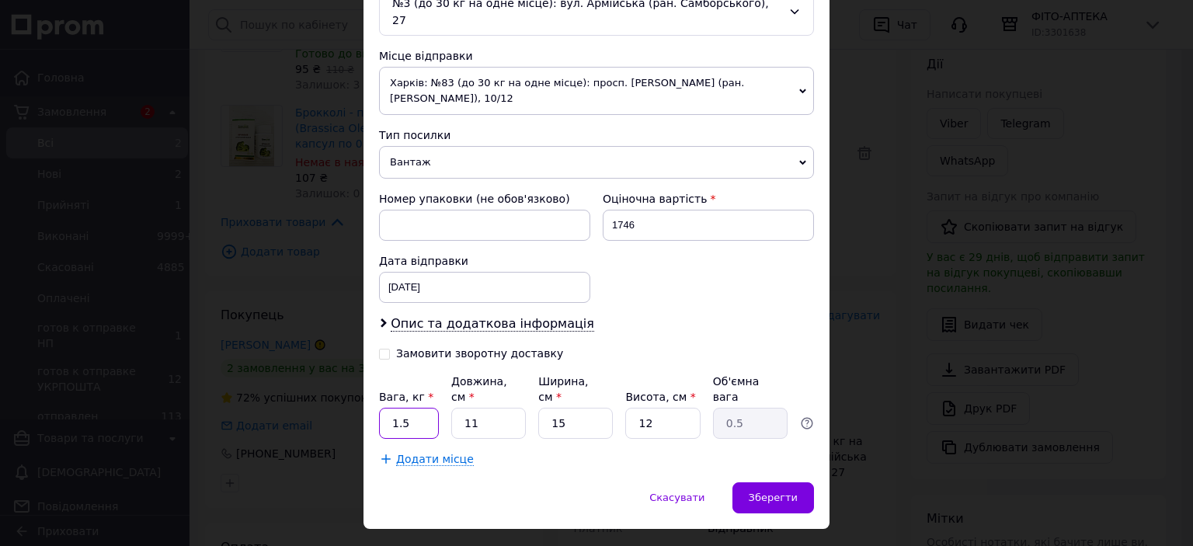
drag, startPoint x: 397, startPoint y: 388, endPoint x: 457, endPoint y: 393, distance: 60.1
click at [458, 394] on div "Вага, кг * 1.5 Довжина, см * 11 Ширина, см * 15 Висота, см * 12 Об'ємна вага 0.5" at bounding box center [596, 406] width 435 height 65
type input "1"
drag, startPoint x: 766, startPoint y: 266, endPoint x: 755, endPoint y: 267, distance: 11.0
click at [764, 266] on div "Номер упаковки (не обов'язково) Оціночна вартість 1746 Дата відправки 13.10.202…" at bounding box center [596, 247] width 447 height 124
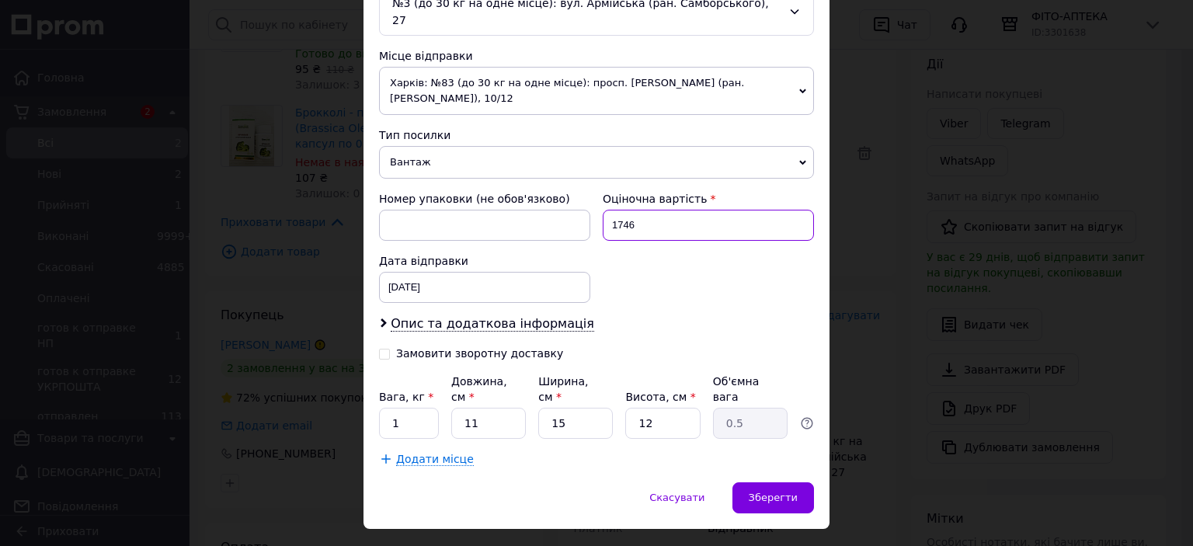
drag, startPoint x: 608, startPoint y: 207, endPoint x: 720, endPoint y: 235, distance: 115.3
click at [719, 235] on div "Номер упаковки (не обов'язково) Оціночна вартість 1746 Дата відправки 13.10.202…" at bounding box center [596, 247] width 447 height 124
type input "500"
drag, startPoint x: 678, startPoint y: 251, endPoint x: 665, endPoint y: 250, distance: 13.2
click at [675, 251] on div "Номер упаковки (не обов'язково) Оціночна вартість 500 Дата відправки 13.10.2025…" at bounding box center [596, 247] width 447 height 124
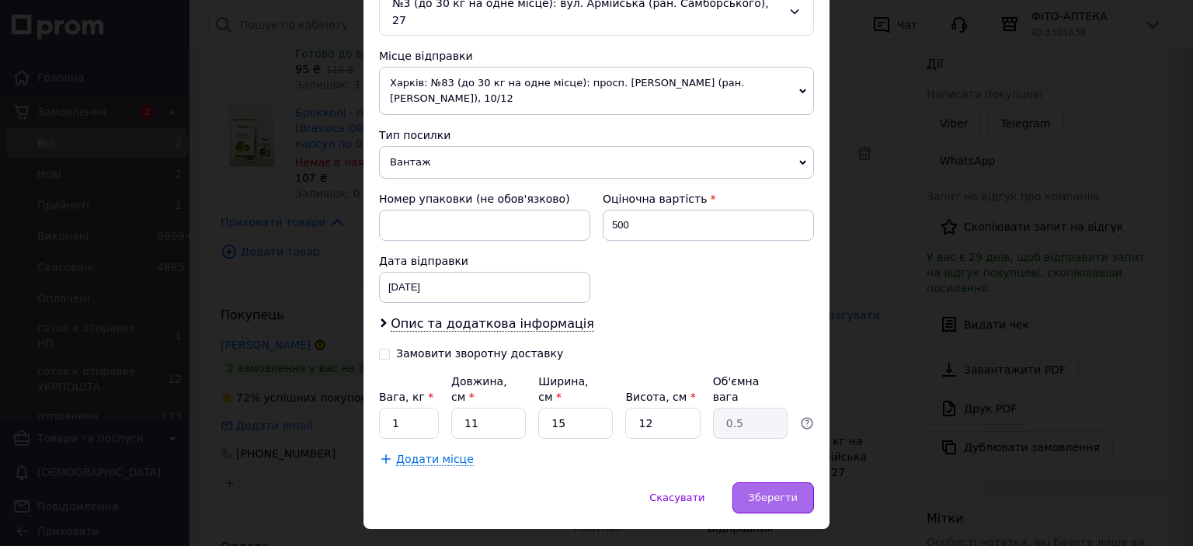
click at [784, 492] on span "Зберегти" at bounding box center [773, 498] width 49 height 12
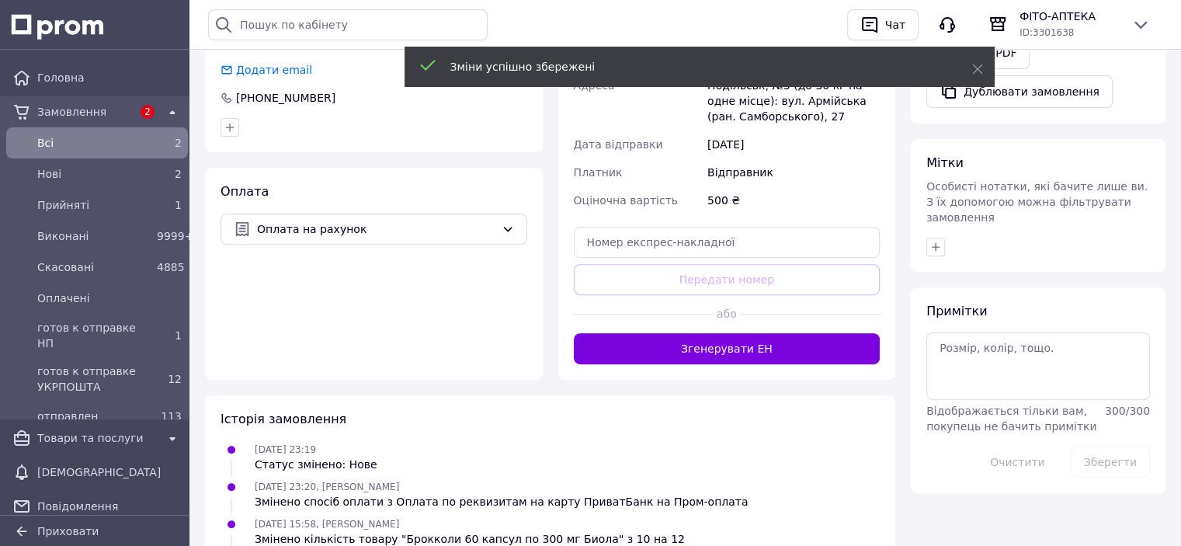
scroll to position [621, 0]
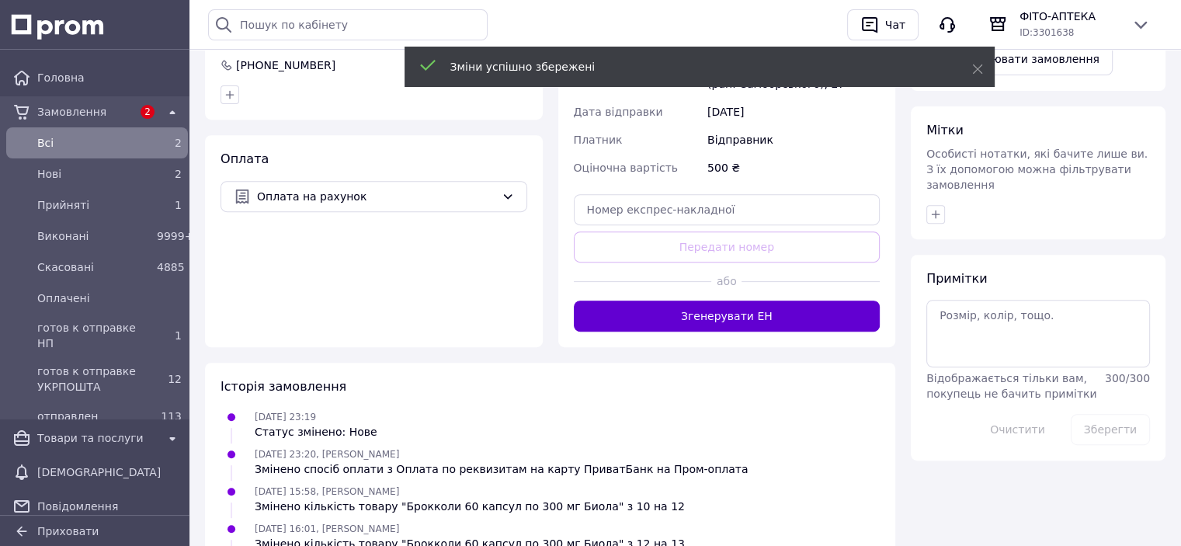
click at [758, 301] on button "Згенерувати ЕН" at bounding box center [727, 316] width 307 height 31
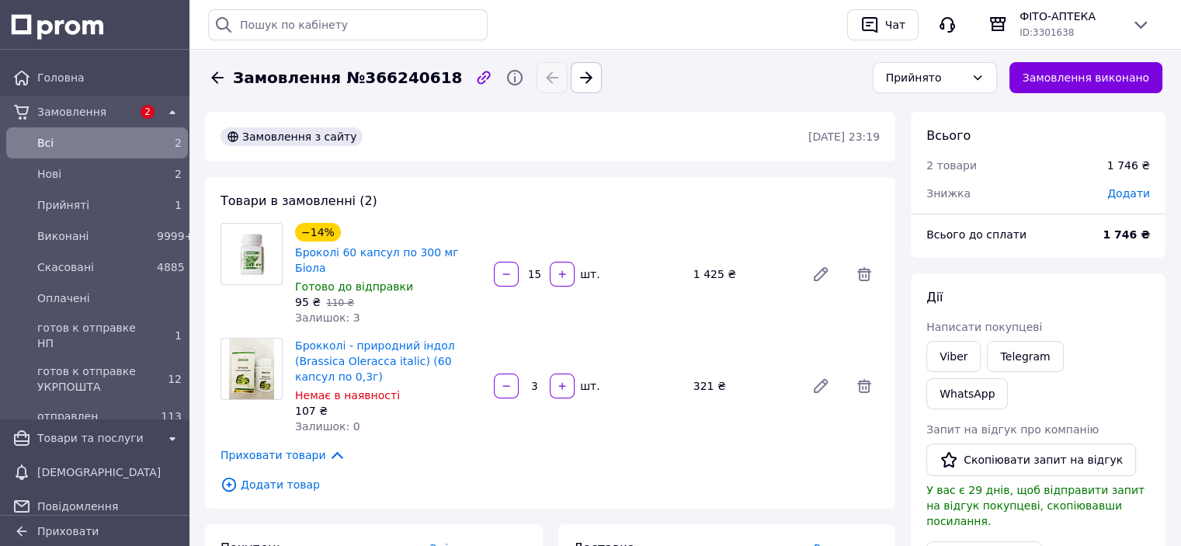
scroll to position [0, 0]
click at [964, 74] on div "Прийнято" at bounding box center [925, 77] width 79 height 17
click at [917, 193] on li "готов к отправке НП" at bounding box center [946, 202] width 123 height 43
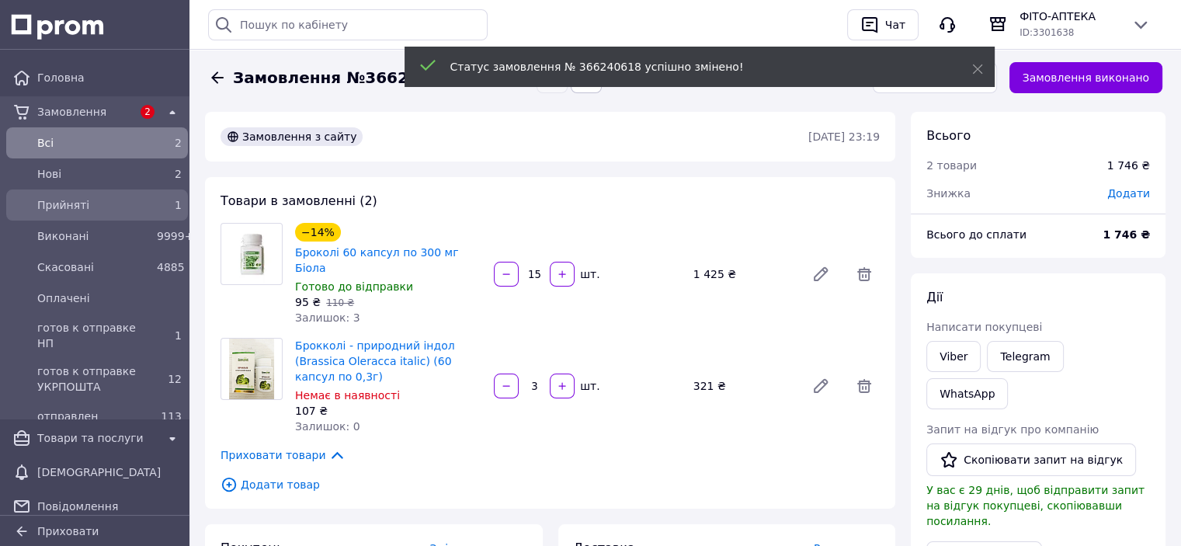
click at [47, 209] on span "Прийняті" at bounding box center [93, 205] width 113 height 16
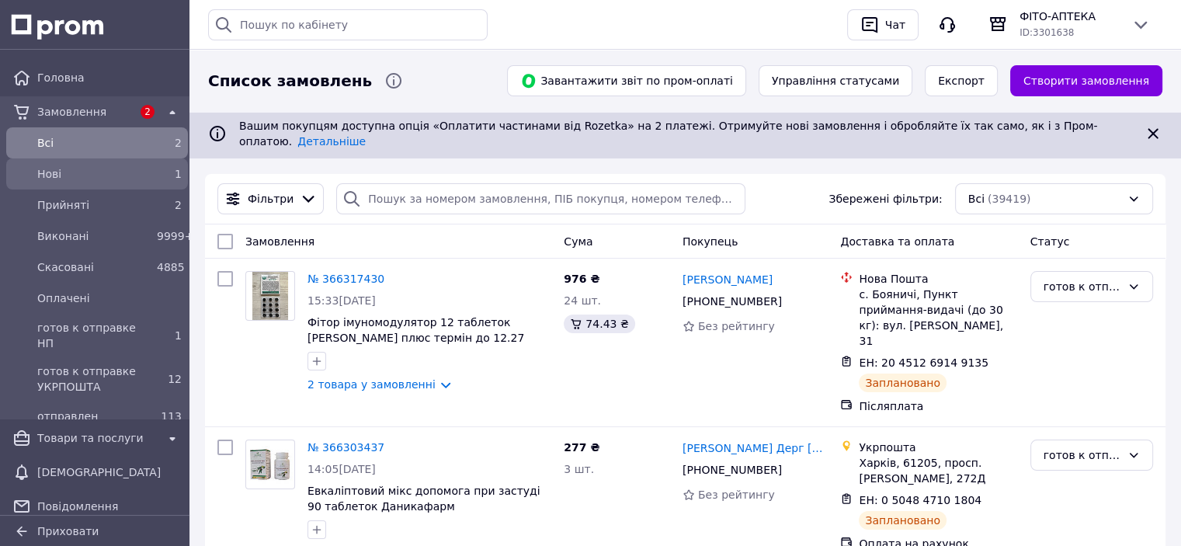
click at [96, 164] on div "Нові" at bounding box center [94, 174] width 120 height 22
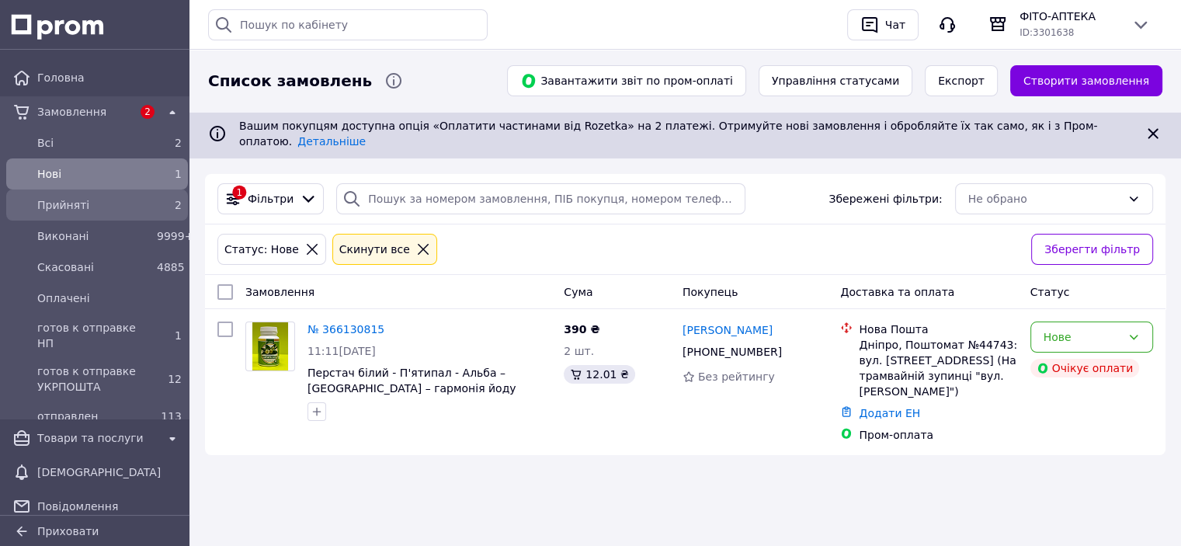
click at [96, 198] on span "Прийняті" at bounding box center [93, 205] width 113 height 16
